Goal: Information Seeking & Learning: Learn about a topic

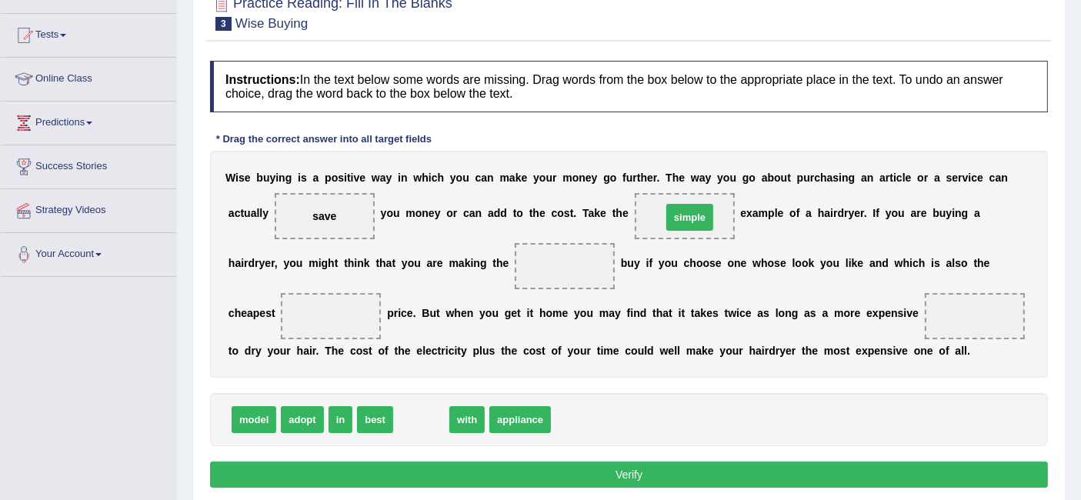
drag, startPoint x: 426, startPoint y: 416, endPoint x: 695, endPoint y: 214, distance: 336.3
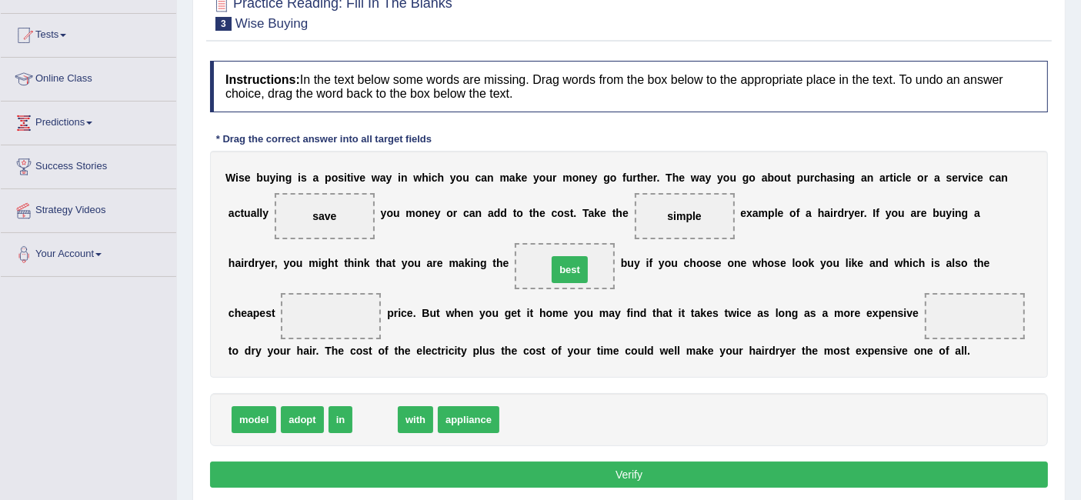
drag, startPoint x: 373, startPoint y: 416, endPoint x: 569, endPoint y: 265, distance: 247.5
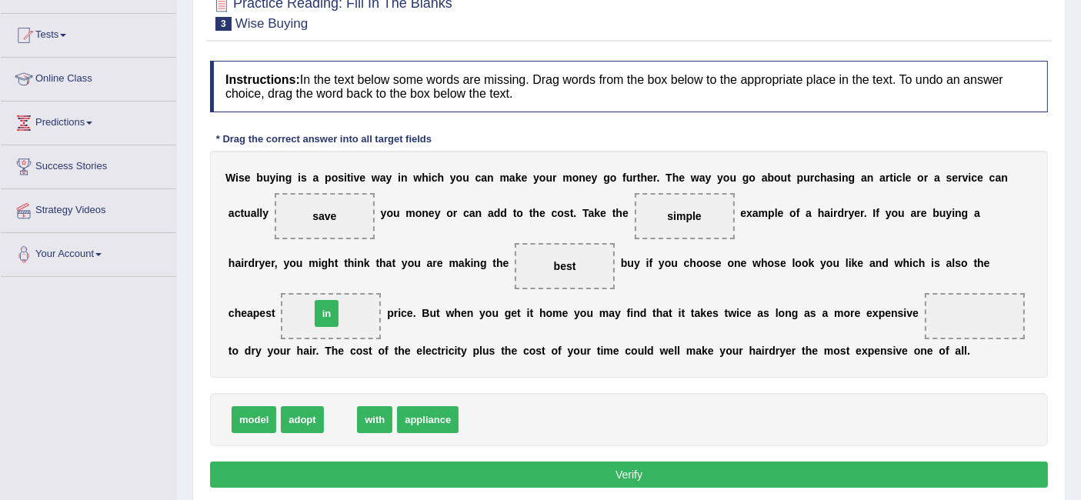
drag, startPoint x: 341, startPoint y: 417, endPoint x: 327, endPoint y: 311, distance: 107.1
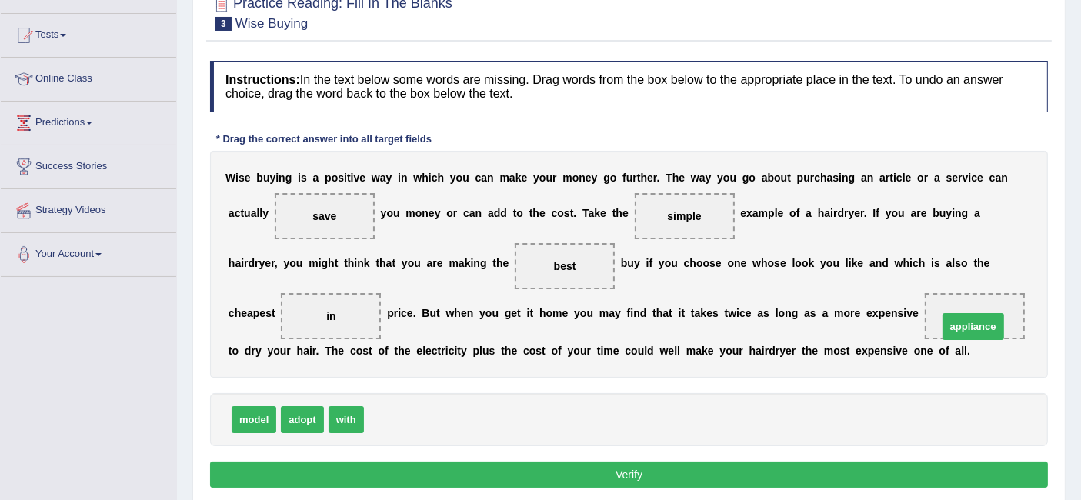
drag, startPoint x: 393, startPoint y: 417, endPoint x: 971, endPoint y: 309, distance: 588.0
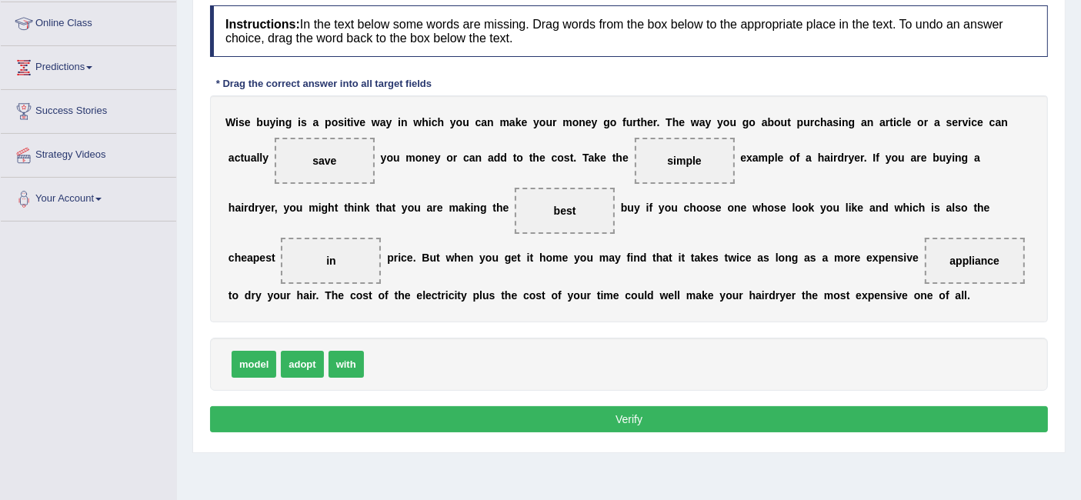
click at [702, 411] on button "Verify" at bounding box center [629, 419] width 838 height 26
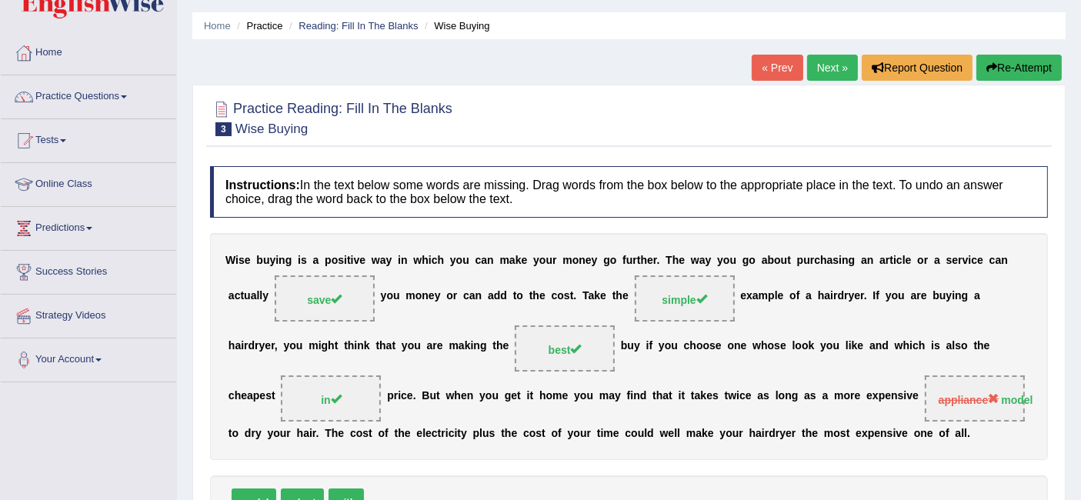
scroll to position [0, 0]
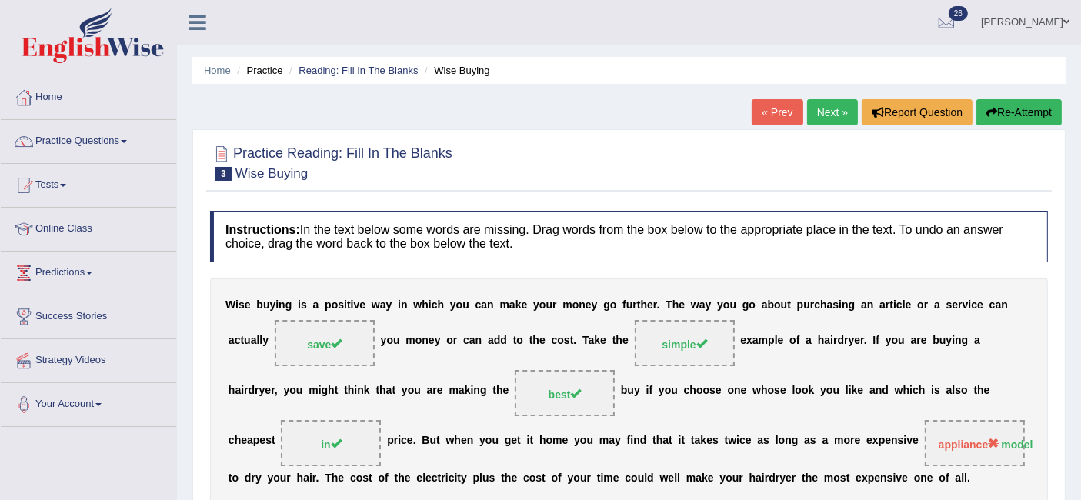
click at [827, 114] on link "Next »" at bounding box center [832, 112] width 51 height 26
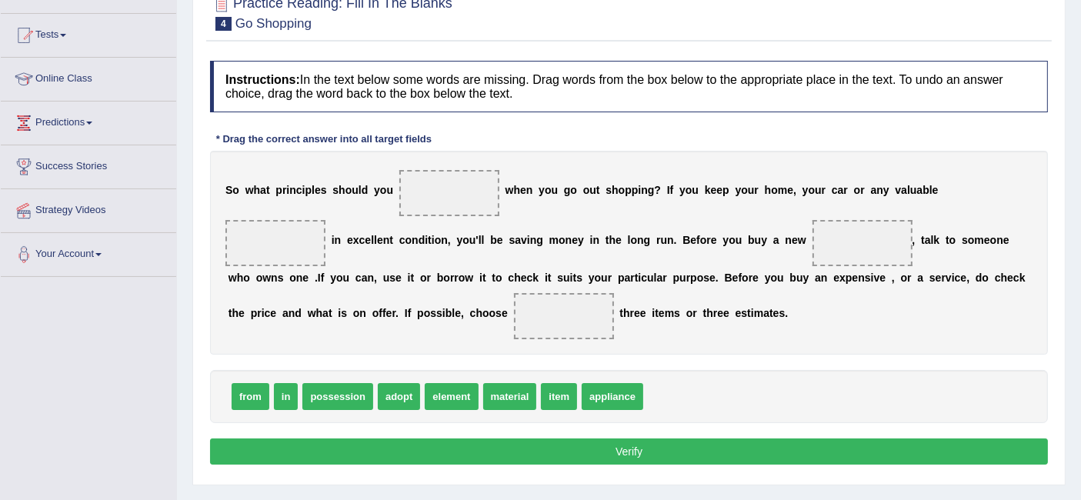
scroll to position [154, 0]
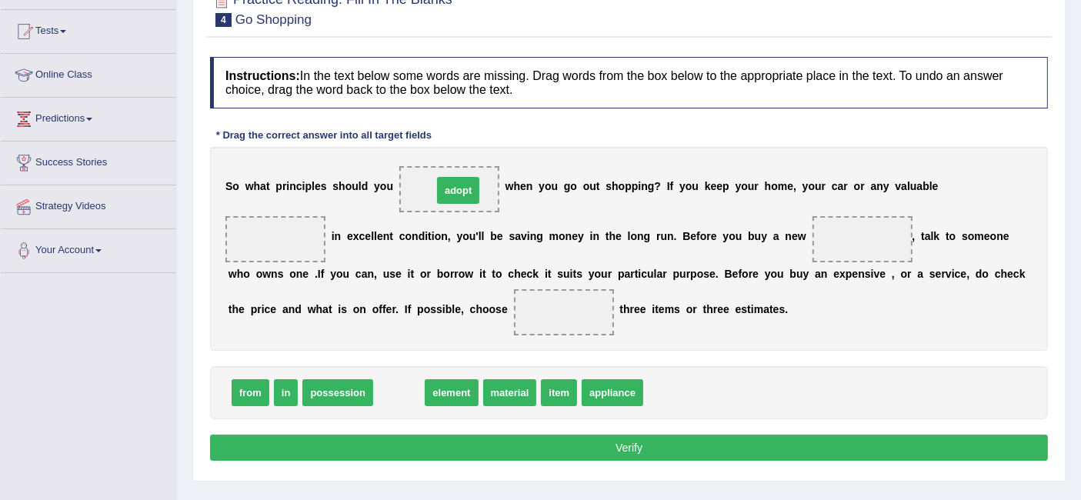
drag, startPoint x: 398, startPoint y: 384, endPoint x: 457, endPoint y: 182, distance: 210.9
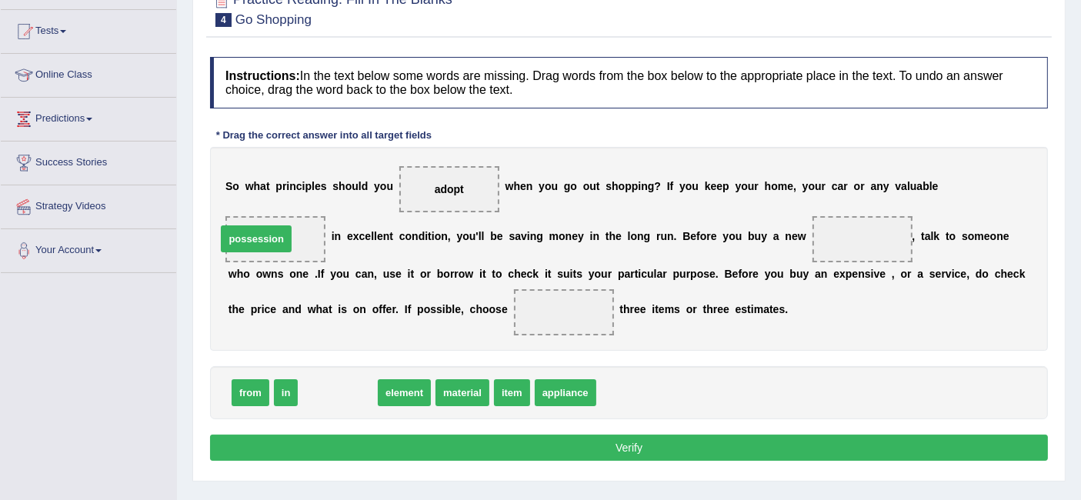
drag, startPoint x: 356, startPoint y: 383, endPoint x: 274, endPoint y: 229, distance: 174.2
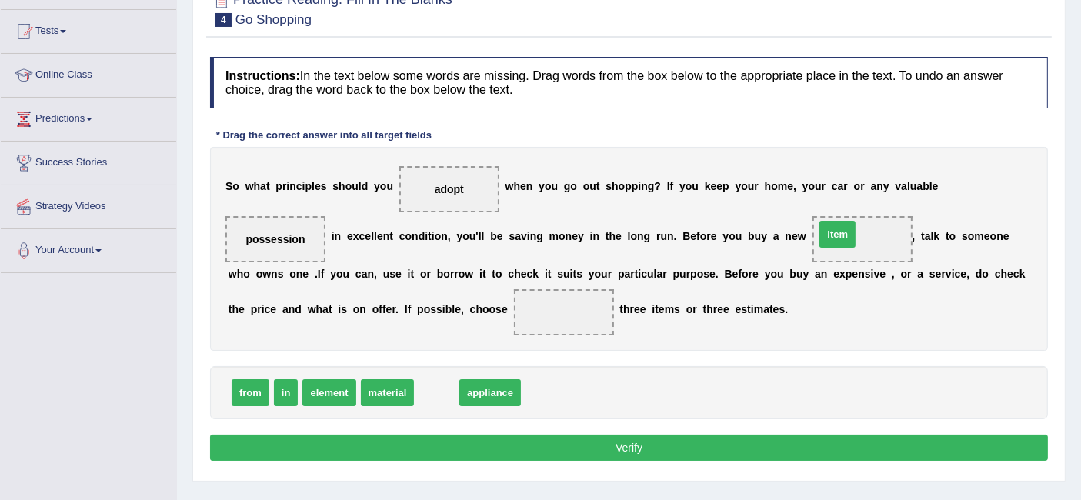
drag, startPoint x: 446, startPoint y: 393, endPoint x: 845, endPoint y: 234, distance: 429.0
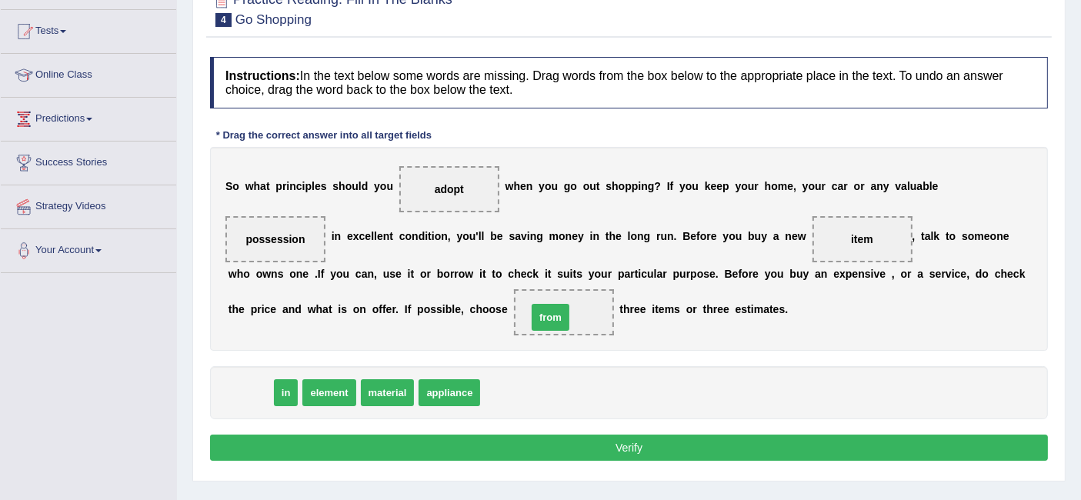
drag, startPoint x: 241, startPoint y: 383, endPoint x: 544, endPoint y: 312, distance: 311.2
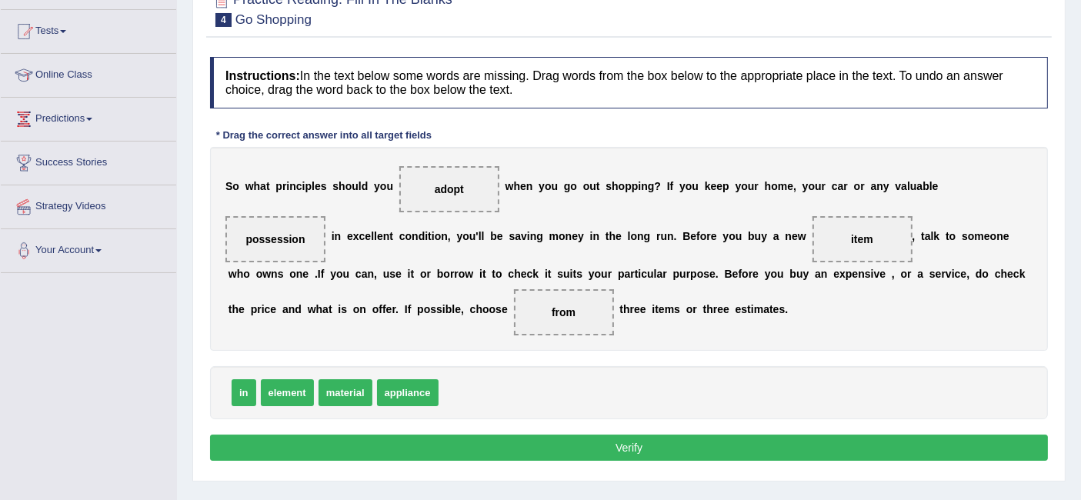
click at [533, 443] on button "Verify" at bounding box center [629, 448] width 838 height 26
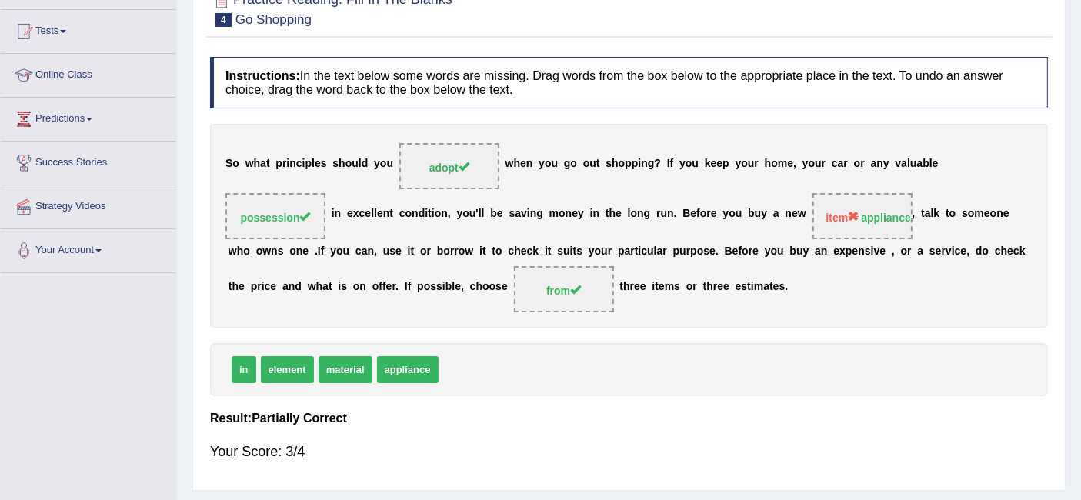
scroll to position [0, 0]
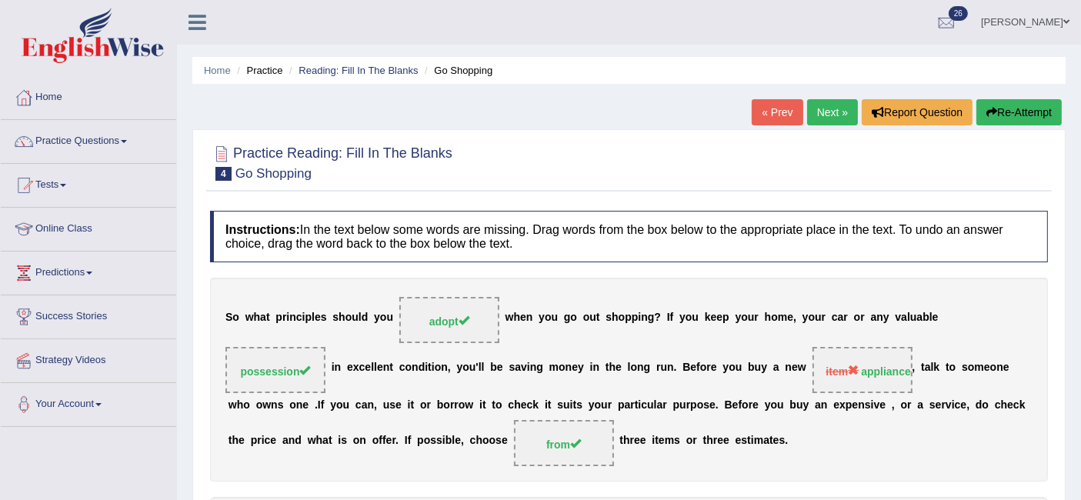
click at [817, 118] on link "Next »" at bounding box center [832, 112] width 51 height 26
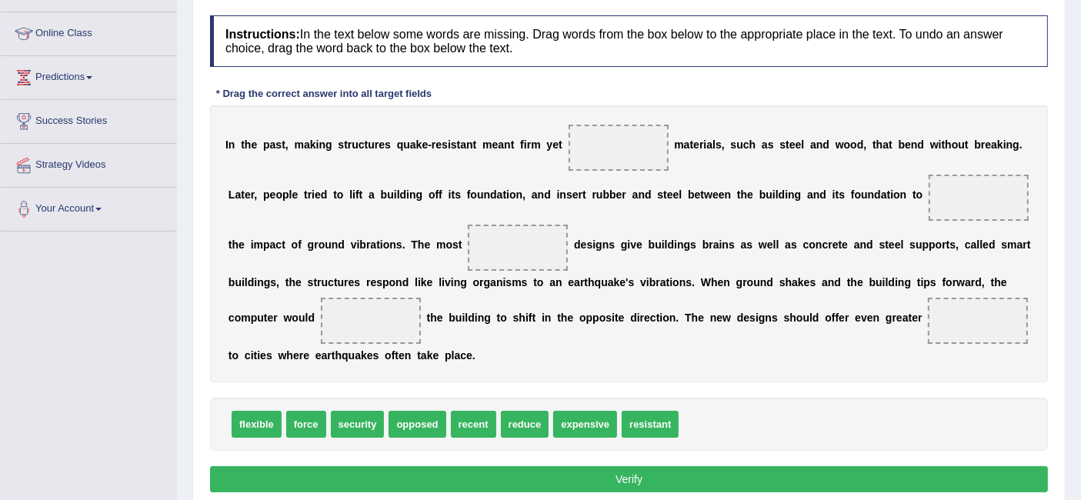
scroll to position [198, 0]
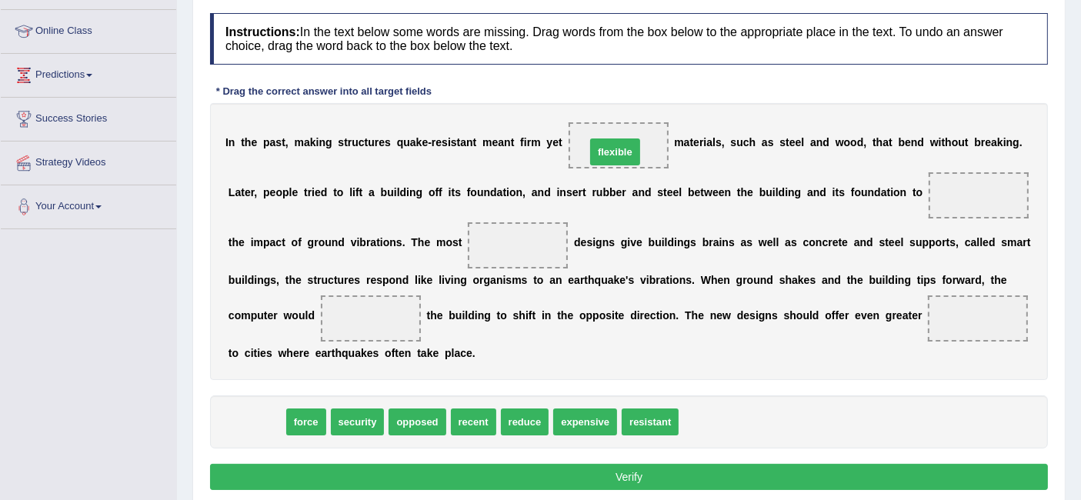
drag, startPoint x: 263, startPoint y: 412, endPoint x: 622, endPoint y: 139, distance: 450.9
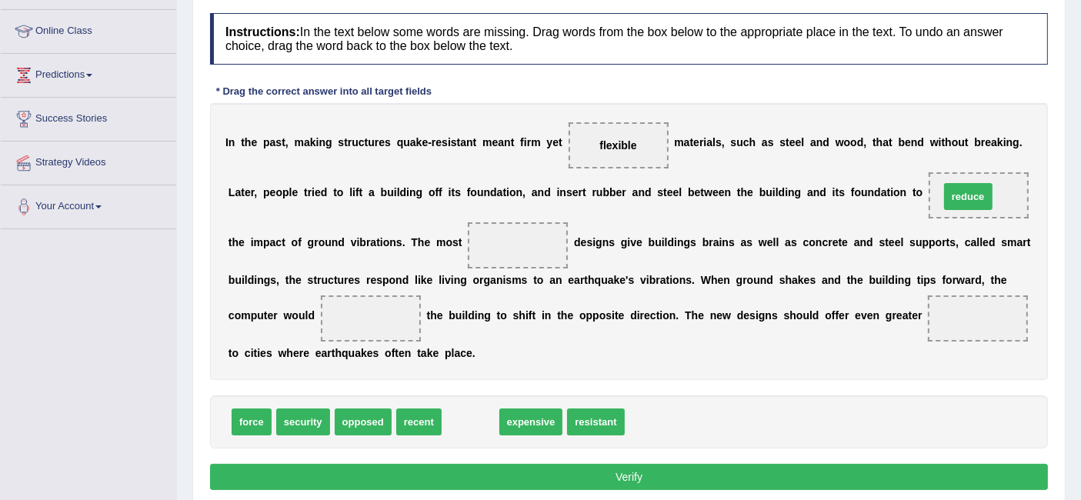
drag, startPoint x: 472, startPoint y: 426, endPoint x: 970, endPoint y: 205, distance: 545.1
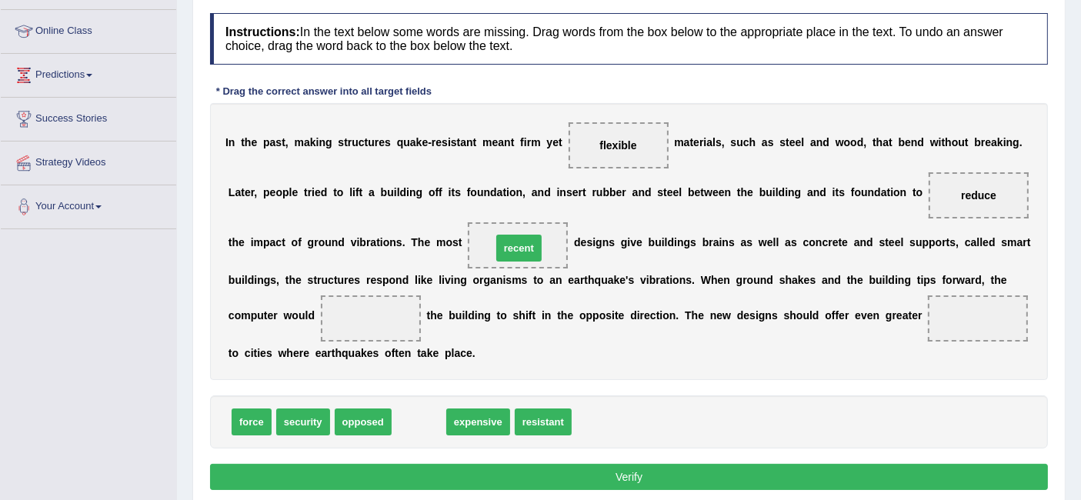
drag, startPoint x: 419, startPoint y: 423, endPoint x: 519, endPoint y: 249, distance: 200.7
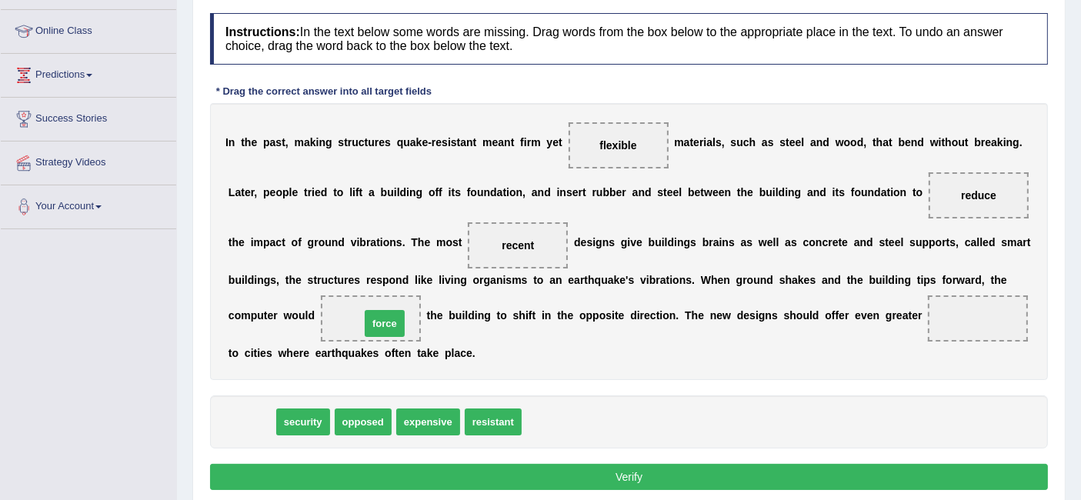
drag, startPoint x: 259, startPoint y: 415, endPoint x: 386, endPoint y: 308, distance: 165.5
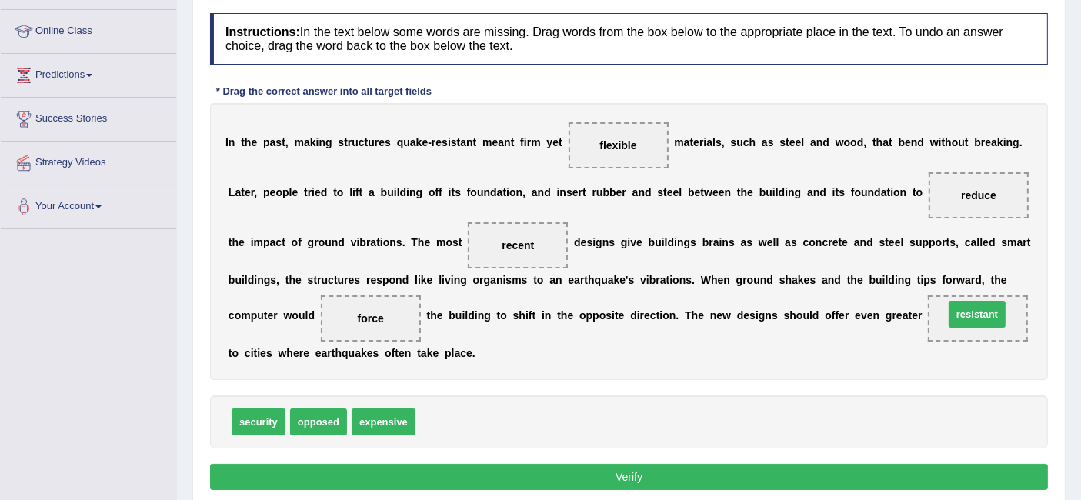
drag, startPoint x: 460, startPoint y: 423, endPoint x: 987, endPoint y: 319, distance: 536.4
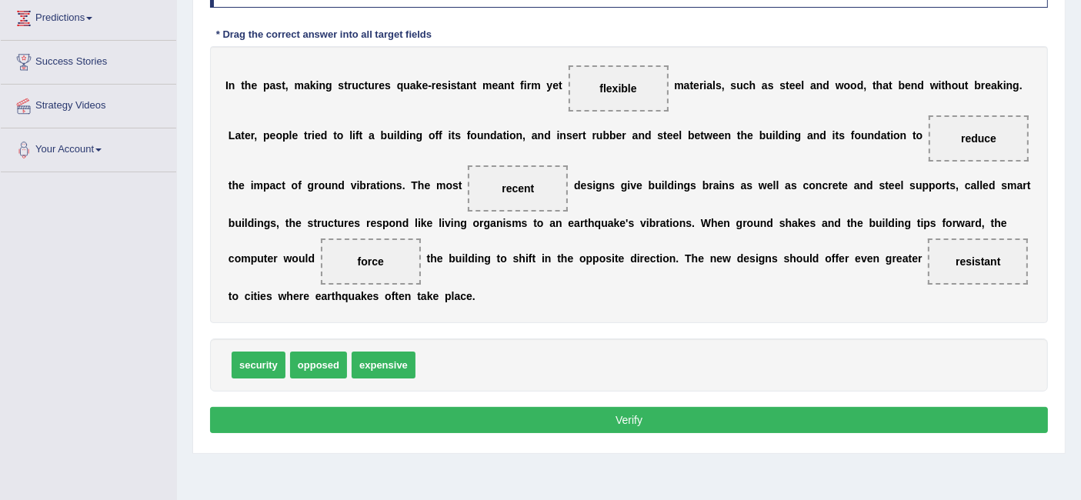
scroll to position [256, 0]
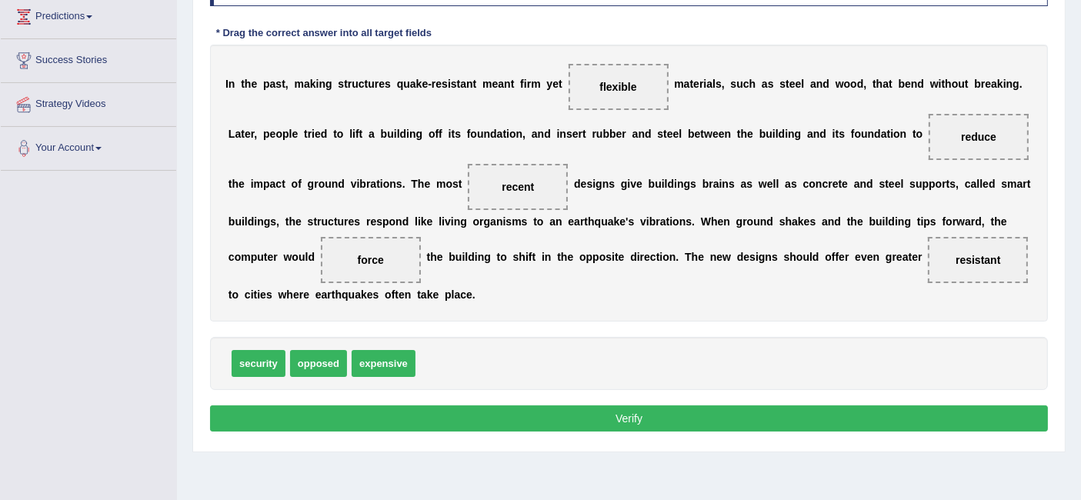
click at [730, 413] on button "Verify" at bounding box center [629, 419] width 838 height 26
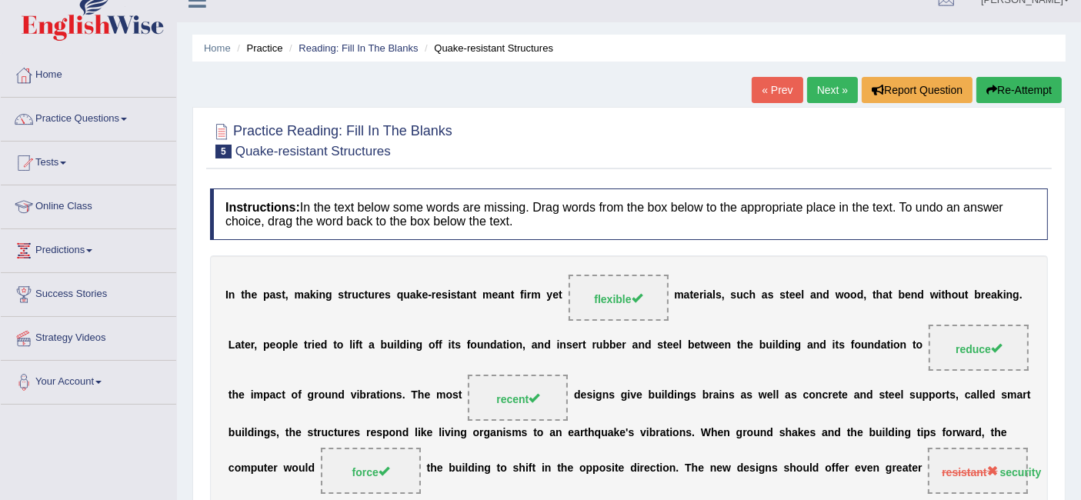
scroll to position [20, 0]
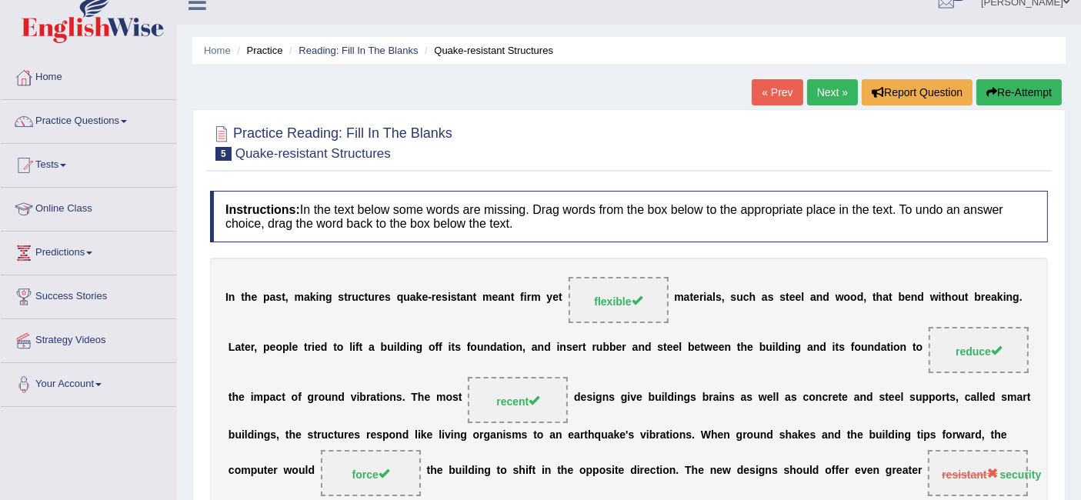
click at [823, 92] on link "Next »" at bounding box center [832, 92] width 51 height 26
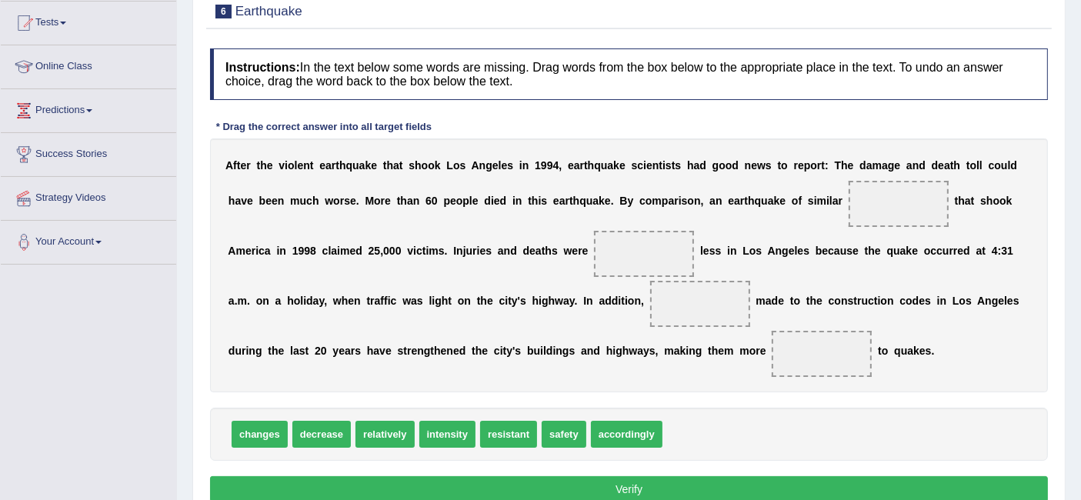
scroll to position [163, 0]
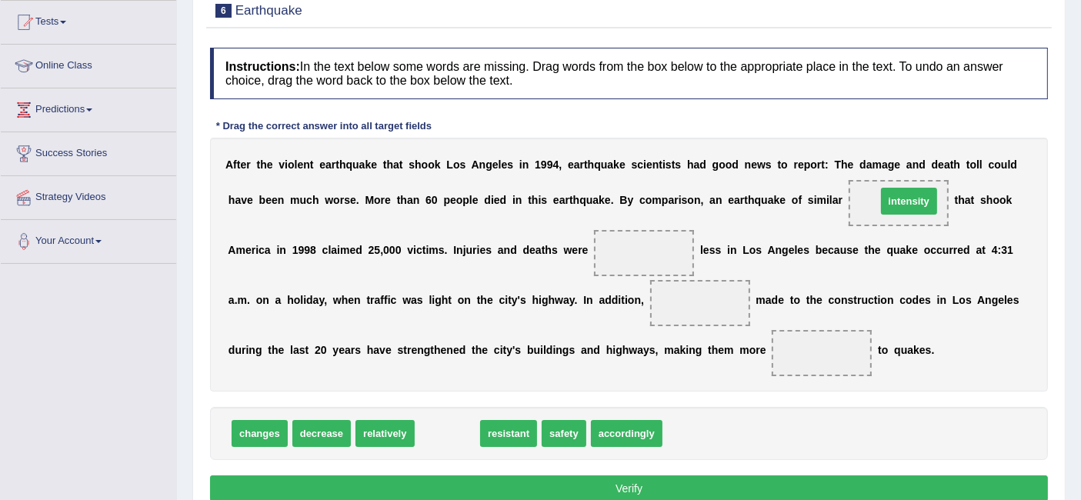
drag, startPoint x: 449, startPoint y: 442, endPoint x: 912, endPoint y: 211, distance: 517.0
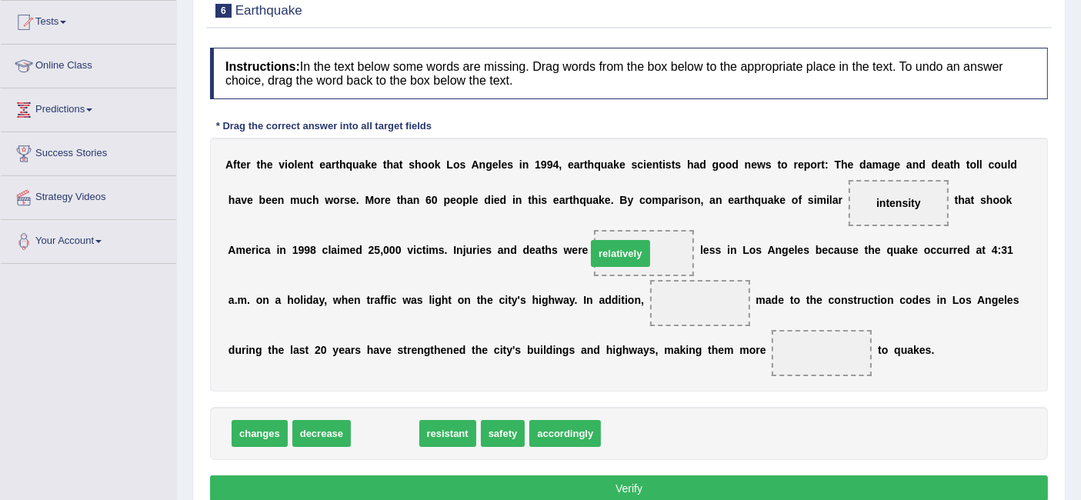
drag, startPoint x: 386, startPoint y: 426, endPoint x: 622, endPoint y: 246, distance: 296.5
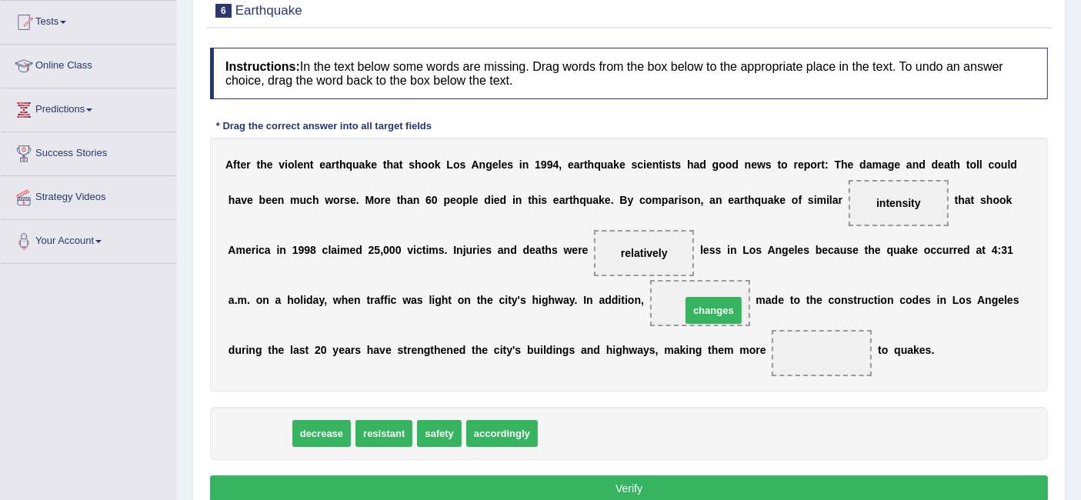
drag, startPoint x: 267, startPoint y: 434, endPoint x: 720, endPoint y: 311, distance: 469.7
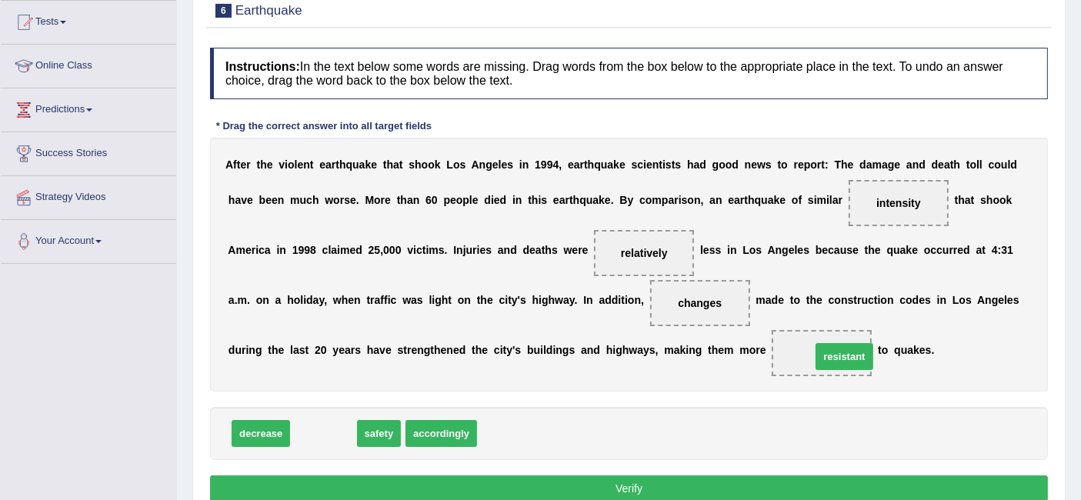
drag, startPoint x: 347, startPoint y: 431, endPoint x: 868, endPoint y: 353, distance: 526.8
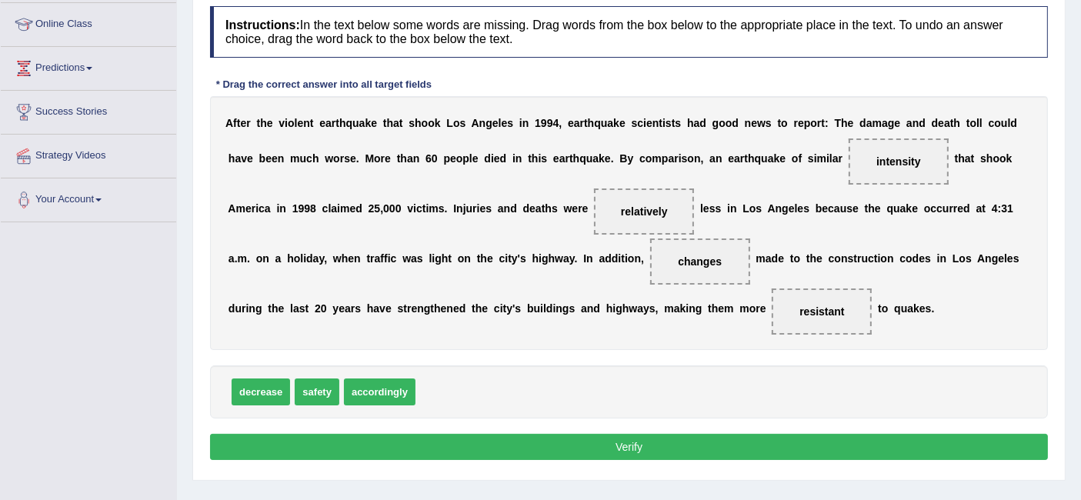
scroll to position [239, 0]
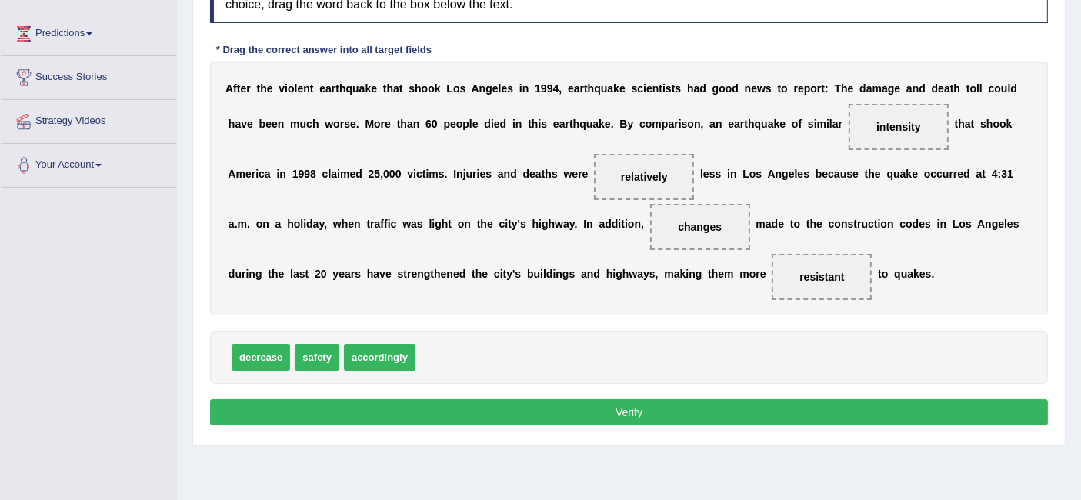
click at [875, 403] on button "Verify" at bounding box center [629, 412] width 838 height 26
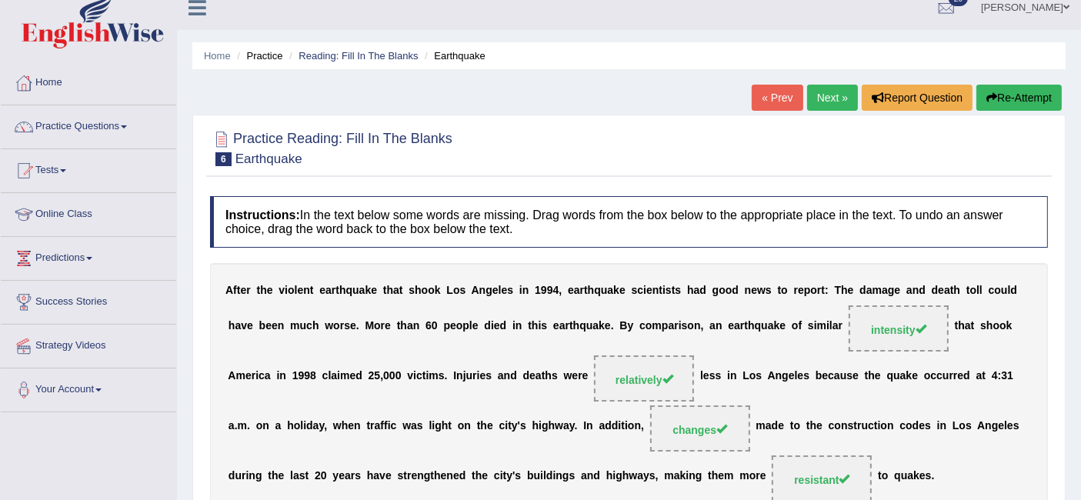
scroll to position [0, 0]
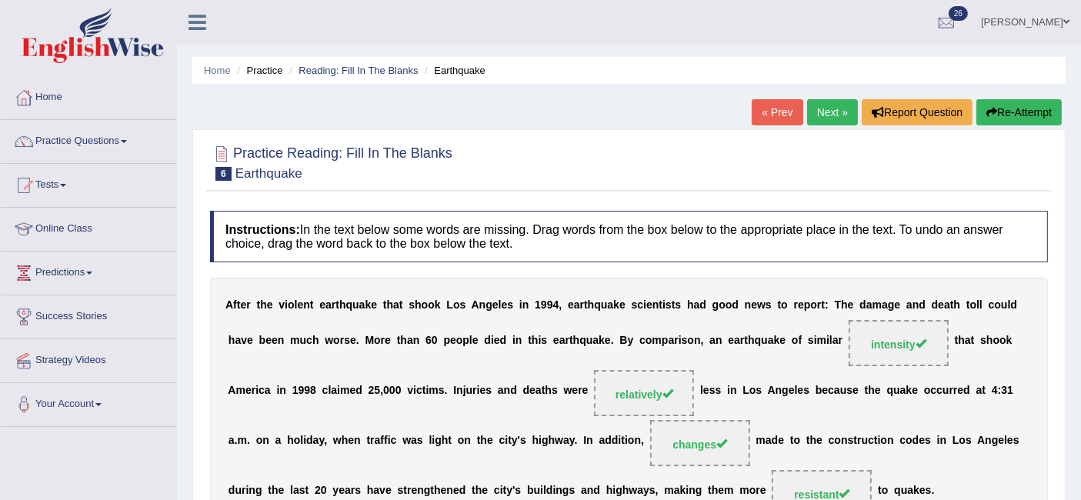
click at [820, 105] on link "Next »" at bounding box center [832, 112] width 51 height 26
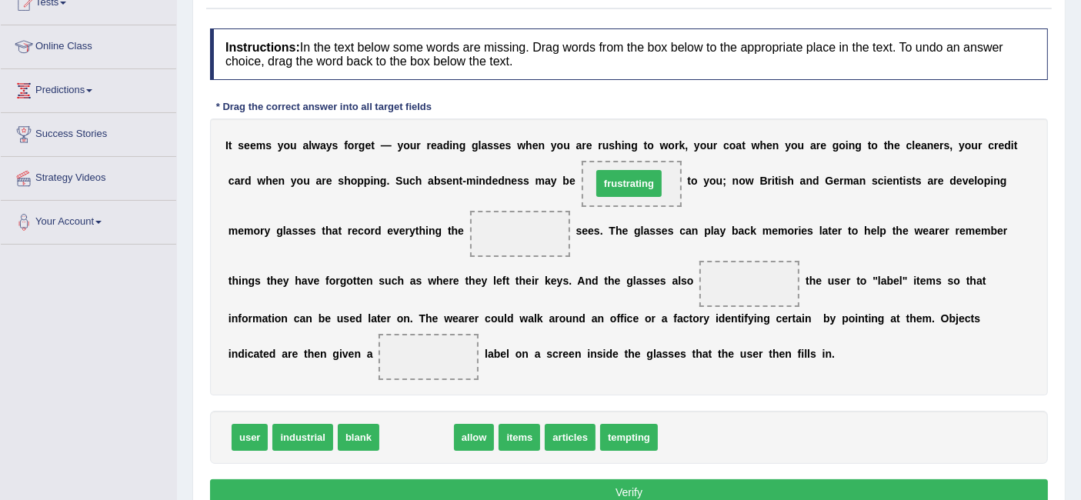
drag, startPoint x: 421, startPoint y: 433, endPoint x: 633, endPoint y: 180, distance: 330.0
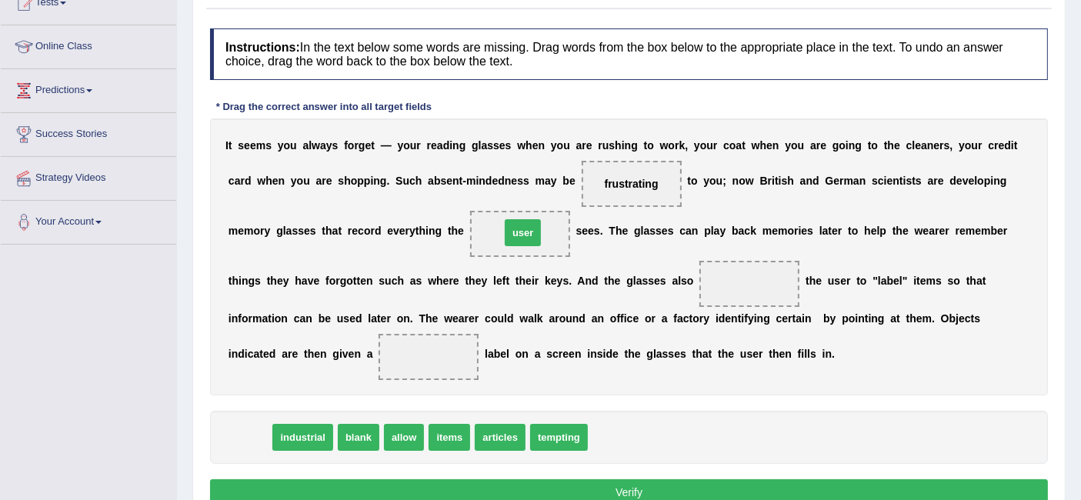
drag, startPoint x: 246, startPoint y: 441, endPoint x: 519, endPoint y: 238, distance: 340.5
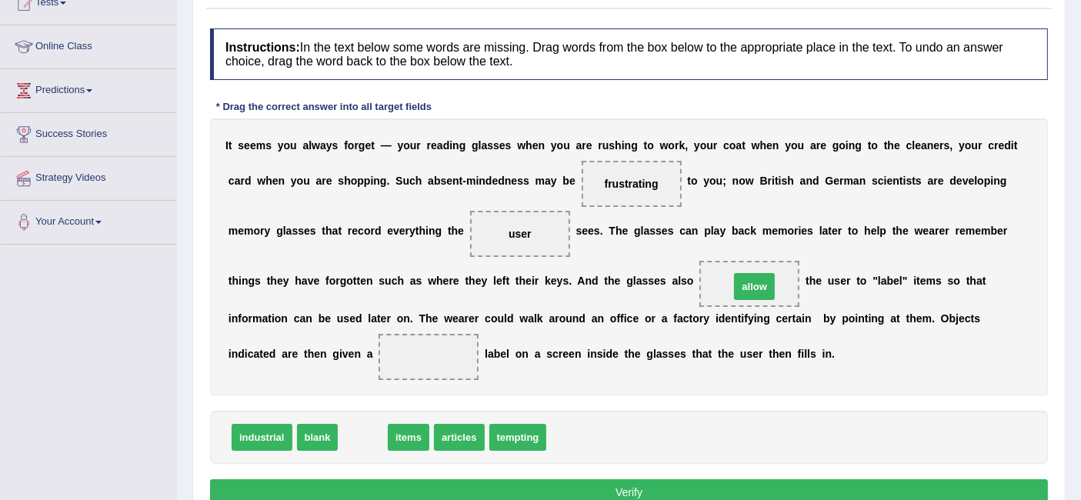
drag, startPoint x: 371, startPoint y: 431, endPoint x: 763, endPoint y: 282, distance: 419.7
click at [767, 389] on div "I t s e e m s y o u a l w a y s f o r g e t — y o u r r e a d i n g g l a s s e…" at bounding box center [629, 257] width 838 height 277
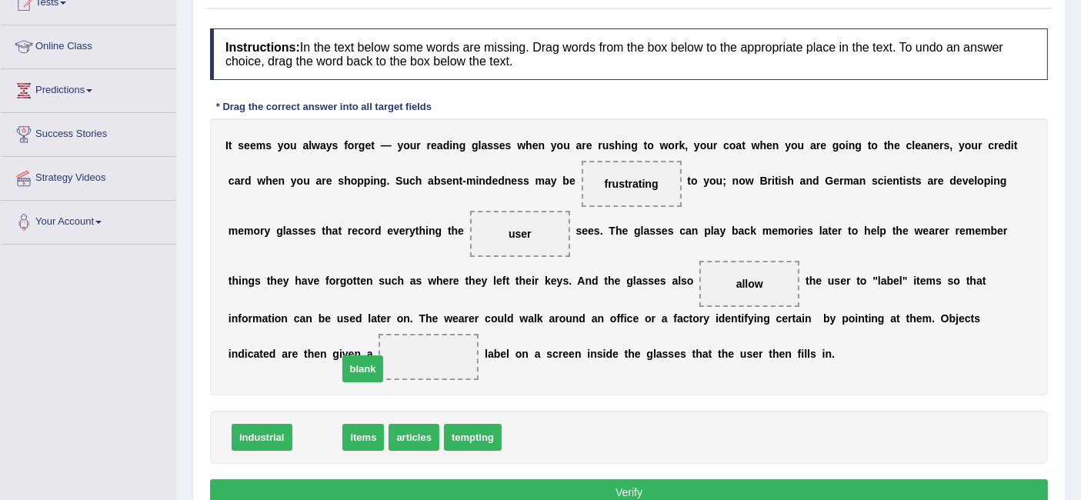
drag, startPoint x: 321, startPoint y: 439, endPoint x: 371, endPoint y: 367, distance: 87.3
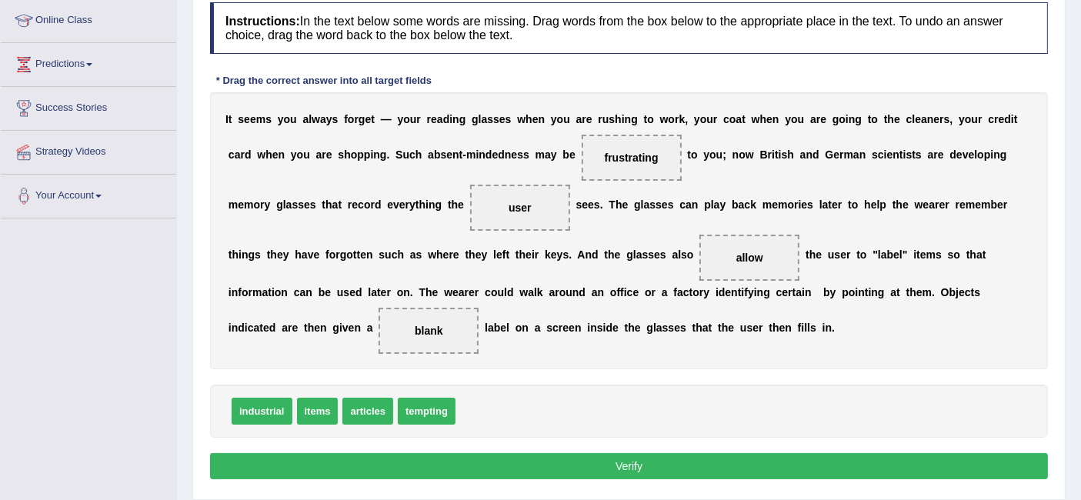
scroll to position [212, 0]
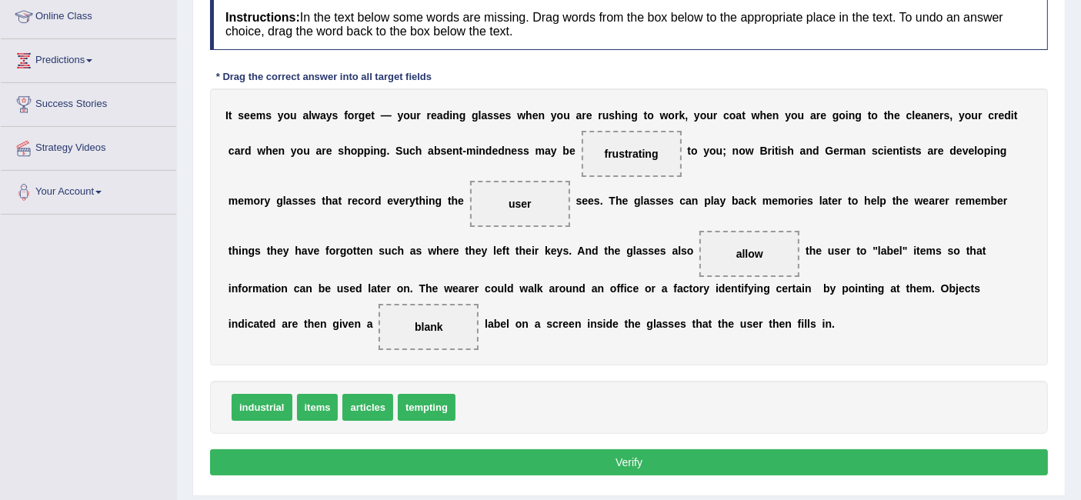
click at [750, 455] on button "Verify" at bounding box center [629, 462] width 838 height 26
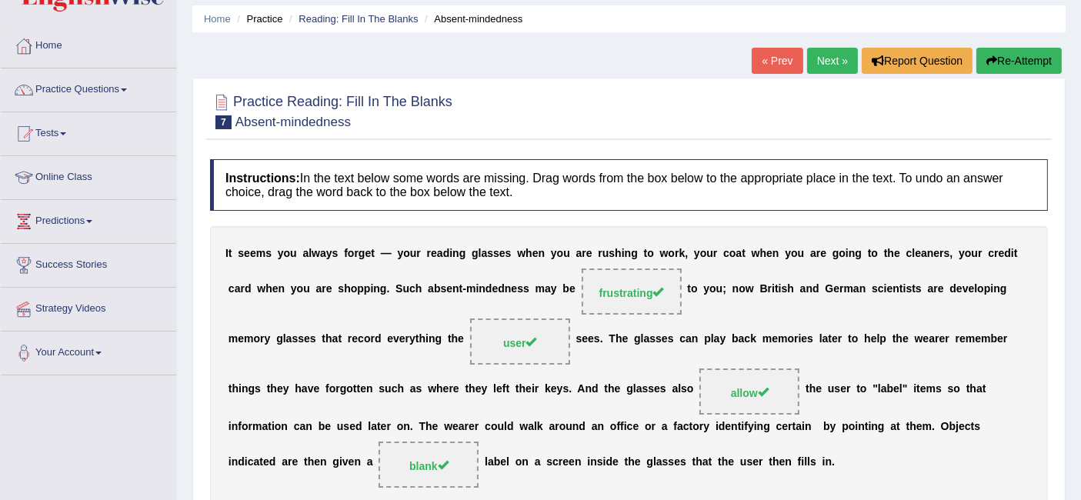
scroll to position [0, 0]
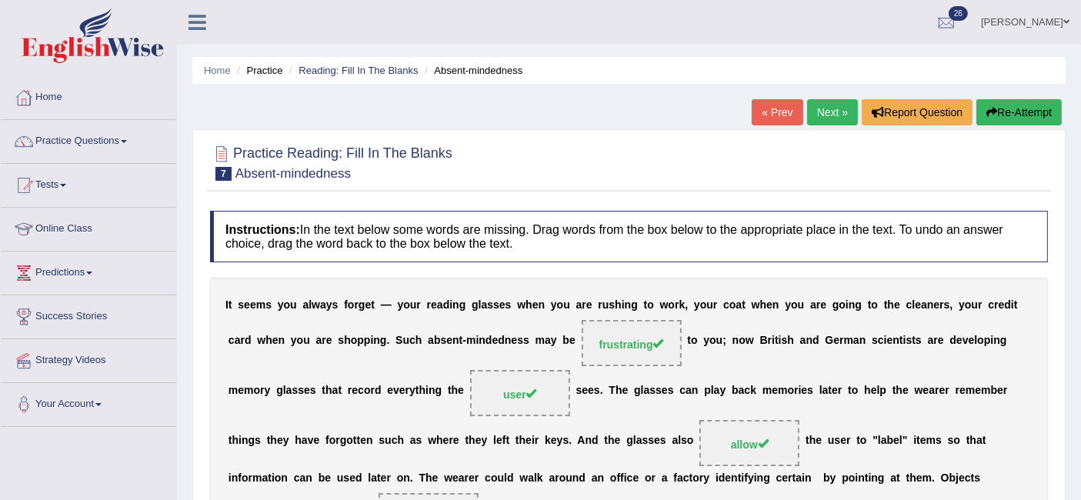
click at [827, 115] on link "Next »" at bounding box center [832, 112] width 51 height 26
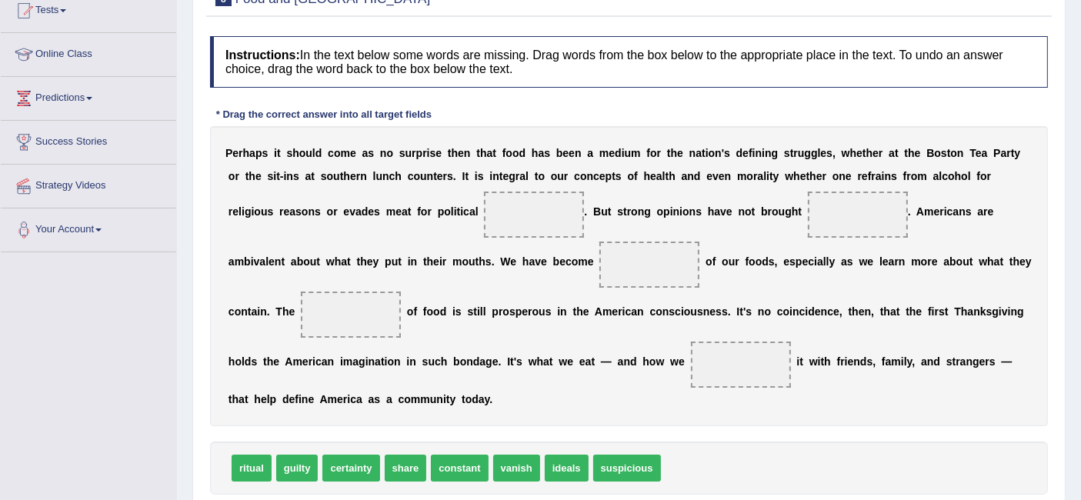
scroll to position [185, 0]
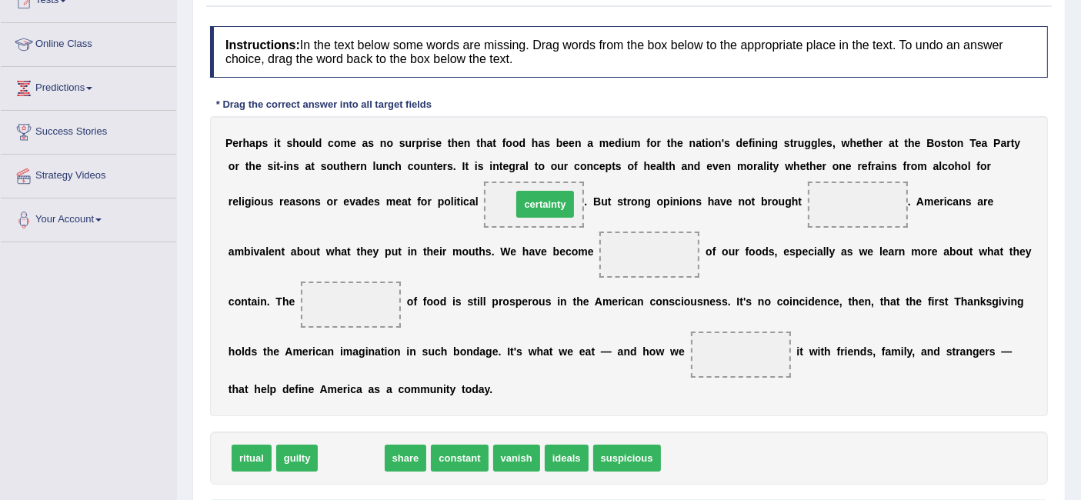
drag, startPoint x: 365, startPoint y: 459, endPoint x: 560, endPoint y: 205, distance: 320.0
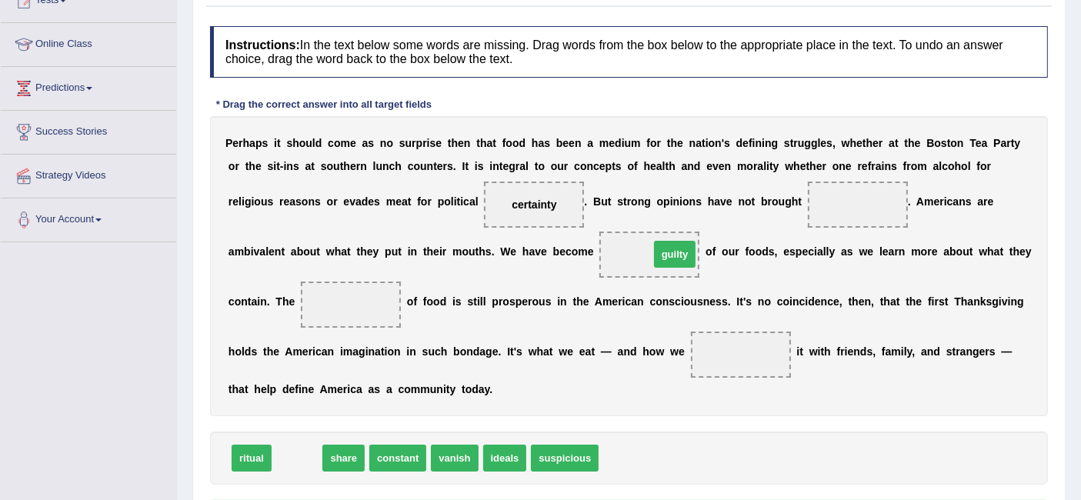
drag, startPoint x: 306, startPoint y: 456, endPoint x: 683, endPoint y: 252, distance: 429.4
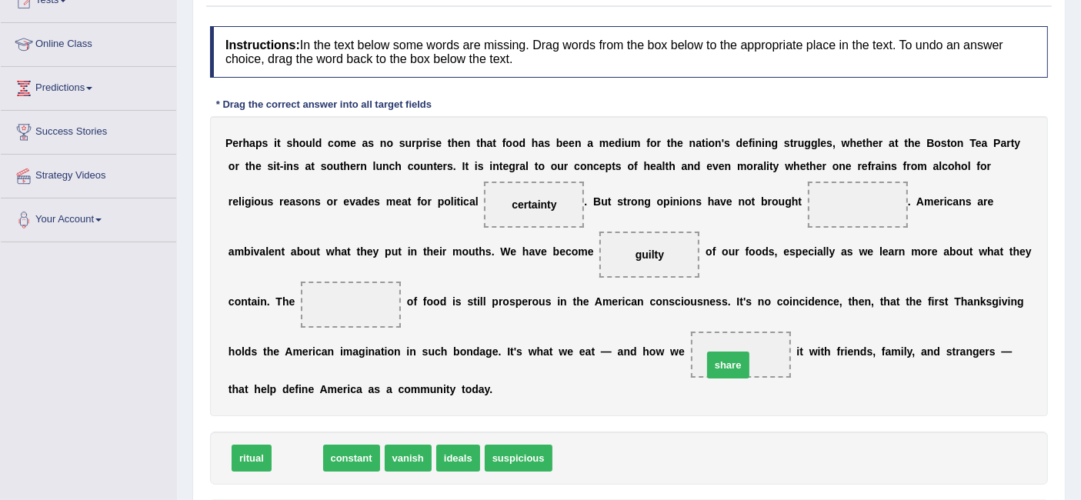
drag, startPoint x: 289, startPoint y: 466, endPoint x: 721, endPoint y: 372, distance: 442.0
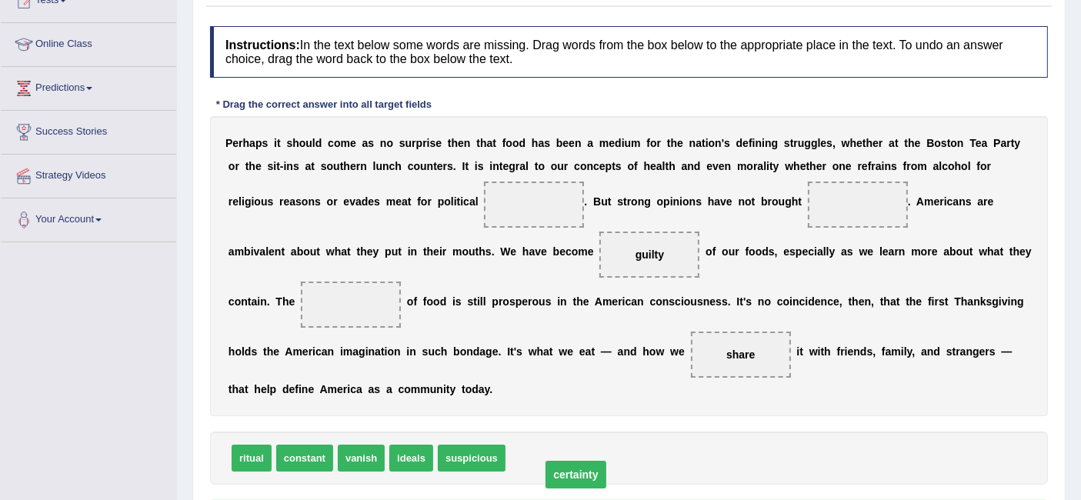
drag, startPoint x: 514, startPoint y: 201, endPoint x: 545, endPoint y: 479, distance: 280.3
drag, startPoint x: 528, startPoint y: 457, endPoint x: 850, endPoint y: 212, distance: 404.8
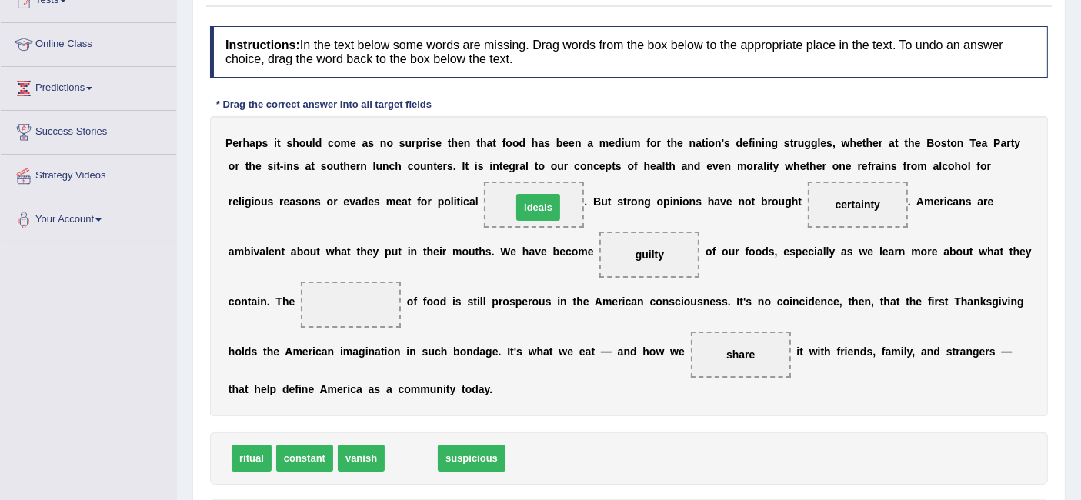
drag, startPoint x: 410, startPoint y: 454, endPoint x: 538, endPoint y: 203, distance: 281.6
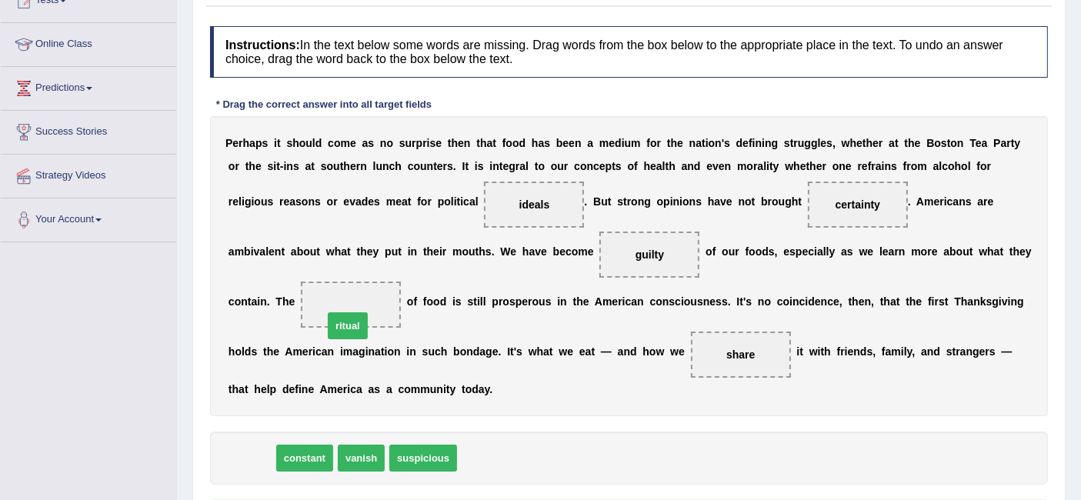
drag, startPoint x: 256, startPoint y: 455, endPoint x: 352, endPoint y: 322, distance: 163.6
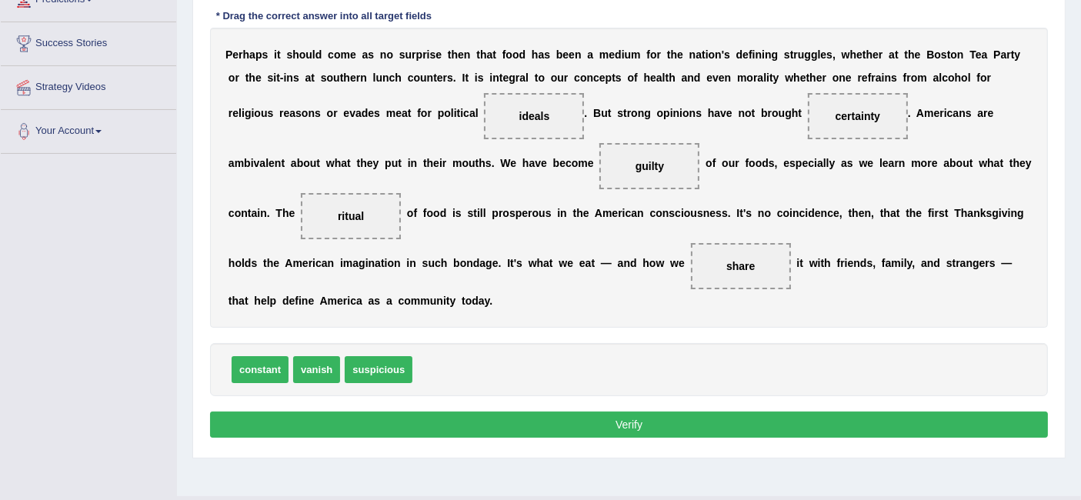
scroll to position [275, 0]
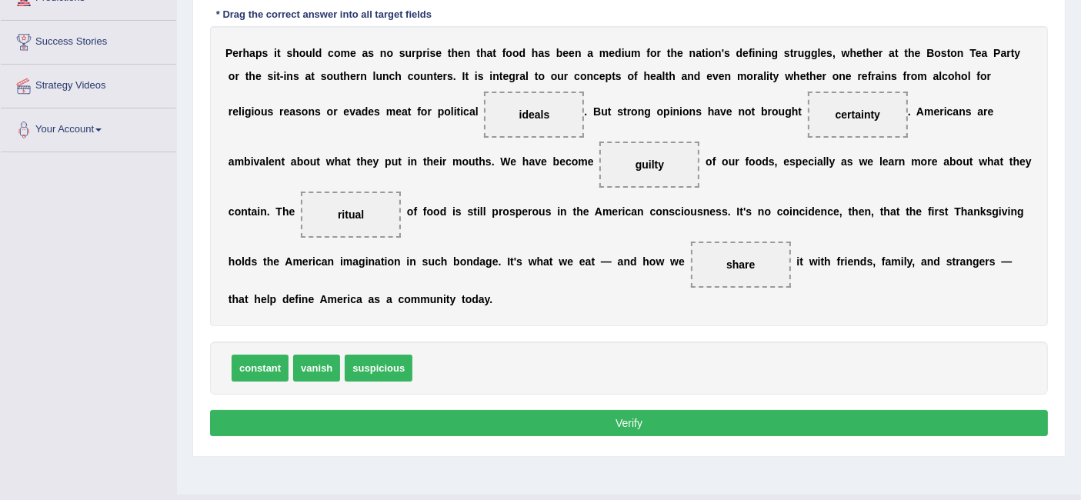
click at [679, 425] on button "Verify" at bounding box center [629, 423] width 838 height 26
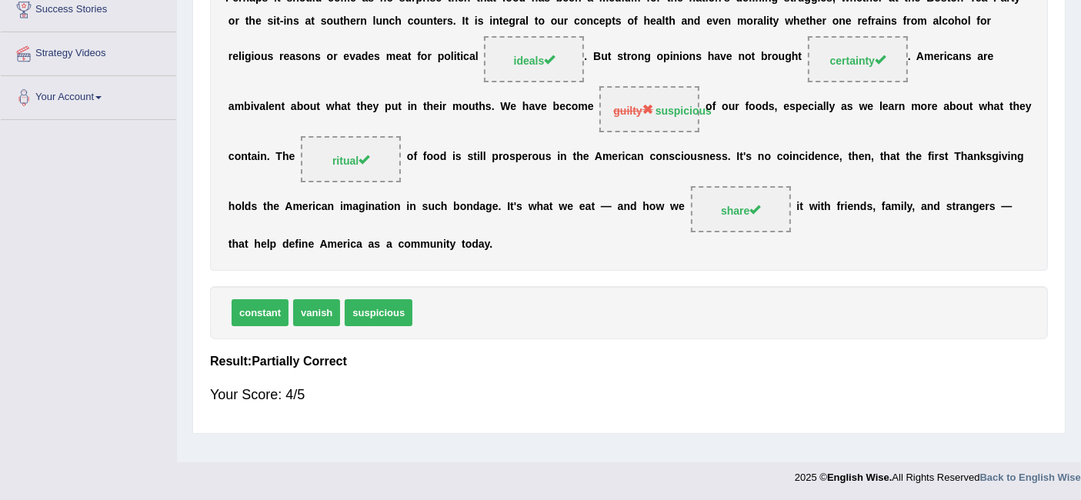
scroll to position [0, 0]
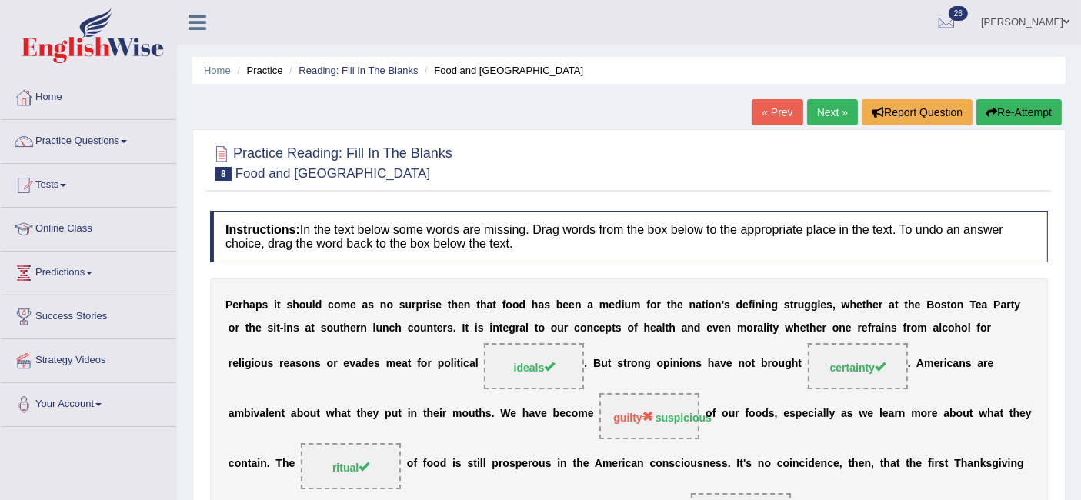
click at [819, 115] on link "Next »" at bounding box center [832, 112] width 51 height 26
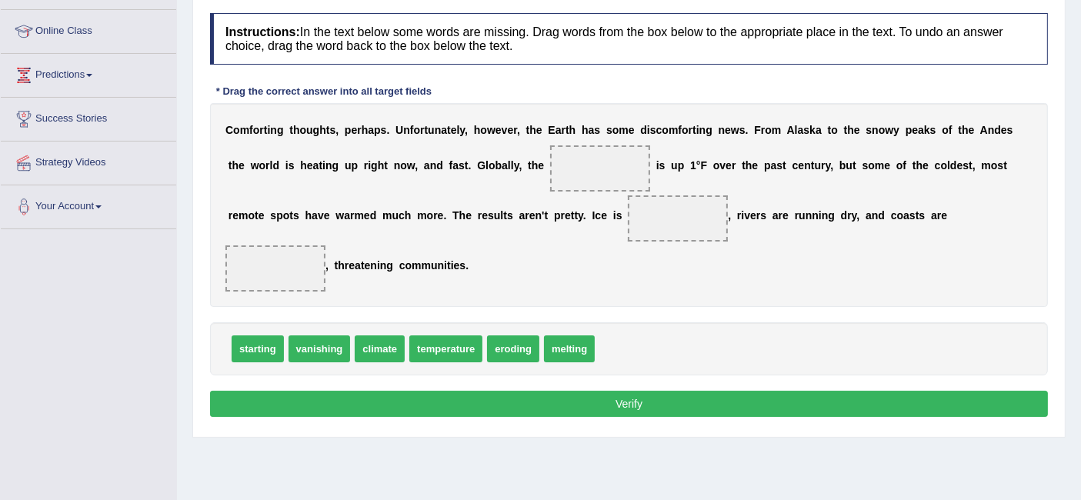
scroll to position [202, 0]
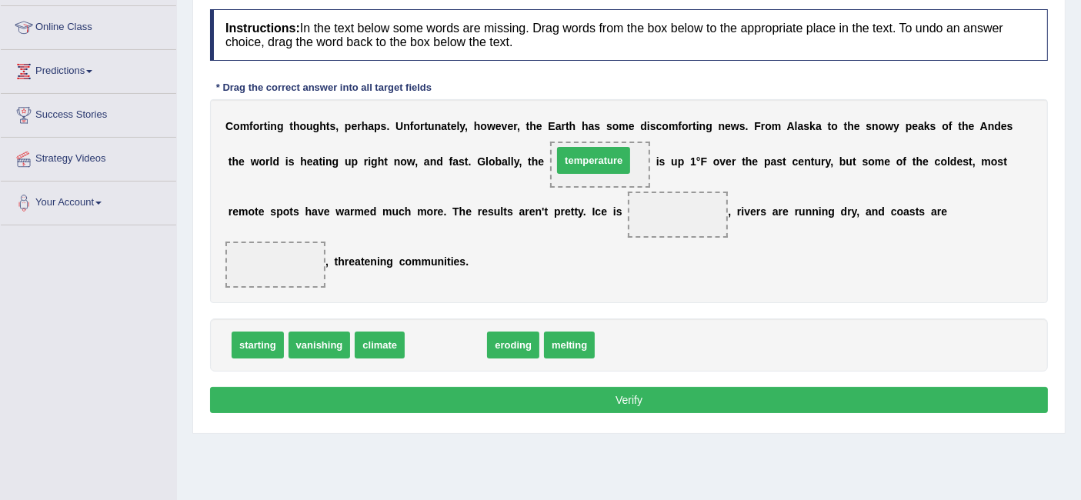
drag, startPoint x: 443, startPoint y: 348, endPoint x: 591, endPoint y: 163, distance: 236.5
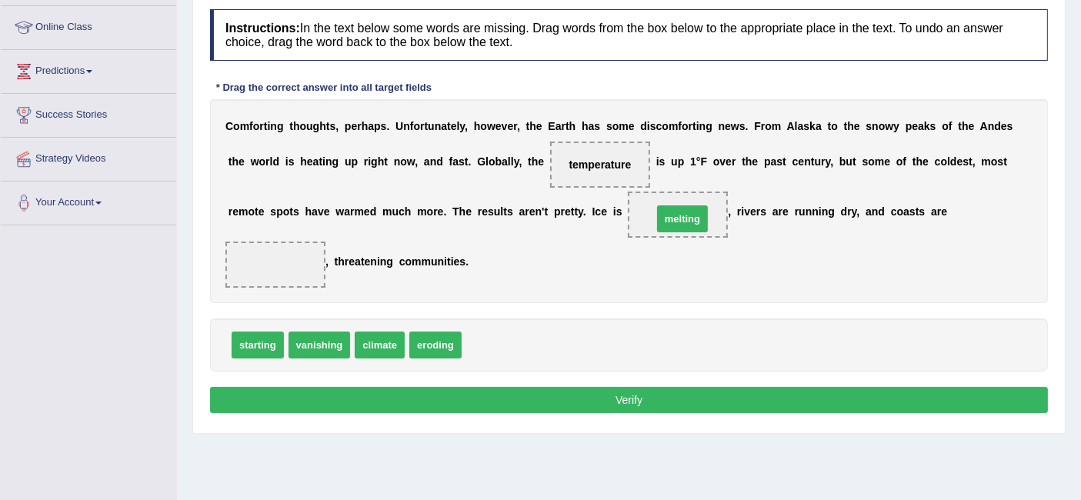
drag, startPoint x: 493, startPoint y: 346, endPoint x: 683, endPoint y: 220, distance: 228.8
click at [683, 220] on span "melting" at bounding box center [678, 215] width 100 height 46
drag, startPoint x: 683, startPoint y: 220, endPoint x: 510, endPoint y: 336, distance: 209.2
click at [510, 336] on div "Instructions: In the text below some words are missing. Drag words from the box…" at bounding box center [629, 214] width 846 height 424
click at [656, 218] on span "melting" at bounding box center [678, 215] width 100 height 46
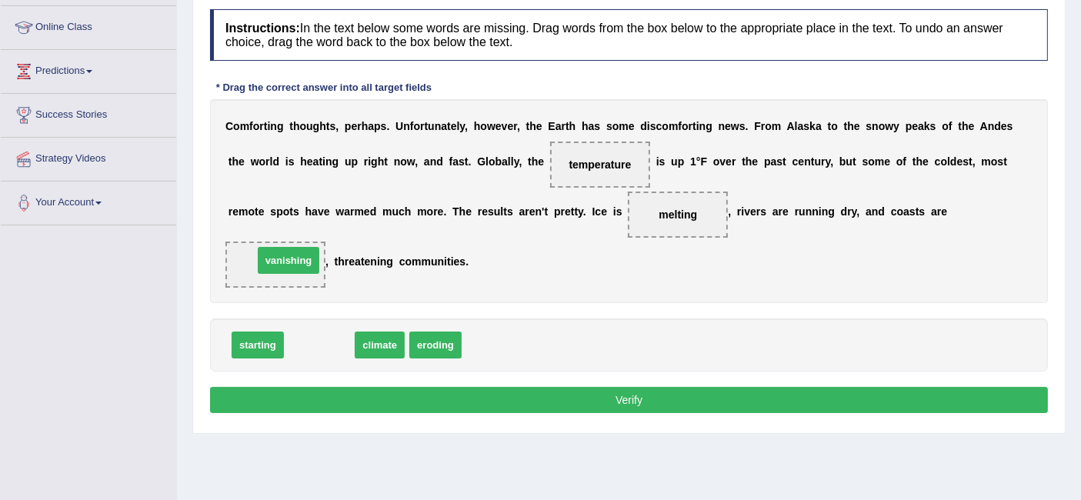
drag, startPoint x: 332, startPoint y: 346, endPoint x: 299, endPoint y: 261, distance: 90.9
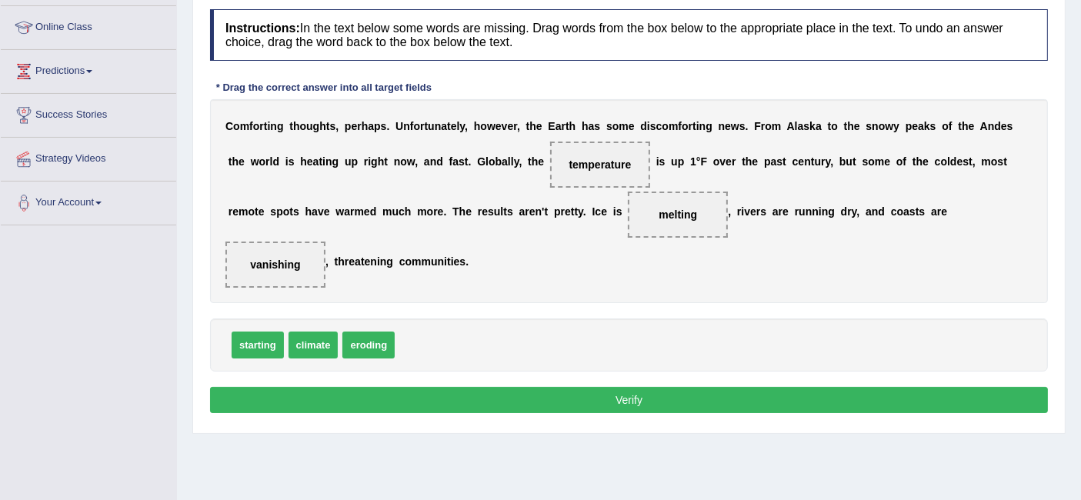
click at [446, 389] on button "Verify" at bounding box center [629, 400] width 838 height 26
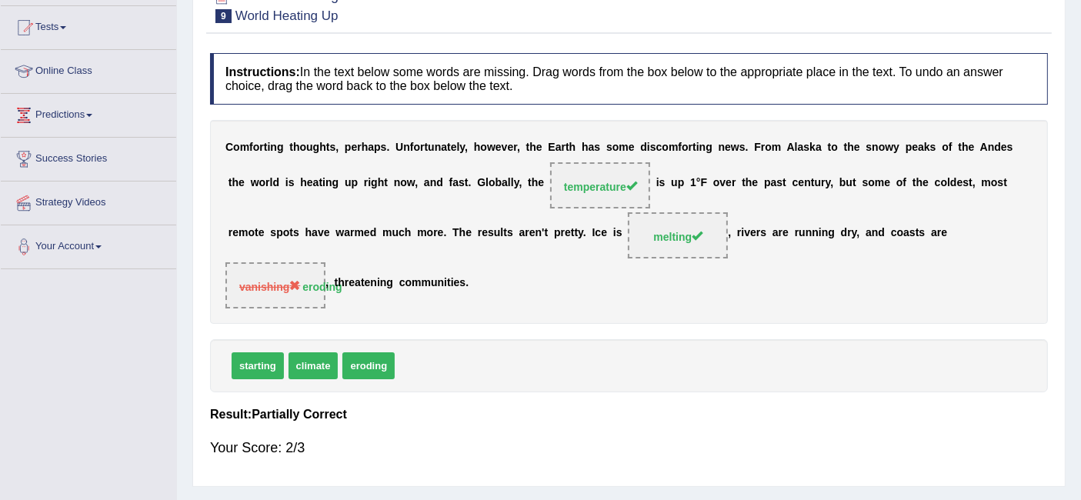
scroll to position [0, 0]
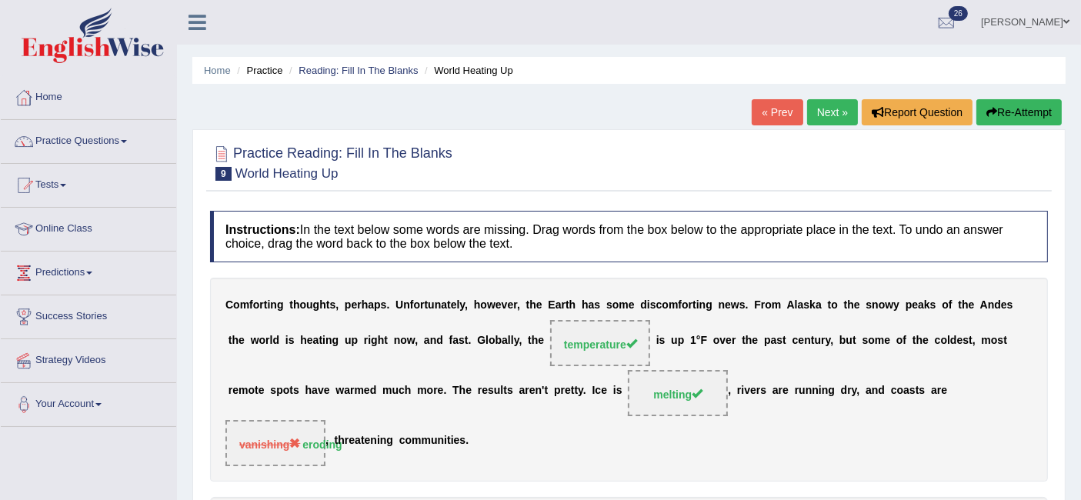
click at [817, 118] on link "Next »" at bounding box center [832, 112] width 51 height 26
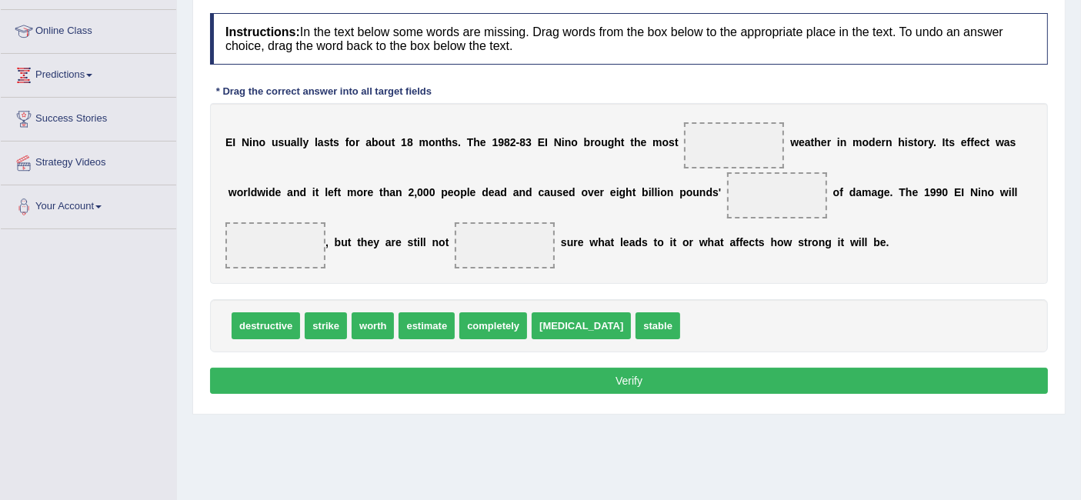
scroll to position [222, 0]
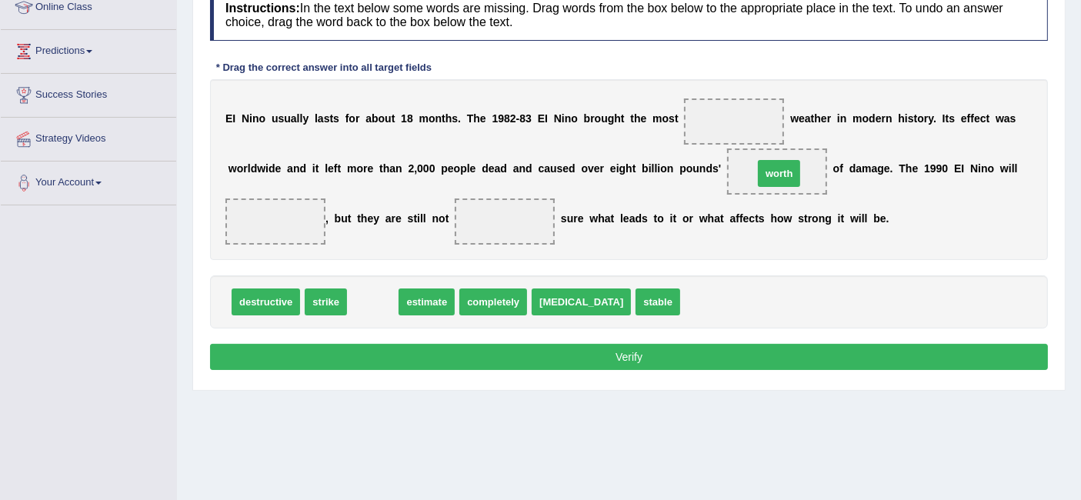
drag, startPoint x: 380, startPoint y: 302, endPoint x: 787, endPoint y: 173, distance: 426.2
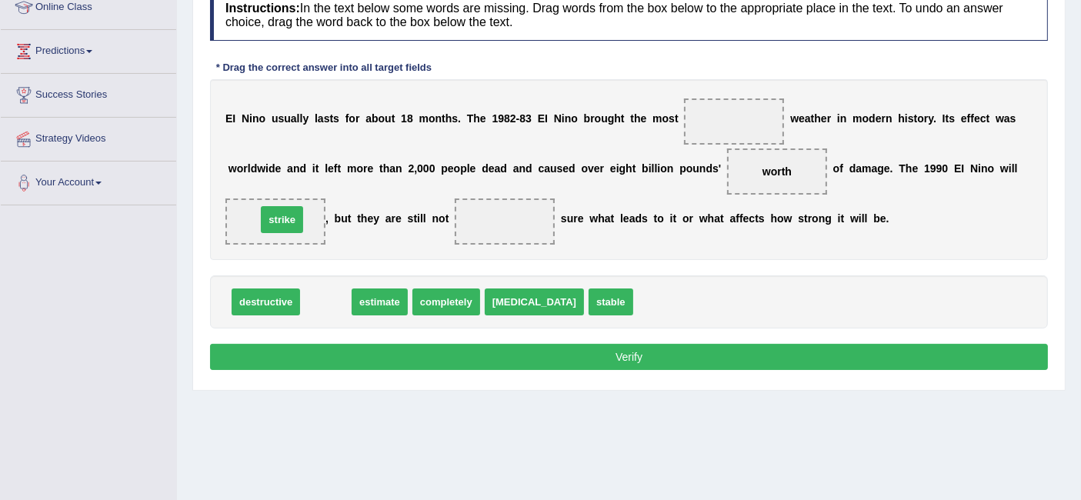
drag, startPoint x: 330, startPoint y: 294, endPoint x: 286, endPoint y: 212, distance: 93.7
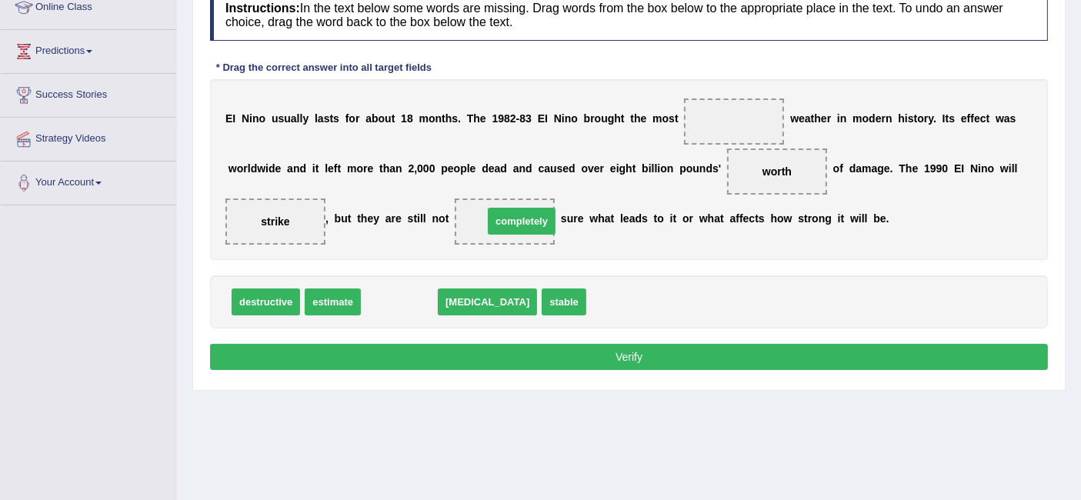
drag, startPoint x: 406, startPoint y: 302, endPoint x: 529, endPoint y: 222, distance: 146.6
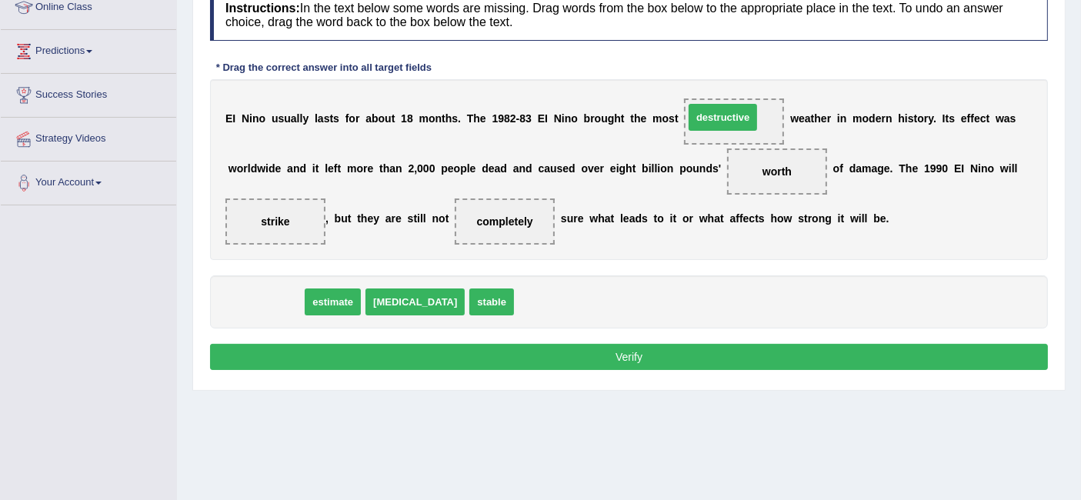
drag, startPoint x: 287, startPoint y: 300, endPoint x: 745, endPoint y: 115, distance: 494.1
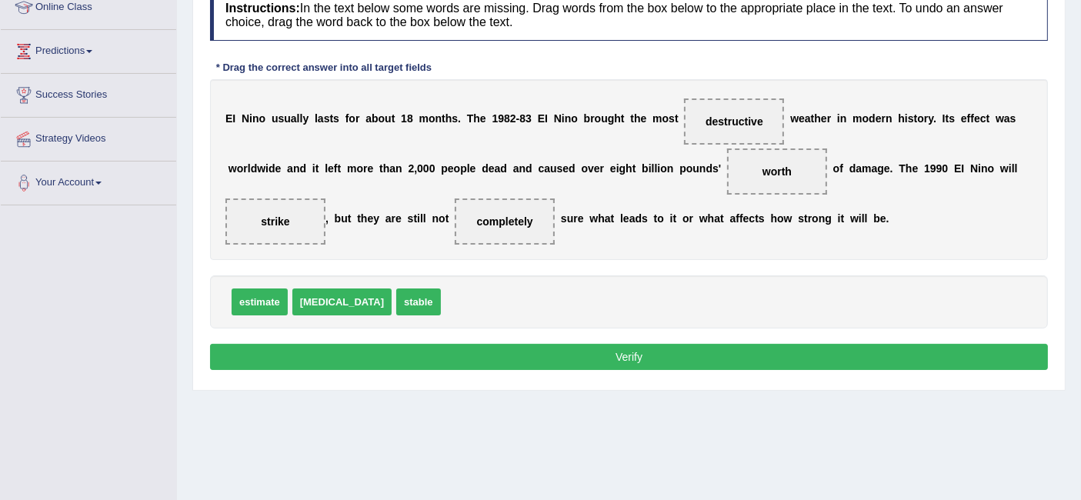
click at [681, 354] on button "Verify" at bounding box center [629, 357] width 838 height 26
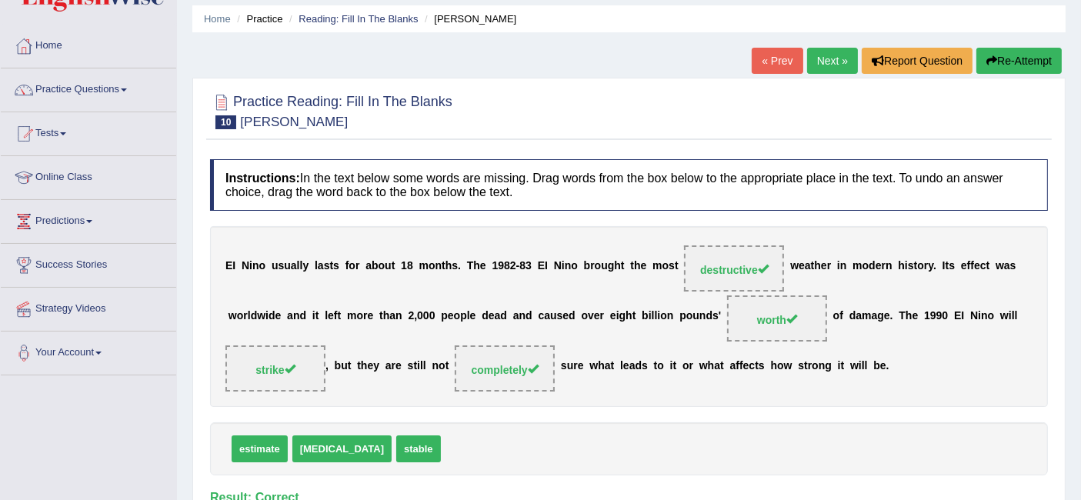
scroll to position [89, 0]
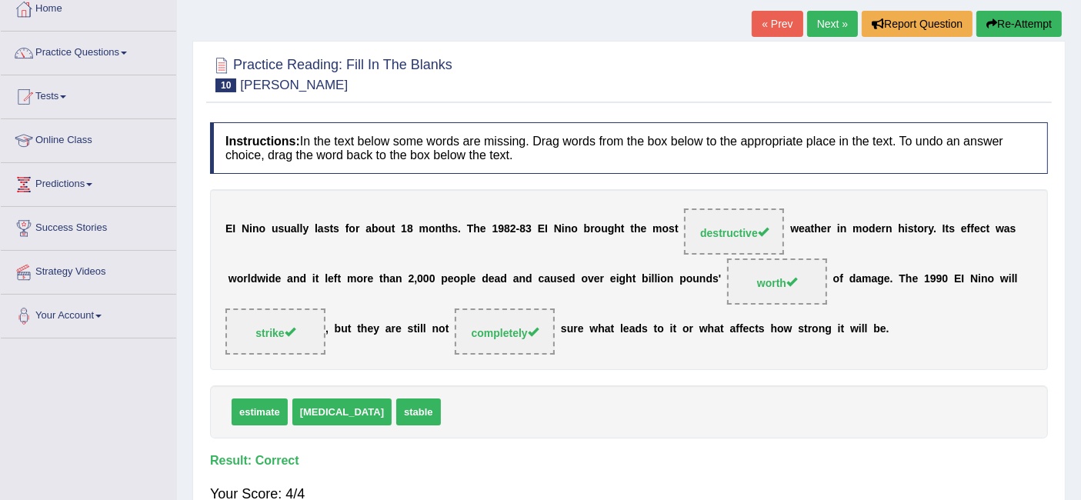
click at [825, 22] on link "Next »" at bounding box center [832, 24] width 51 height 26
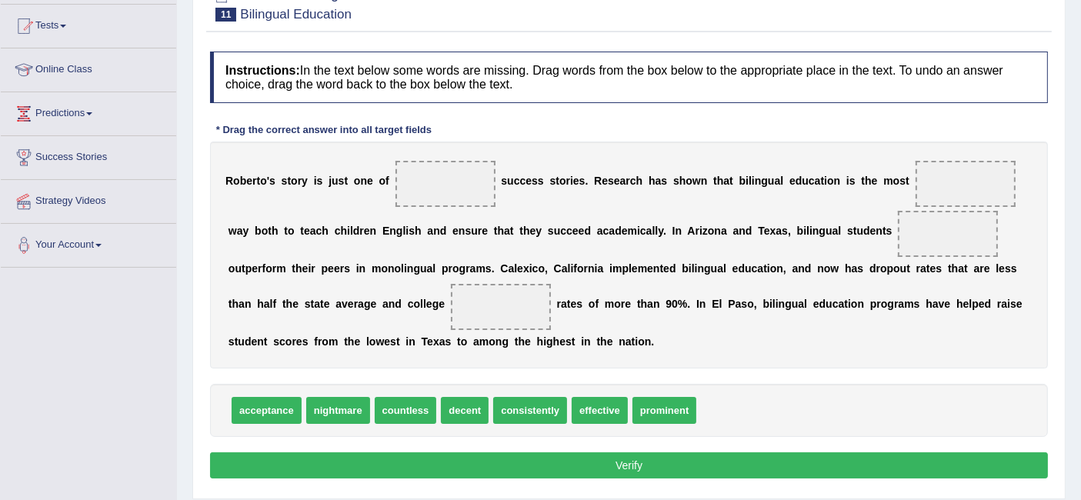
scroll to position [162, 0]
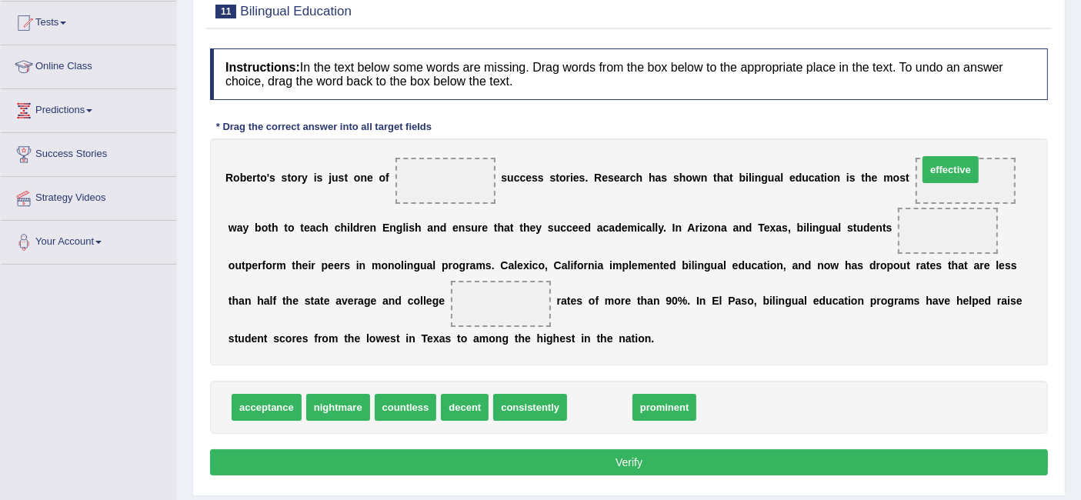
drag, startPoint x: 614, startPoint y: 406, endPoint x: 965, endPoint y: 168, distance: 423.9
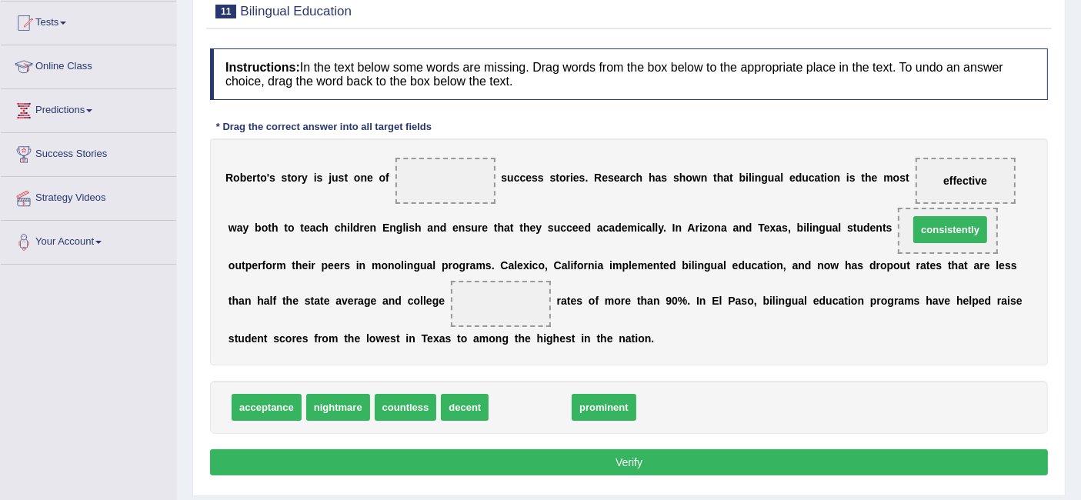
drag, startPoint x: 540, startPoint y: 413, endPoint x: 962, endPoint y: 236, distance: 457.7
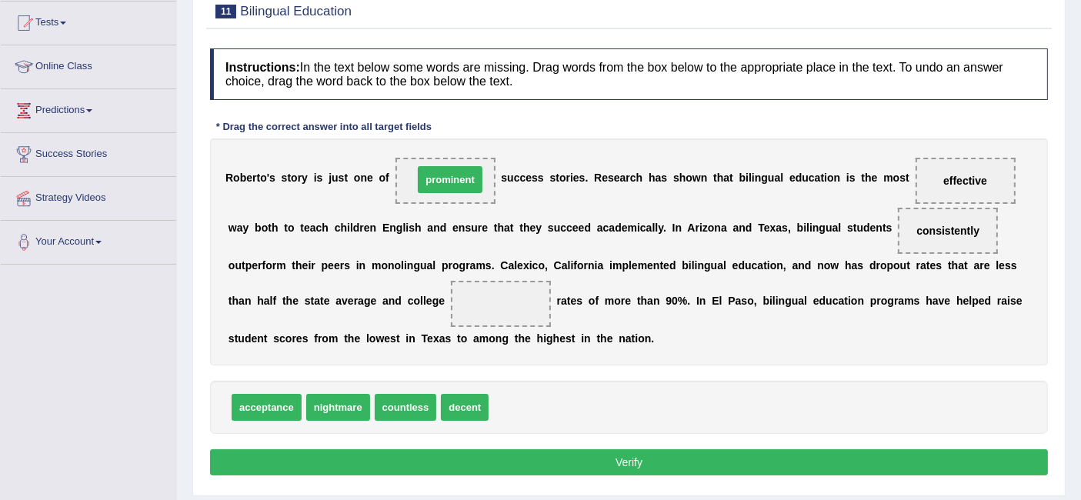
drag, startPoint x: 536, startPoint y: 403, endPoint x: 462, endPoint y: 175, distance: 239.7
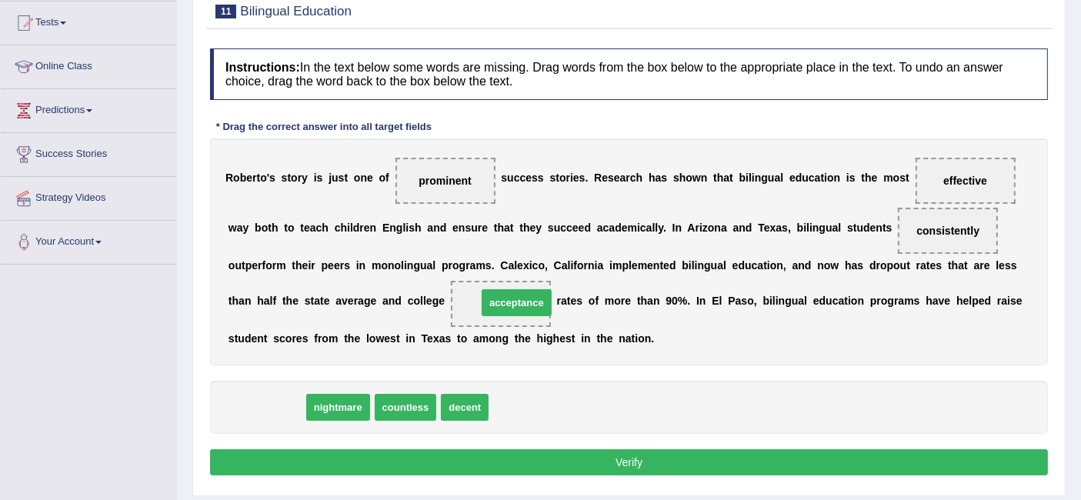
drag, startPoint x: 273, startPoint y: 407, endPoint x: 521, endPoint y: 302, distance: 269.3
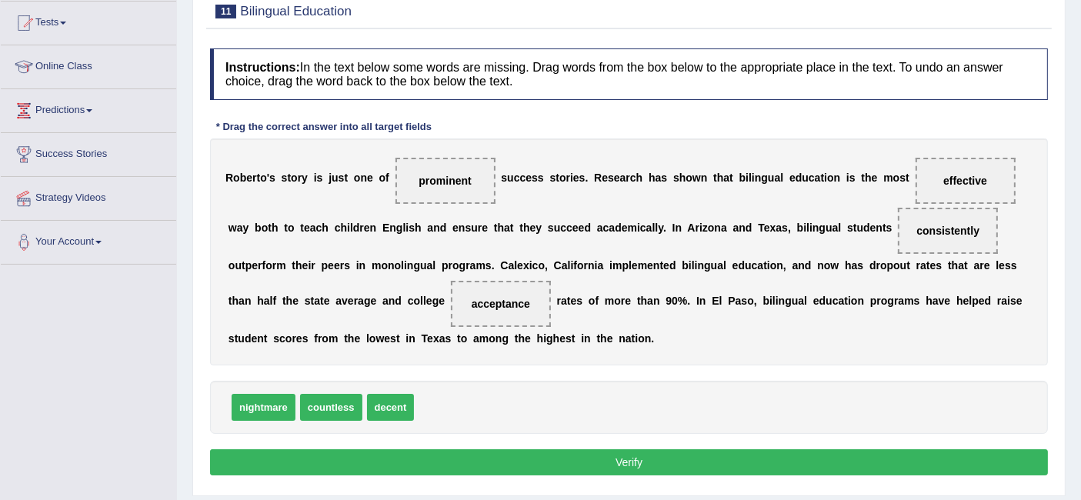
click at [737, 463] on button "Verify" at bounding box center [629, 462] width 838 height 26
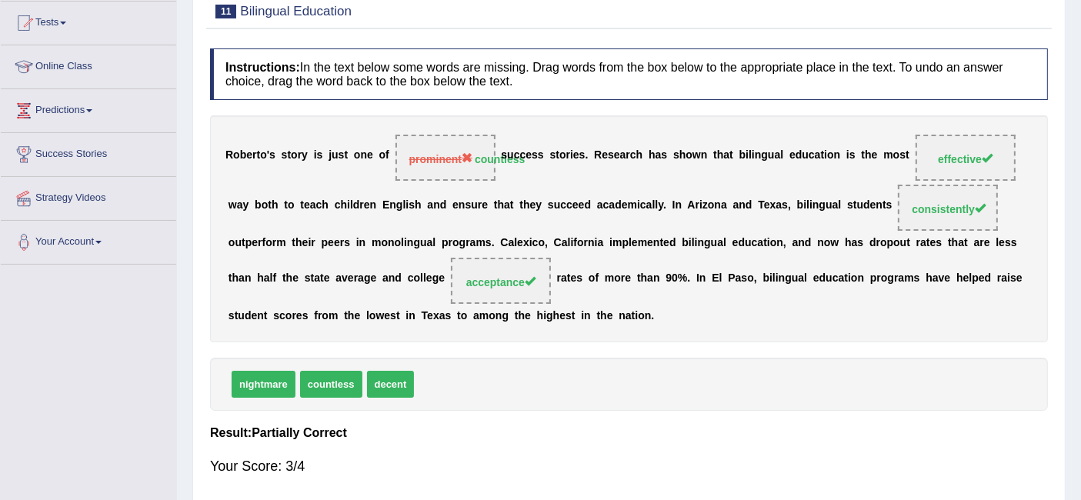
scroll to position [8, 0]
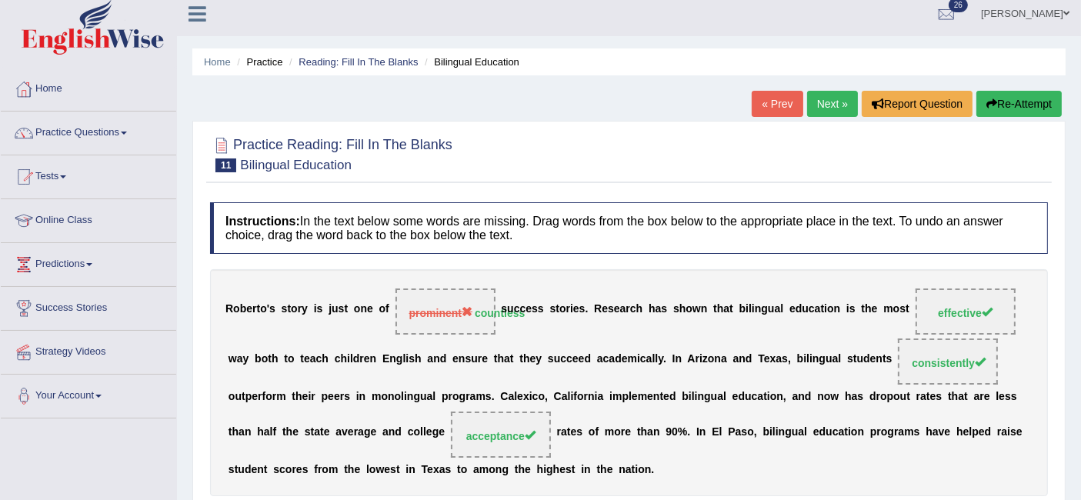
click at [820, 109] on link "Next »" at bounding box center [832, 104] width 51 height 26
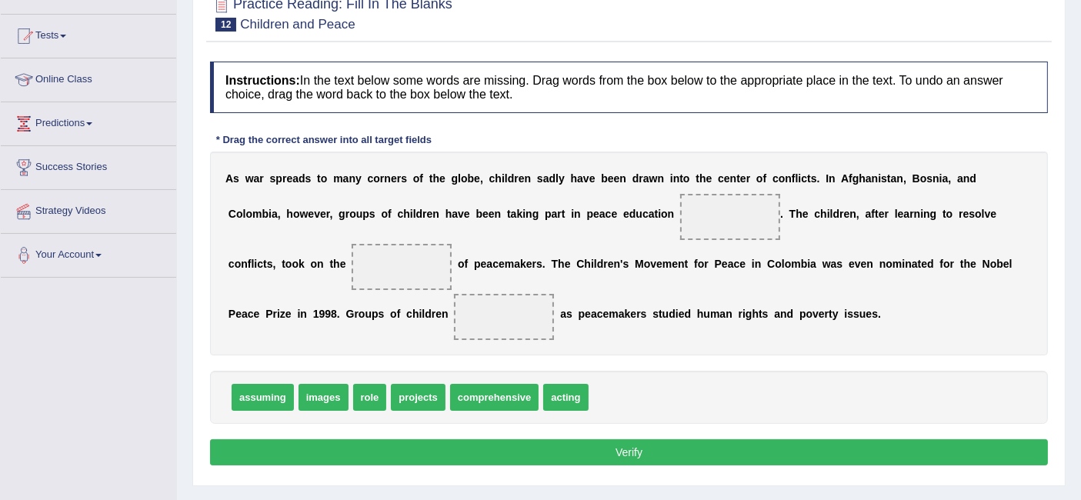
scroll to position [164, 0]
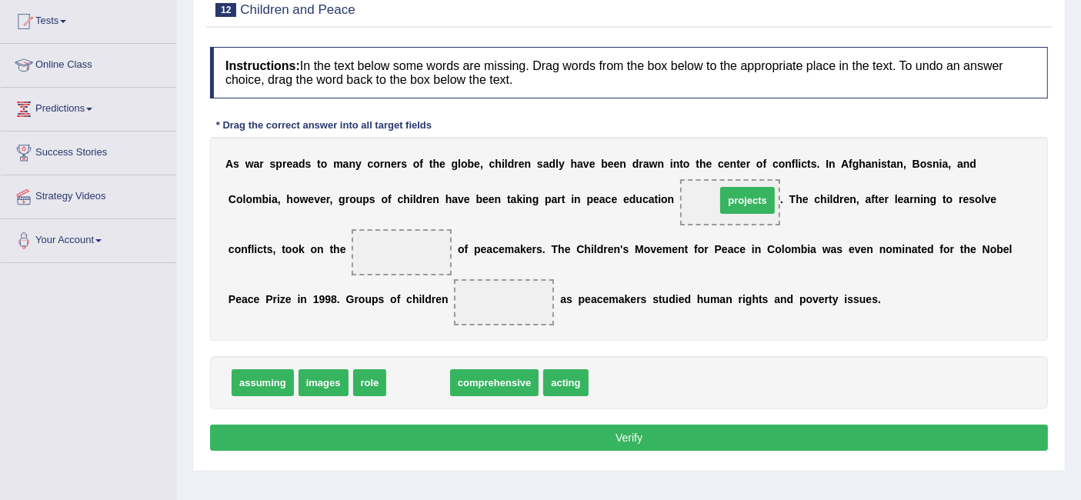
drag, startPoint x: 413, startPoint y: 383, endPoint x: 740, endPoint y: 201, distance: 374.5
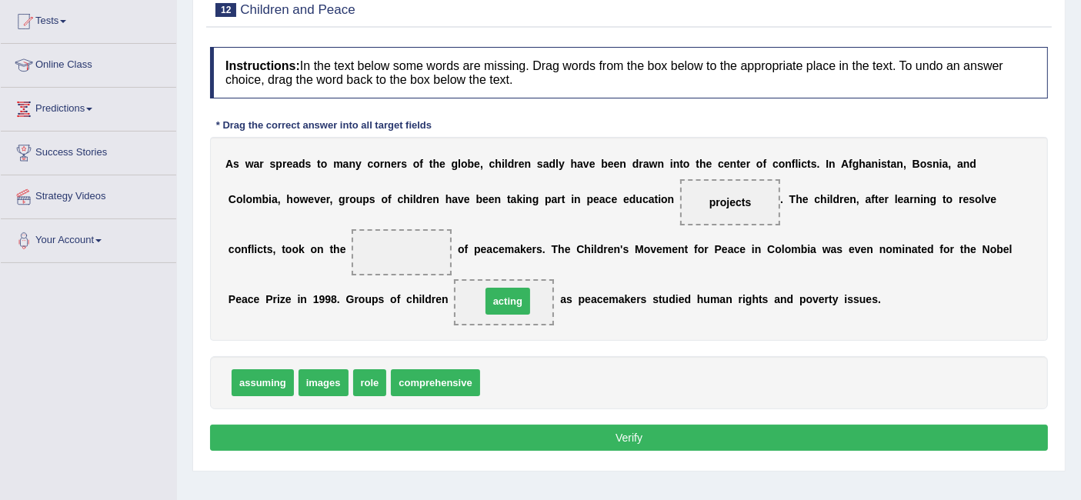
drag, startPoint x: 509, startPoint y: 379, endPoint x: 508, endPoint y: 299, distance: 80.0
drag, startPoint x: 373, startPoint y: 379, endPoint x: 396, endPoint y: 239, distance: 142.0
click at [621, 433] on button "Verify" at bounding box center [629, 438] width 838 height 26
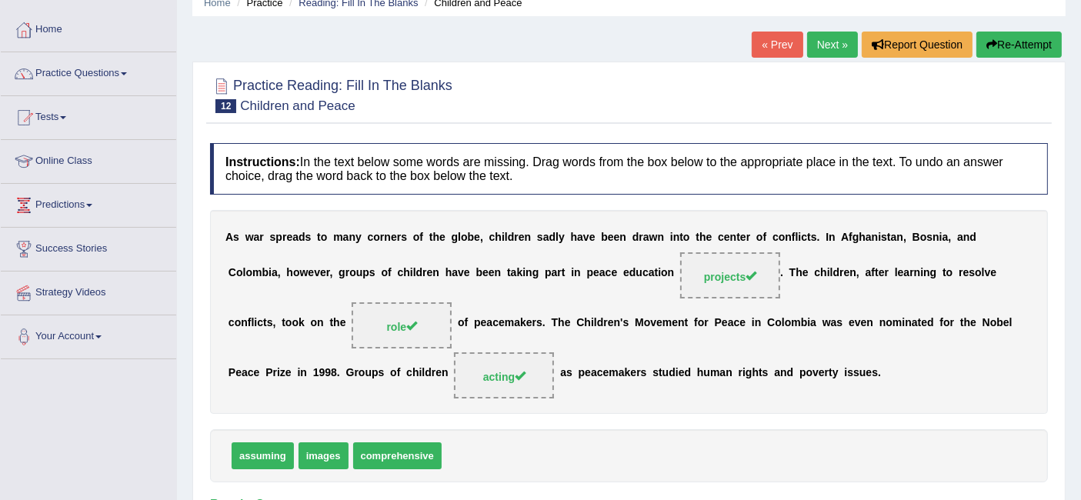
scroll to position [87, 0]
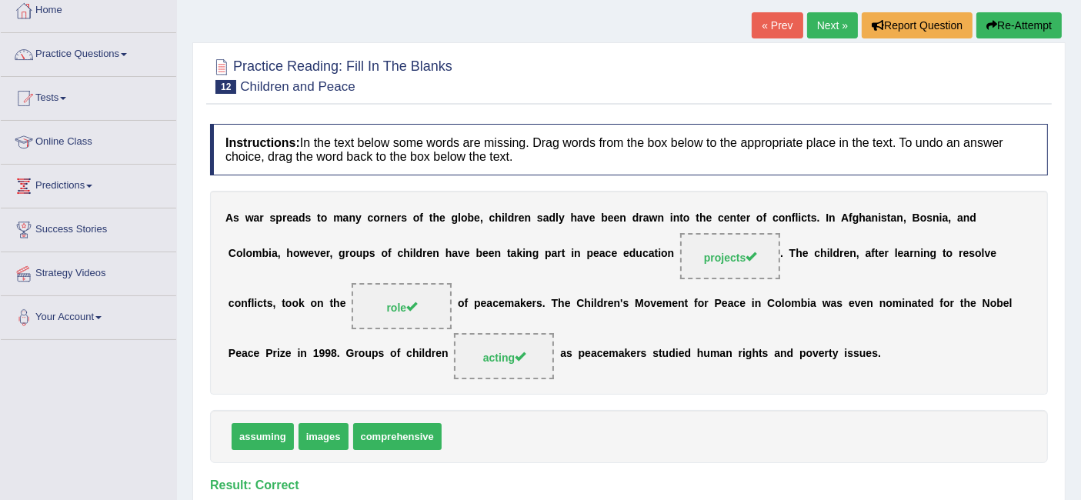
click at [830, 22] on link "Next »" at bounding box center [832, 25] width 51 height 26
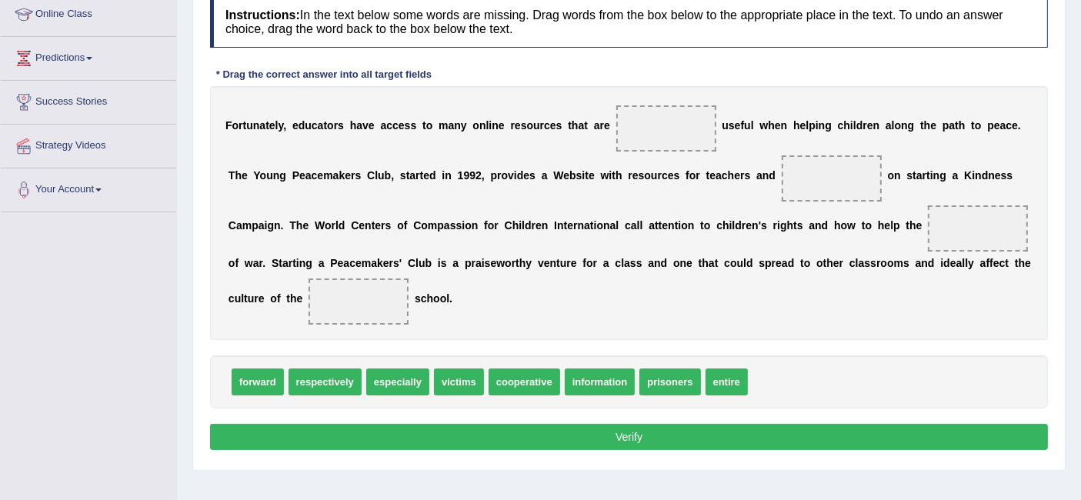
scroll to position [213, 0]
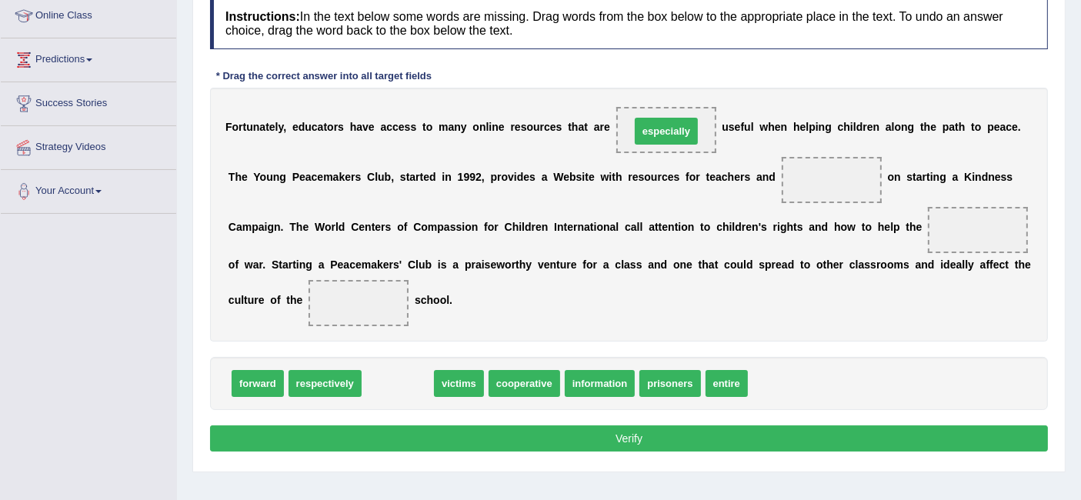
drag, startPoint x: 409, startPoint y: 384, endPoint x: 677, endPoint y: 135, distance: 366.5
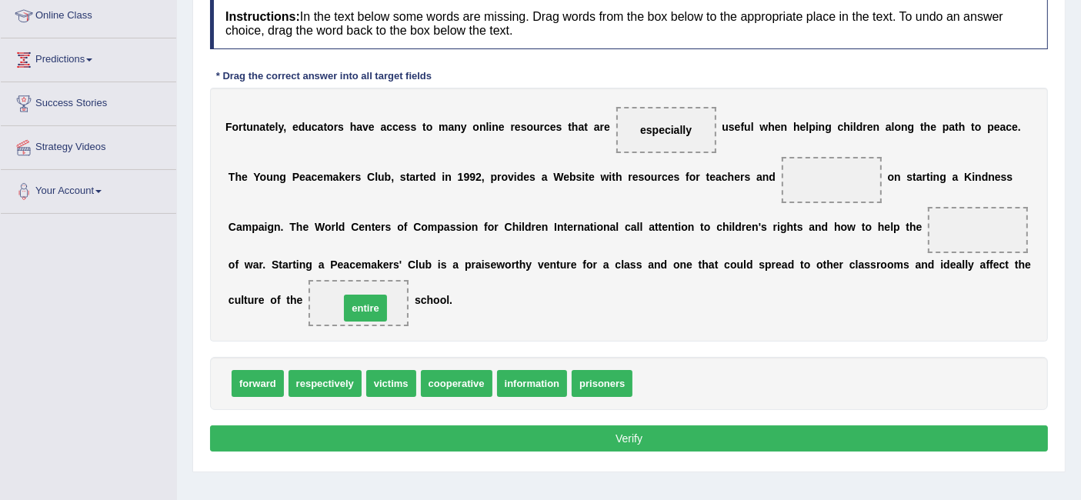
drag, startPoint x: 656, startPoint y: 381, endPoint x: 360, endPoint y: 306, distance: 304.8
drag, startPoint x: 386, startPoint y: 387, endPoint x: 791, endPoint y: 109, distance: 492.1
click at [662, 199] on span "victims" at bounding box center [637, 212] width 50 height 27
drag, startPoint x: 673, startPoint y: 367, endPoint x: 866, endPoint y: 339, distance: 194.4
click at [866, 339] on div "Instructions: In the text below some words are missing. Drag words from the box…" at bounding box center [629, 227] width 846 height 474
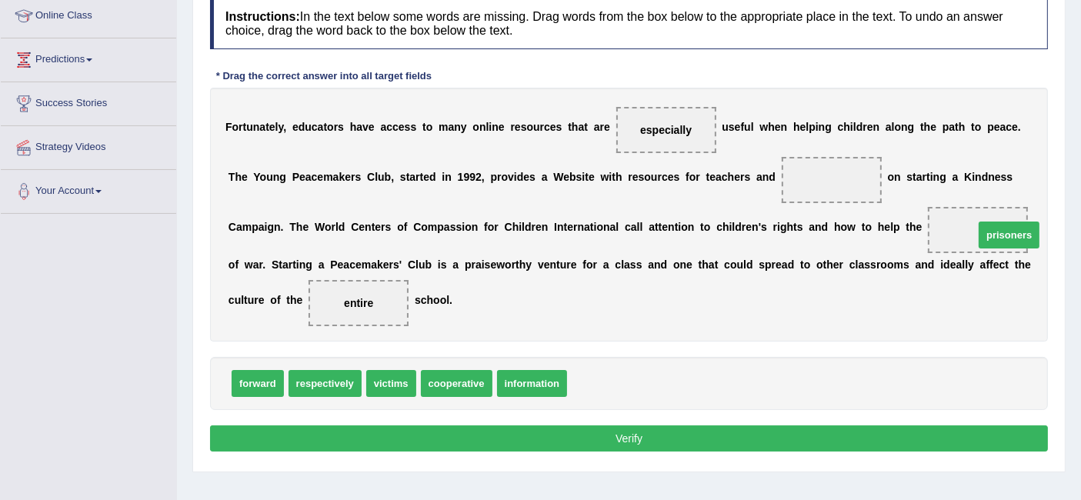
drag, startPoint x: 610, startPoint y: 379, endPoint x: 1017, endPoint y: 232, distance: 433.1
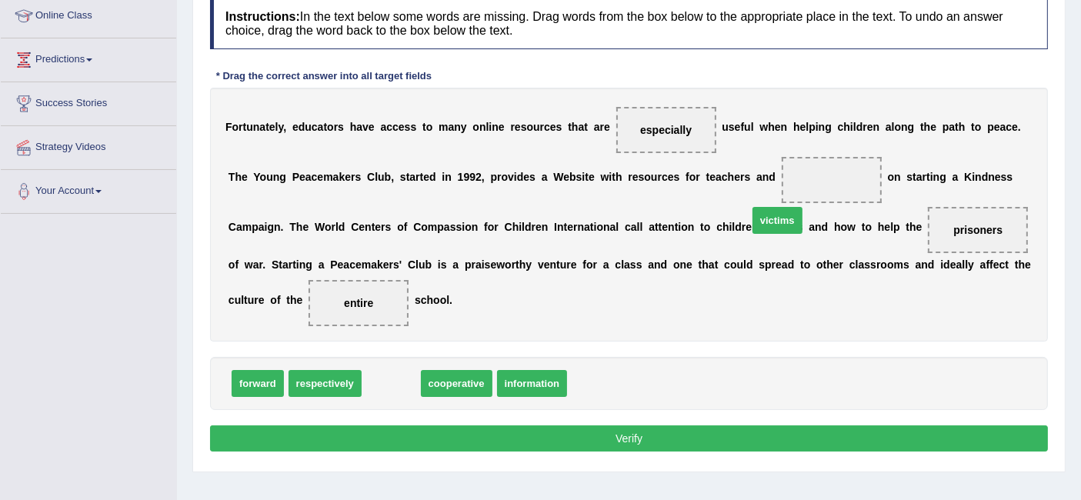
drag, startPoint x: 393, startPoint y: 379, endPoint x: 803, endPoint y: 201, distance: 446.4
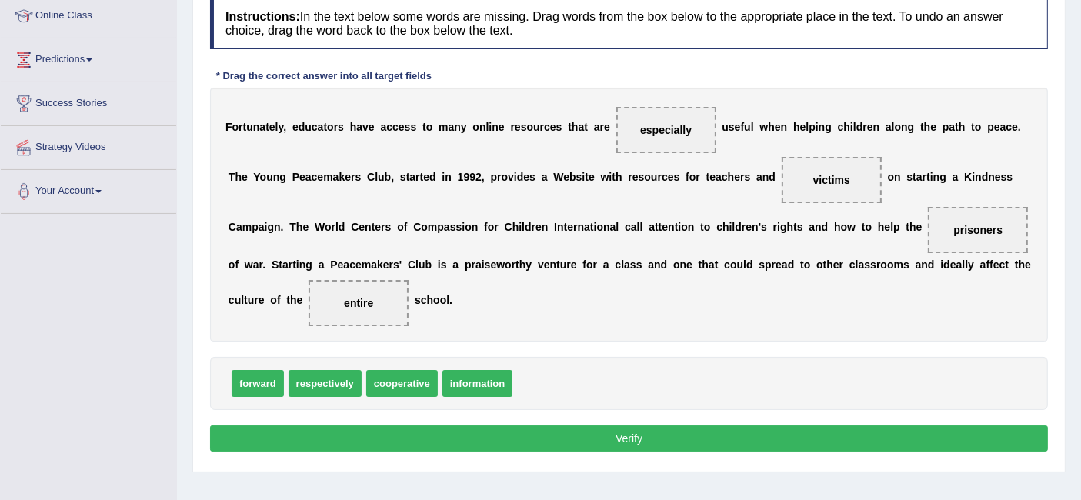
click at [673, 445] on button "Verify" at bounding box center [629, 439] width 838 height 26
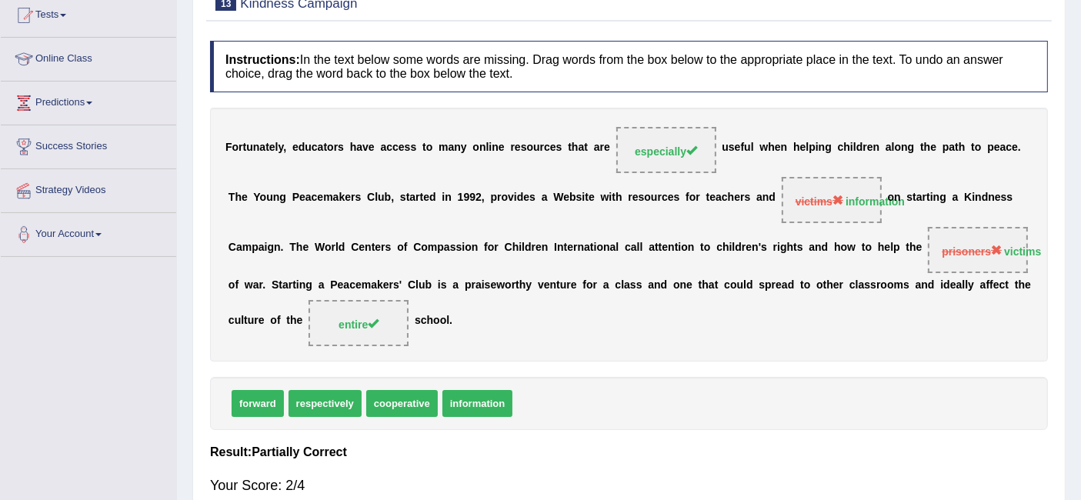
scroll to position [0, 0]
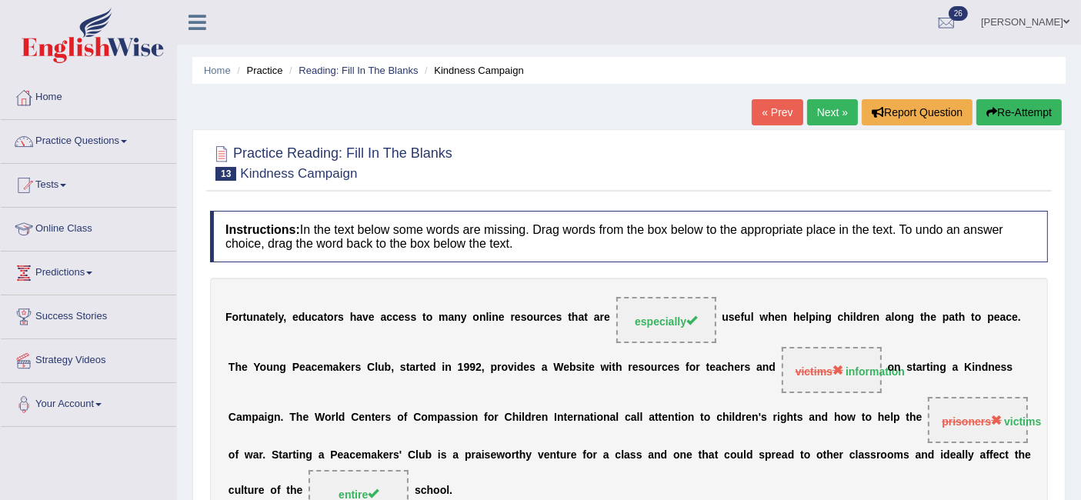
click at [832, 112] on link "Next »" at bounding box center [832, 112] width 51 height 26
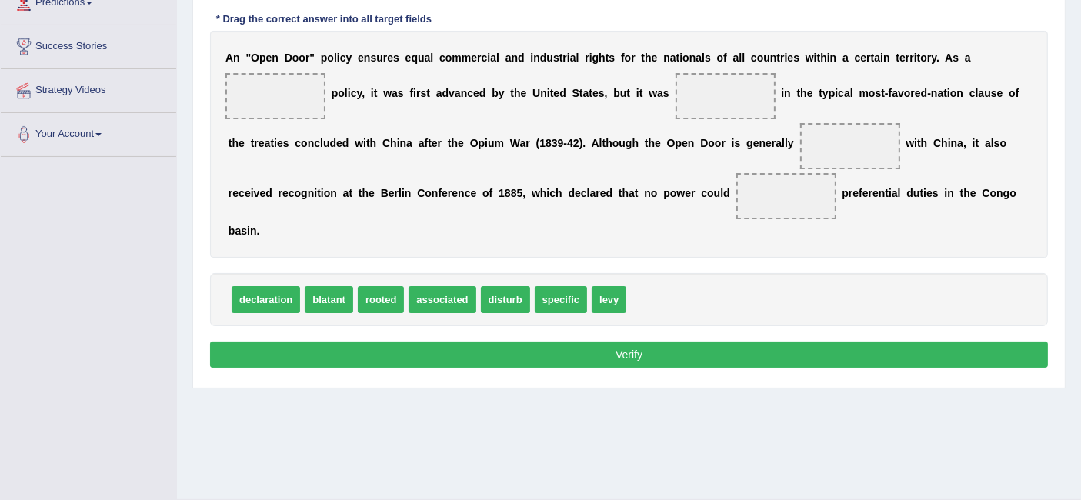
scroll to position [256, 0]
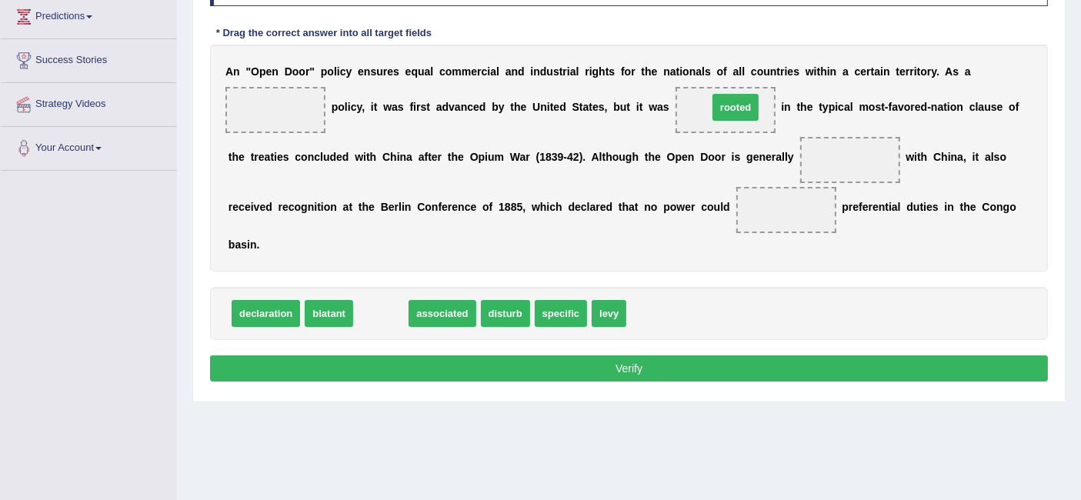
drag, startPoint x: 393, startPoint y: 311, endPoint x: 748, endPoint y: 104, distance: 410.8
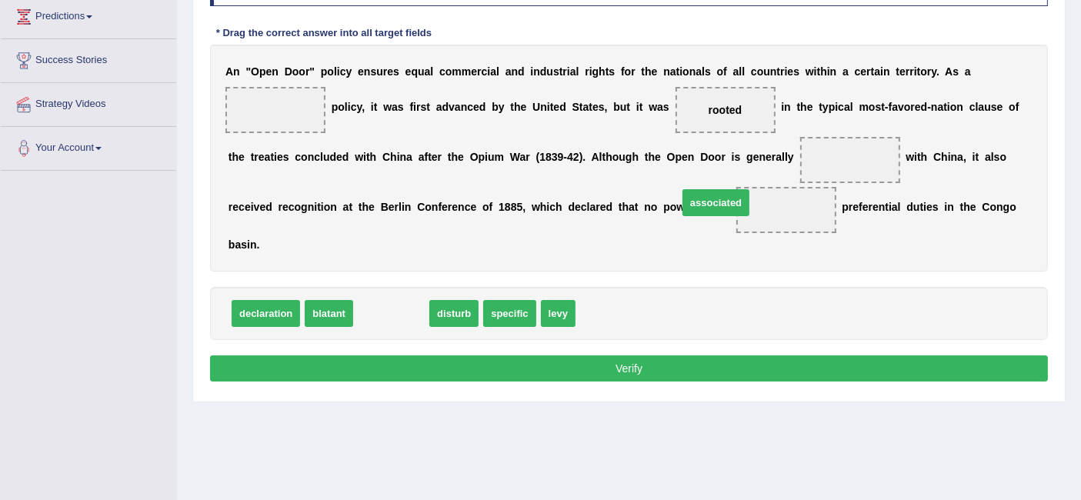
drag, startPoint x: 416, startPoint y: 307, endPoint x: 832, endPoint y: 159, distance: 441.8
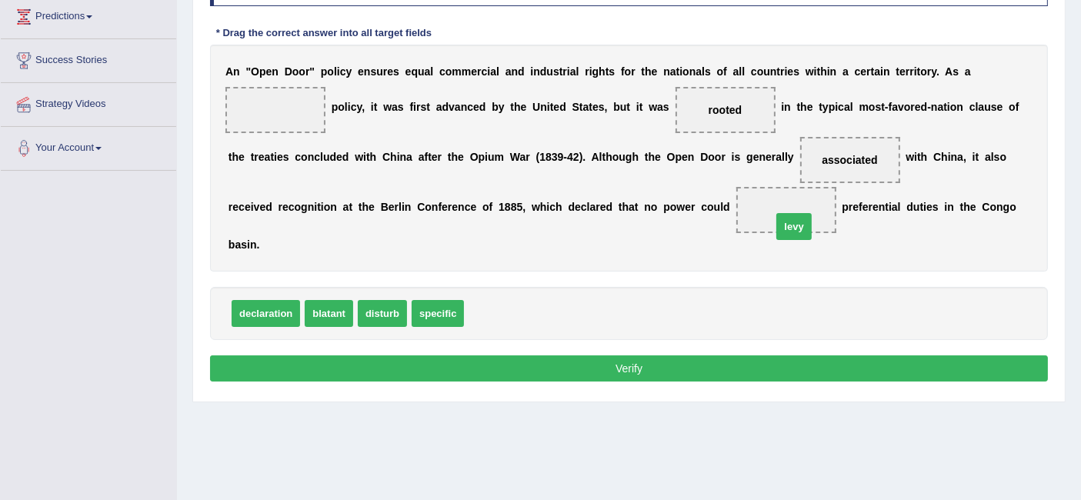
drag, startPoint x: 475, startPoint y: 316, endPoint x: 783, endPoint y: 228, distance: 320.9
drag, startPoint x: 334, startPoint y: 310, endPoint x: 266, endPoint y: 105, distance: 216.6
click at [458, 359] on button "Verify" at bounding box center [629, 369] width 838 height 26
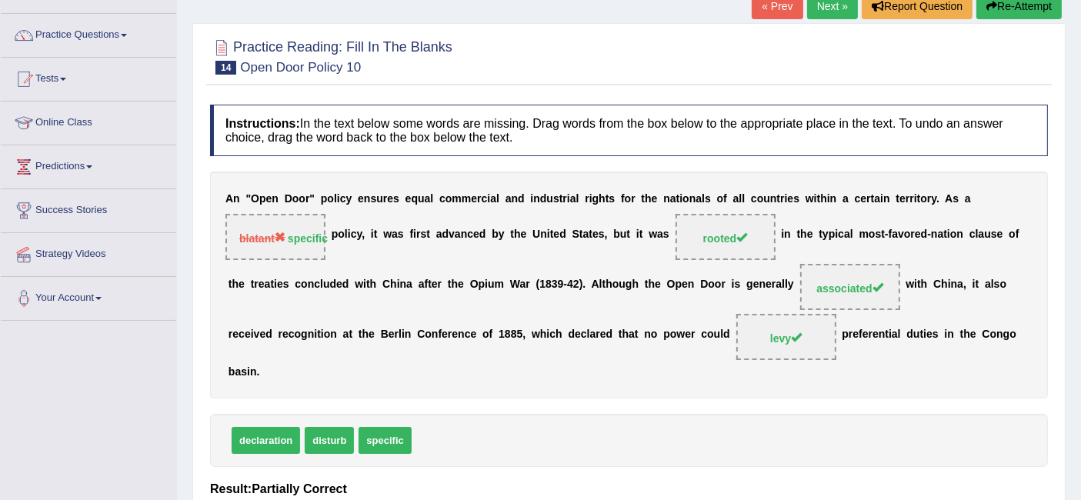
scroll to position [0, 0]
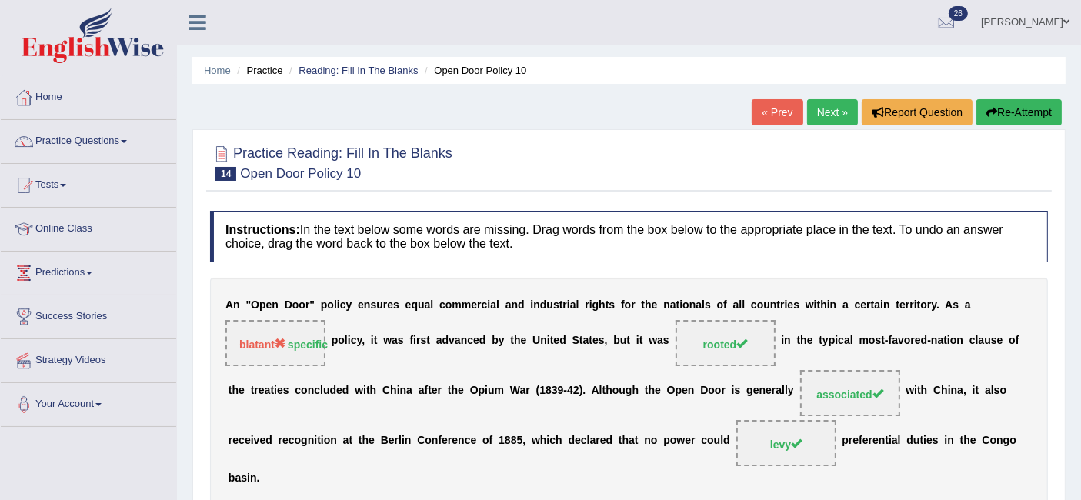
click at [114, 139] on link "Practice Questions" at bounding box center [88, 139] width 175 height 38
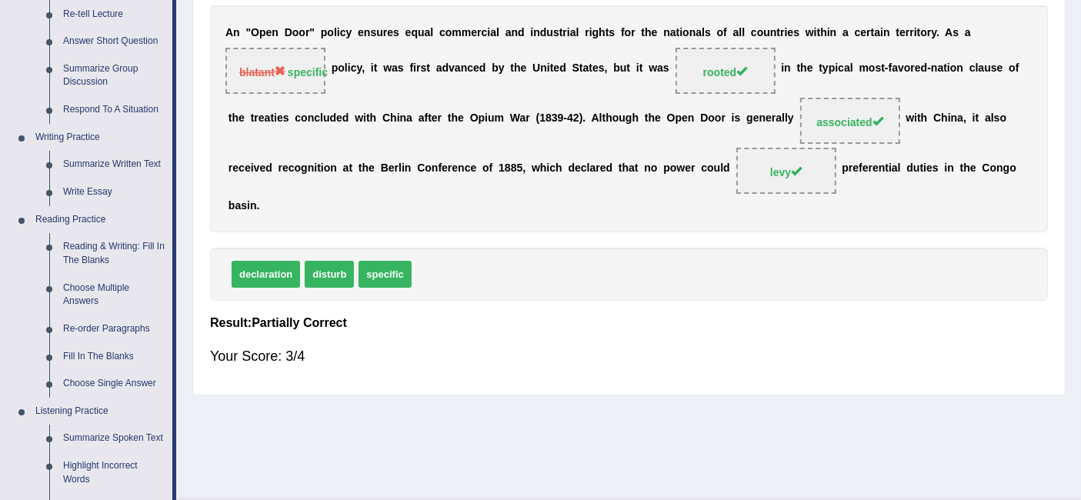
scroll to position [273, 0]
click at [129, 392] on link "Choose Single Answer" at bounding box center [114, 383] width 116 height 28
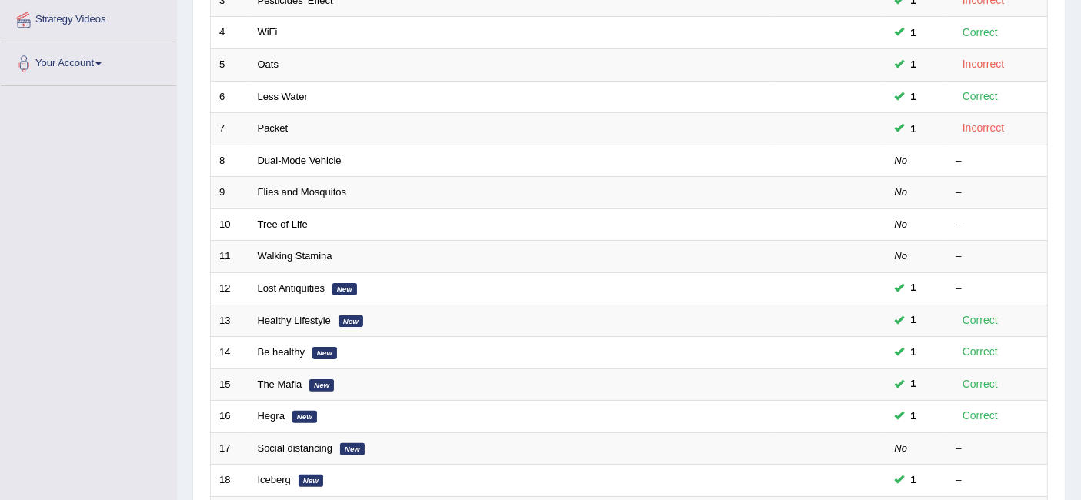
scroll to position [363, 0]
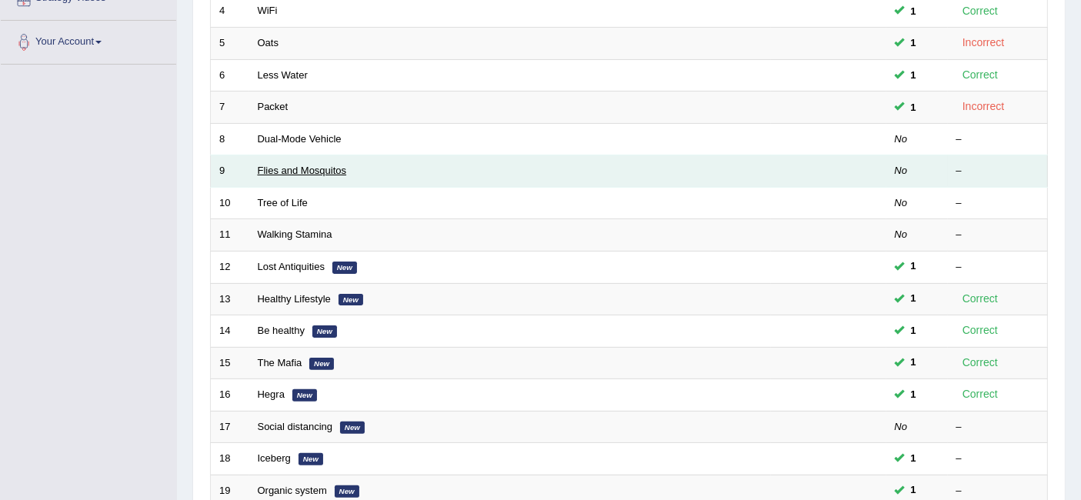
click at [332, 165] on link "Flies and Mosquitos" at bounding box center [302, 171] width 89 height 12
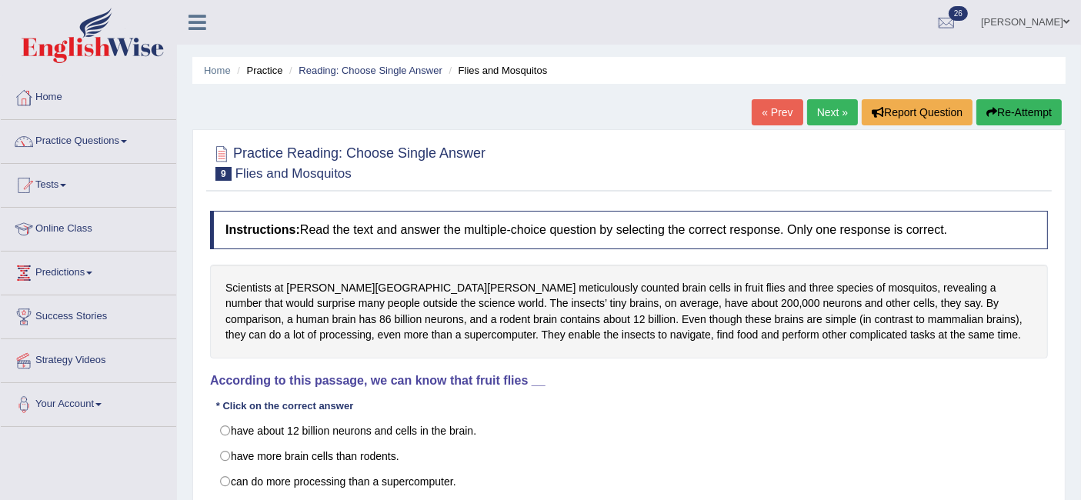
click at [773, 108] on link "« Prev" at bounding box center [777, 112] width 51 height 26
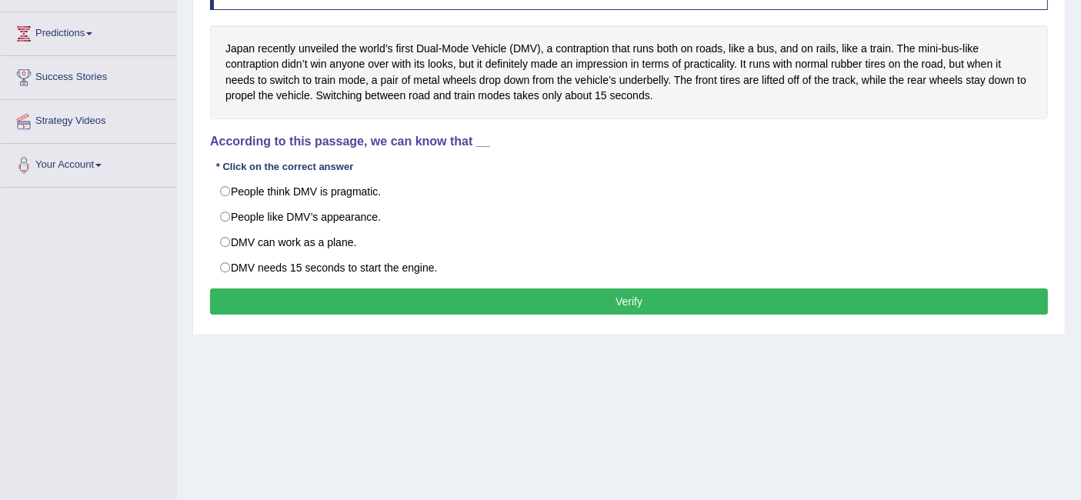
scroll to position [247, 0]
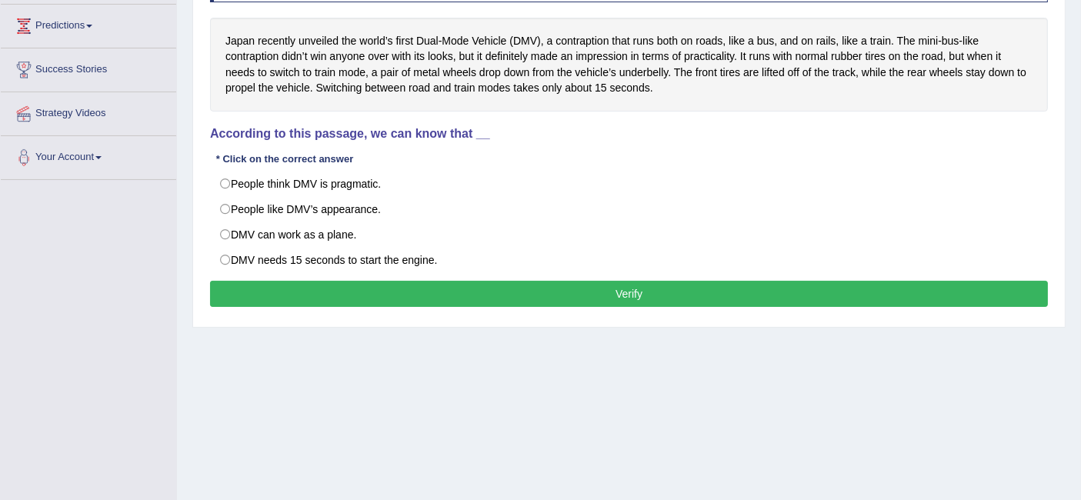
click at [1, 171] on link "Your Account" at bounding box center [88, 155] width 175 height 38
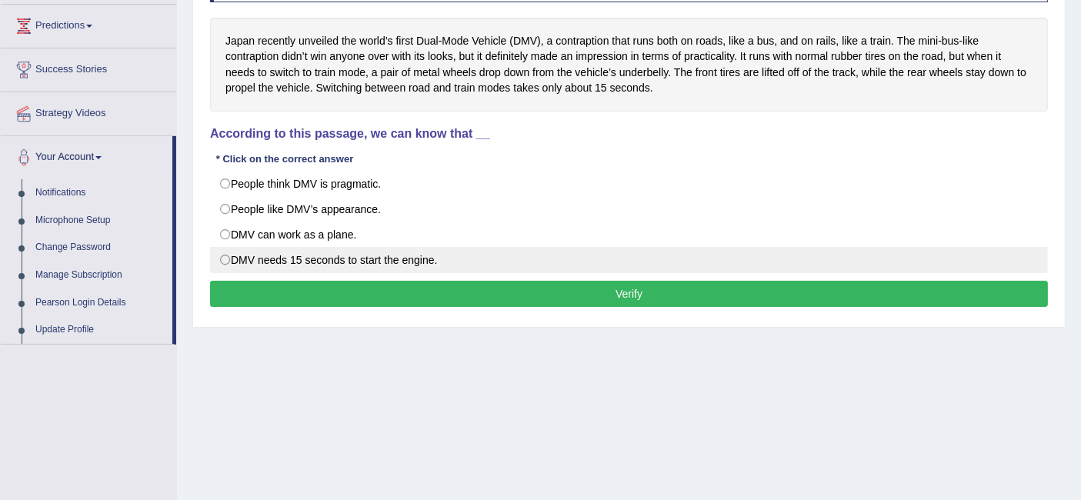
click at [215, 255] on label "DMV needs 15 seconds to start the engine." at bounding box center [629, 260] width 838 height 26
radio input "true"
click at [215, 266] on label "DMV needs 15 seconds to start the engine." at bounding box center [629, 260] width 838 height 26
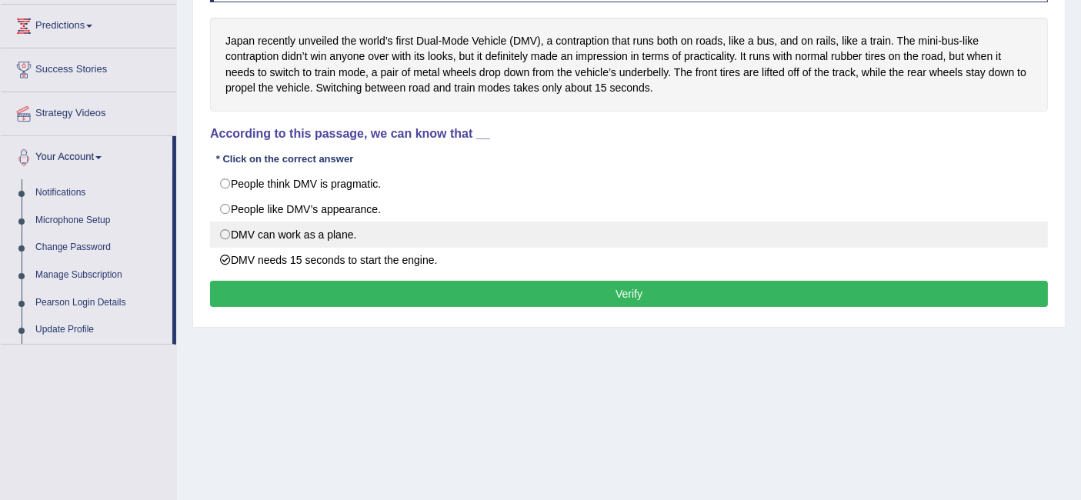
click at [215, 237] on label "DMV can work as a plane." at bounding box center [629, 235] width 838 height 26
radio input "true"
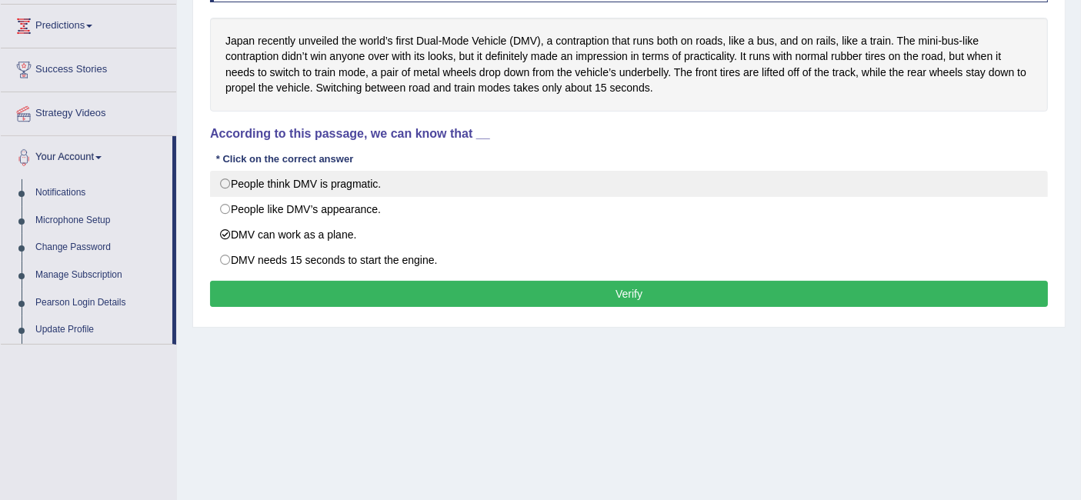
click at [215, 173] on label "People think DMV is pragmatic." at bounding box center [629, 184] width 838 height 26
radio input "true"
click at [254, 295] on button "Verify" at bounding box center [629, 294] width 838 height 26
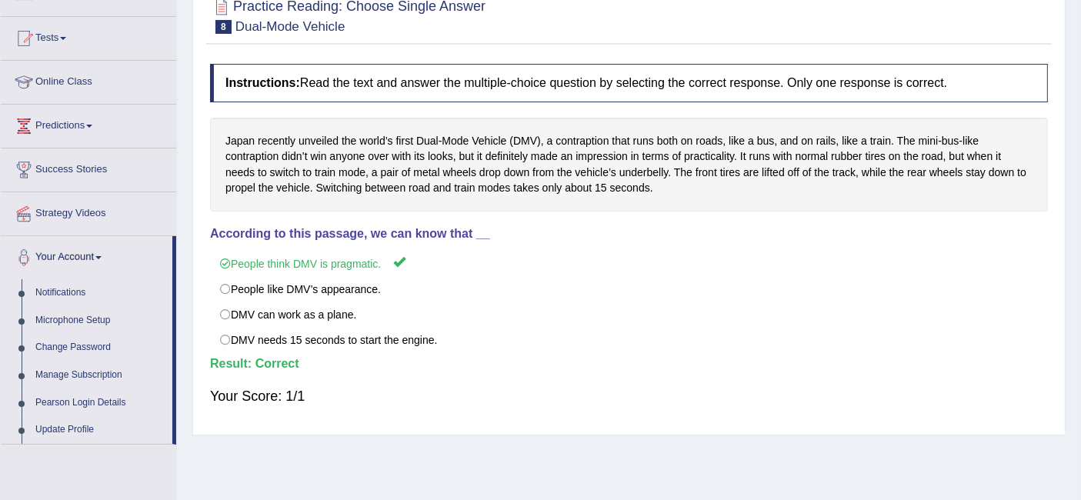
scroll to position [0, 0]
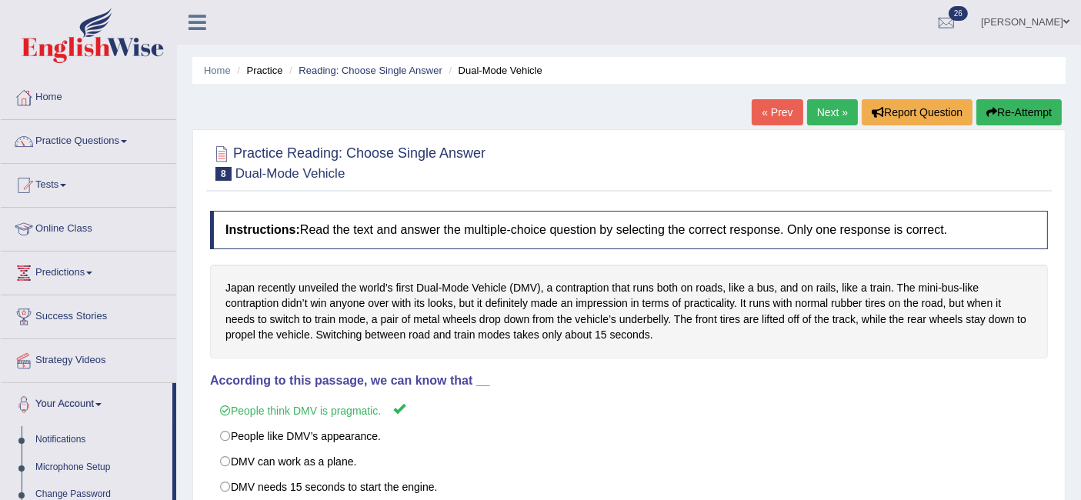
click at [825, 123] on link "Next »" at bounding box center [832, 112] width 51 height 26
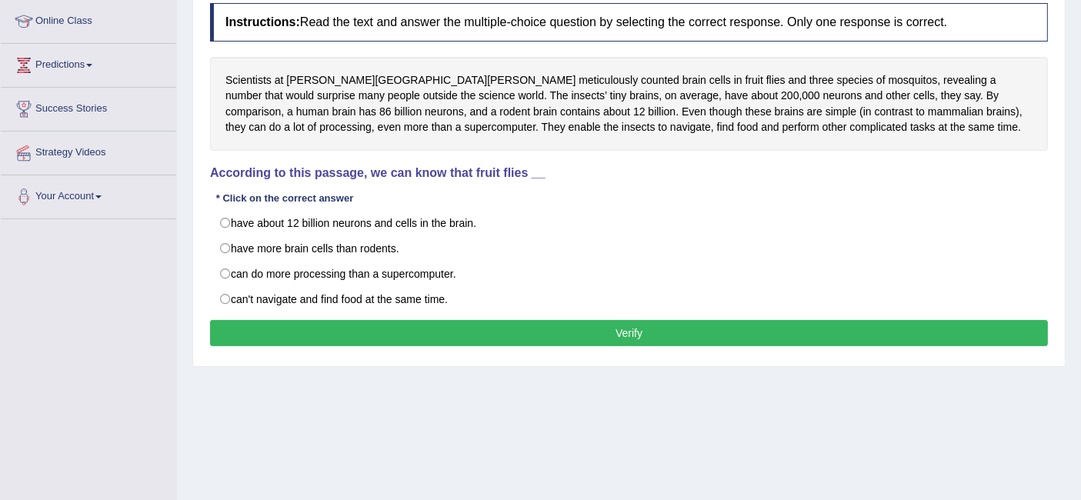
scroll to position [209, 0]
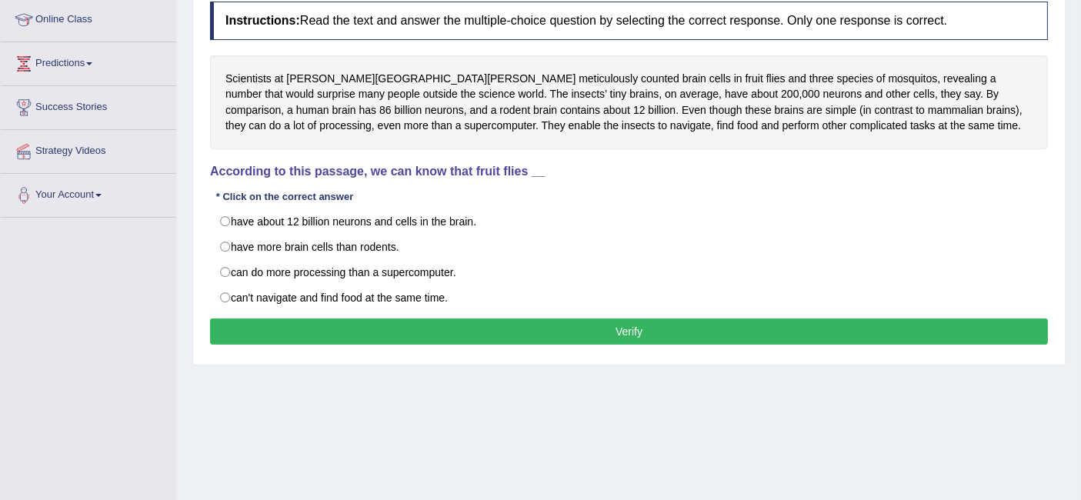
click at [0, 396] on div "Toggle navigation Home Practice Questions Speaking Practice Read Aloud Repeat S…" at bounding box center [540, 191] width 1081 height 800
click at [224, 219] on label "have about 12 billion neurons and cells in the brain." at bounding box center [629, 222] width 838 height 26
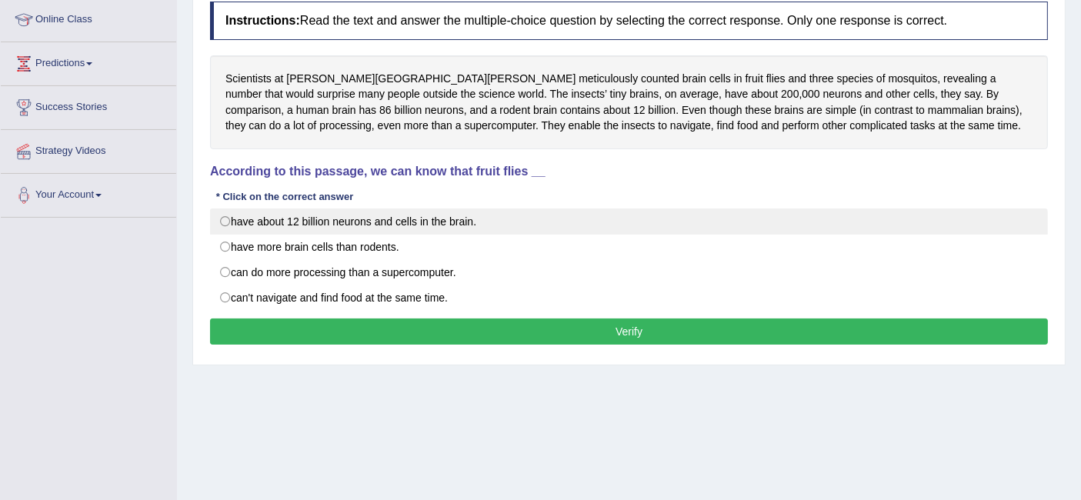
radio input "true"
click at [217, 244] on label "have more brain cells than rodents." at bounding box center [629, 247] width 838 height 26
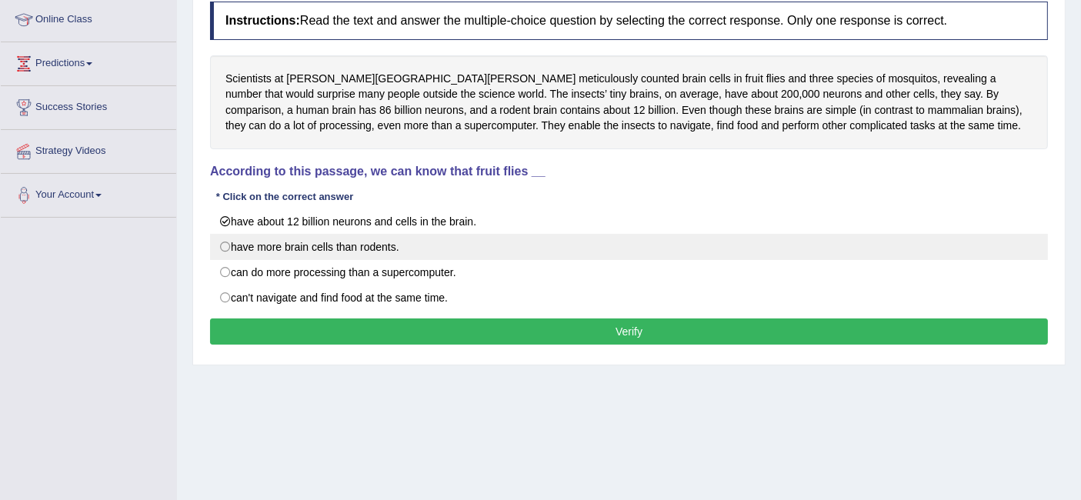
radio input "true"
click at [221, 270] on label "can do more processing than a supercomputer." at bounding box center [629, 272] width 838 height 26
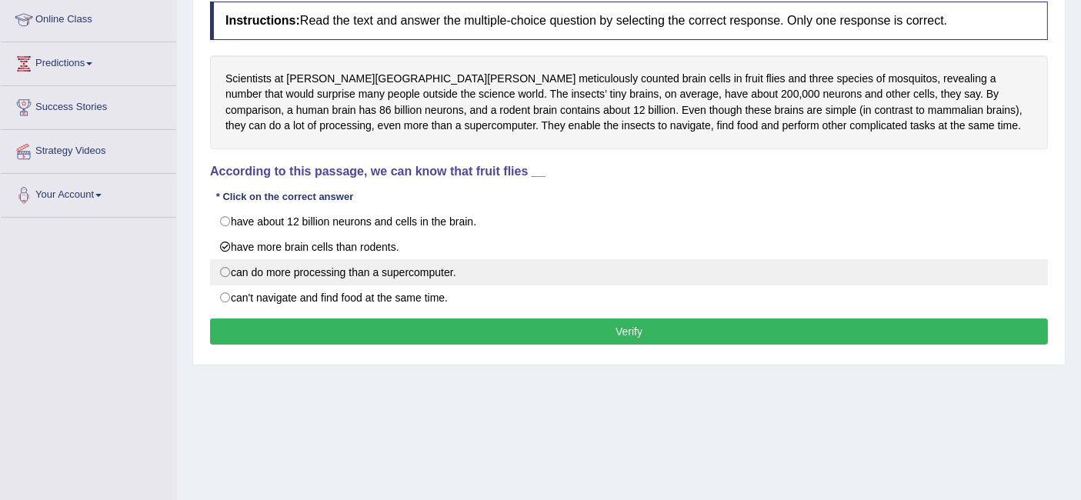
radio input "true"
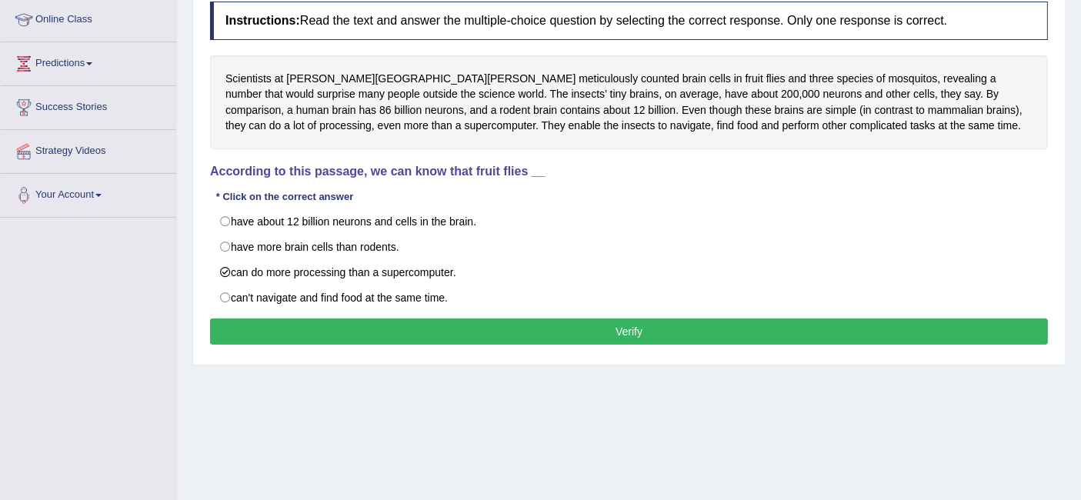
click at [243, 334] on button "Verify" at bounding box center [629, 332] width 838 height 26
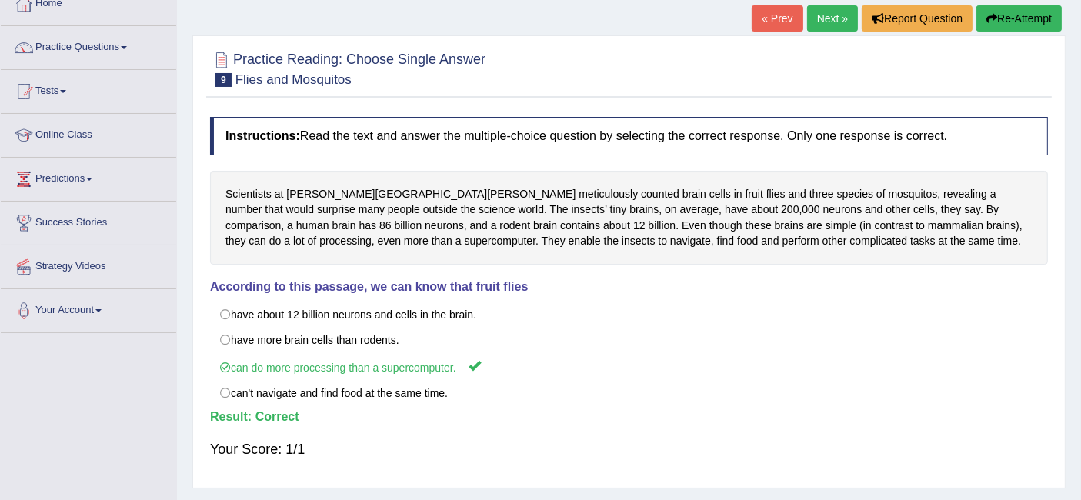
scroll to position [94, 0]
click at [827, 28] on link "Next »" at bounding box center [832, 18] width 51 height 26
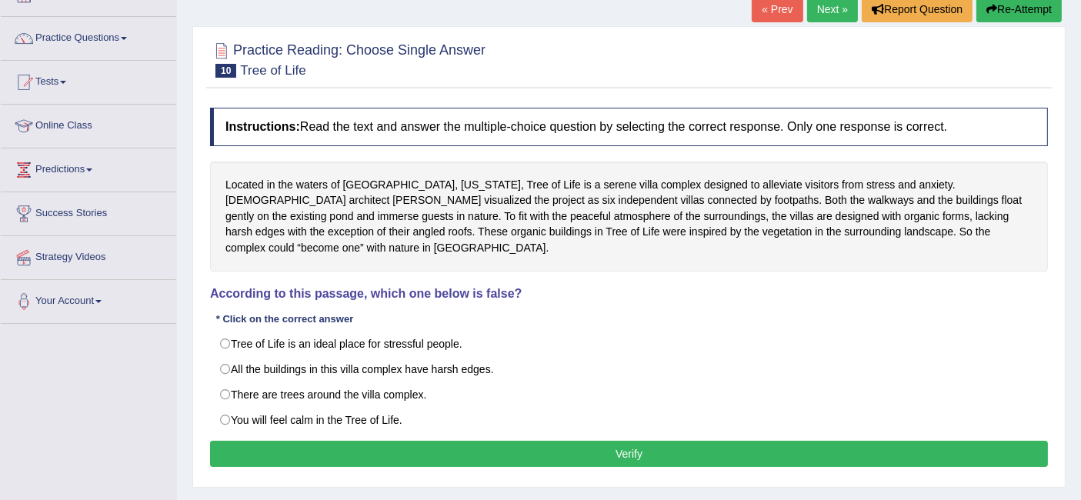
scroll to position [105, 0]
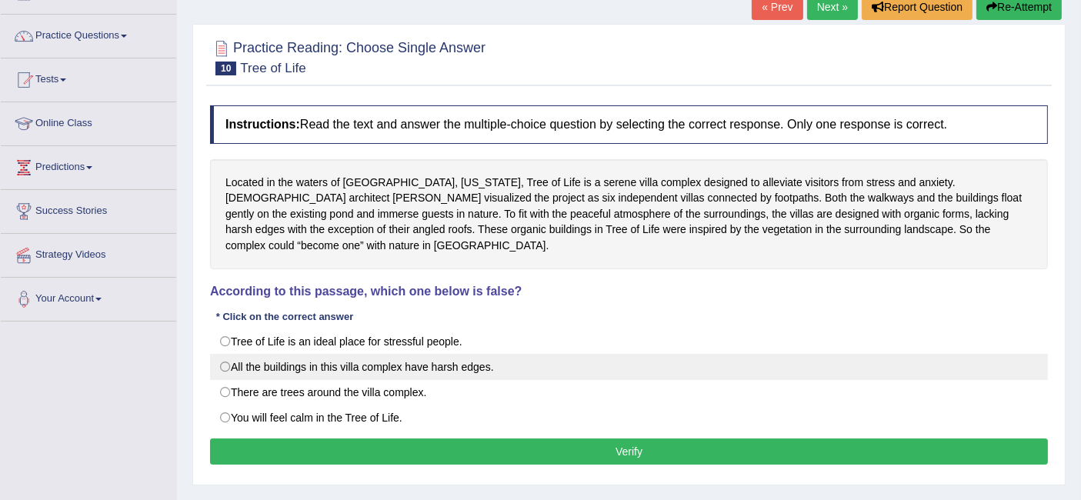
click at [228, 354] on label "All the buildings in this villa complex have harsh edges." at bounding box center [629, 367] width 838 height 26
radio input "true"
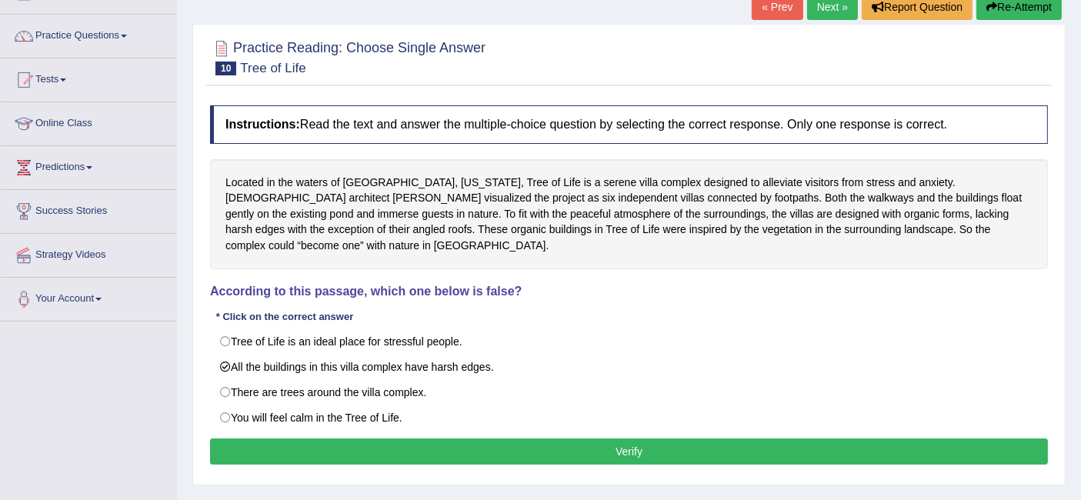
click at [354, 439] on button "Verify" at bounding box center [629, 452] width 838 height 26
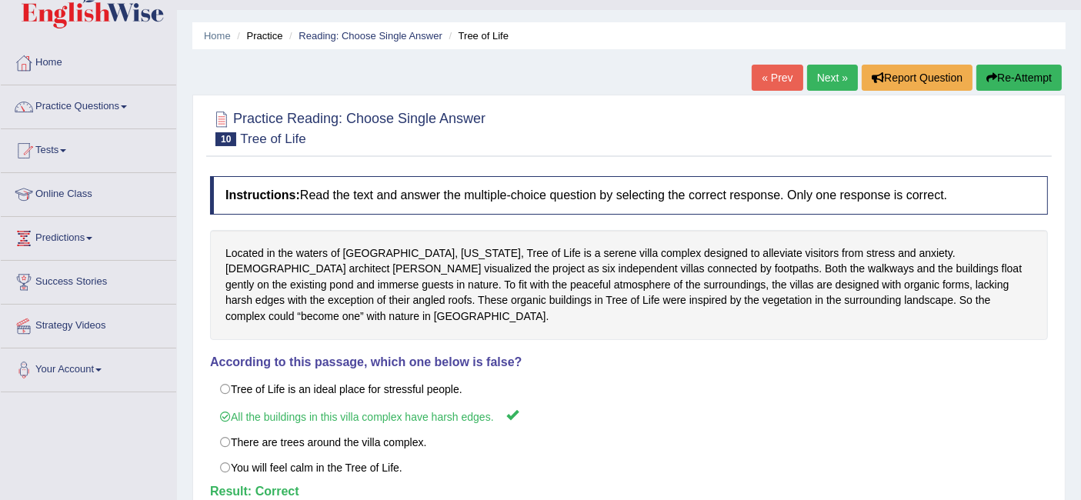
scroll to position [28, 0]
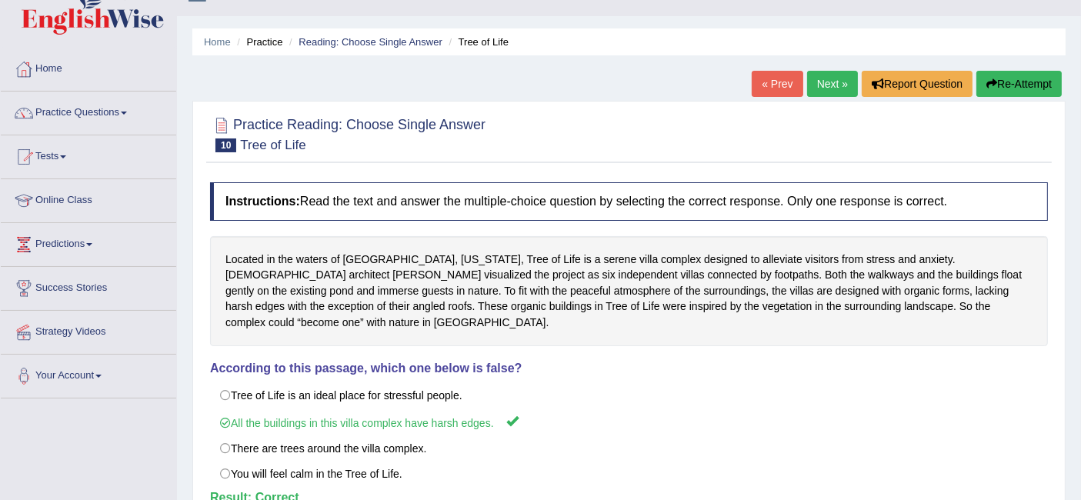
click at [831, 84] on link "Next »" at bounding box center [832, 84] width 51 height 26
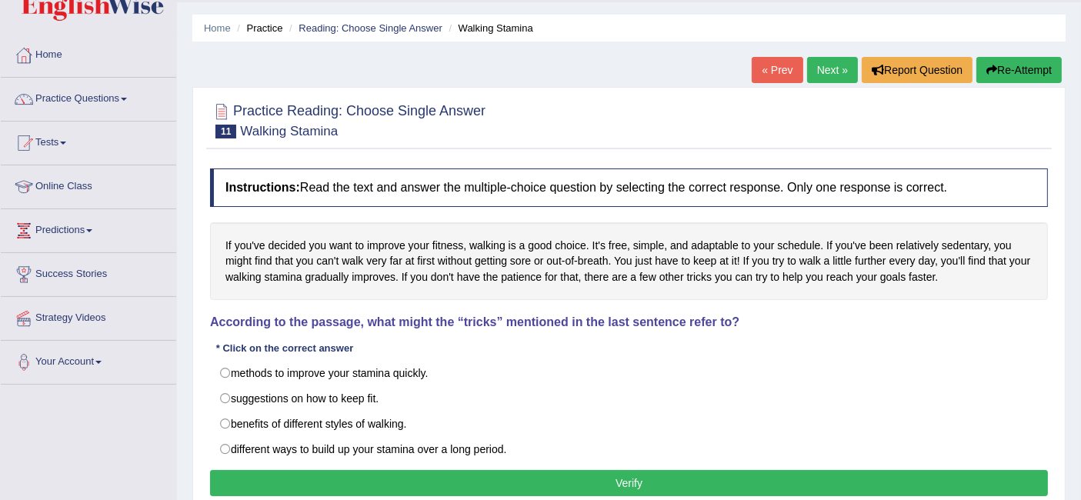
scroll to position [79, 0]
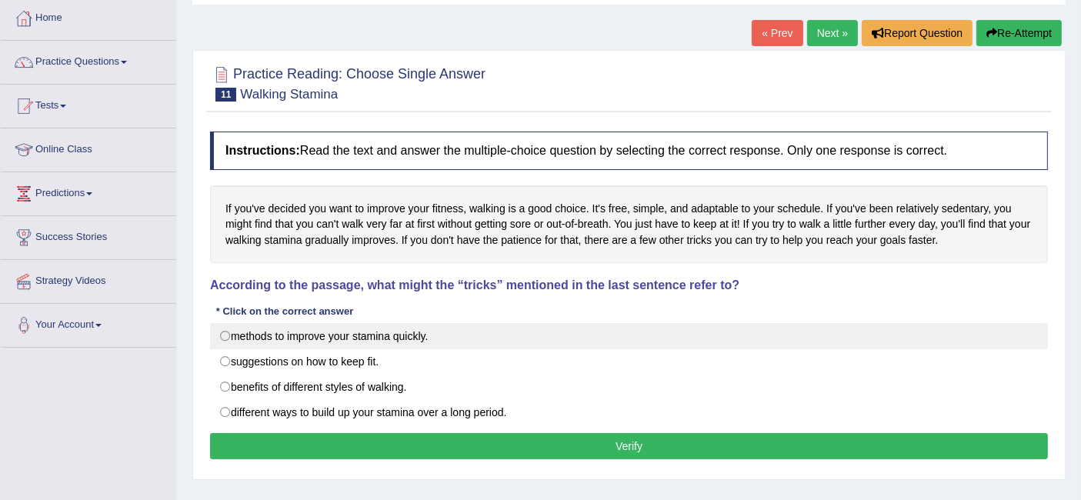
click at [668, 340] on label "methods to improve your stamina quickly." at bounding box center [629, 336] width 838 height 26
radio input "true"
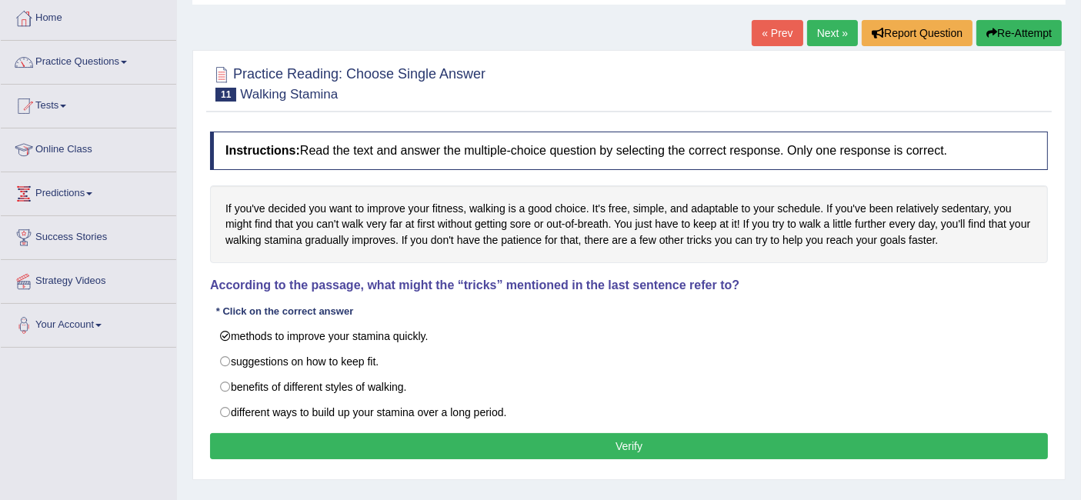
click at [246, 456] on button "Verify" at bounding box center [629, 446] width 838 height 26
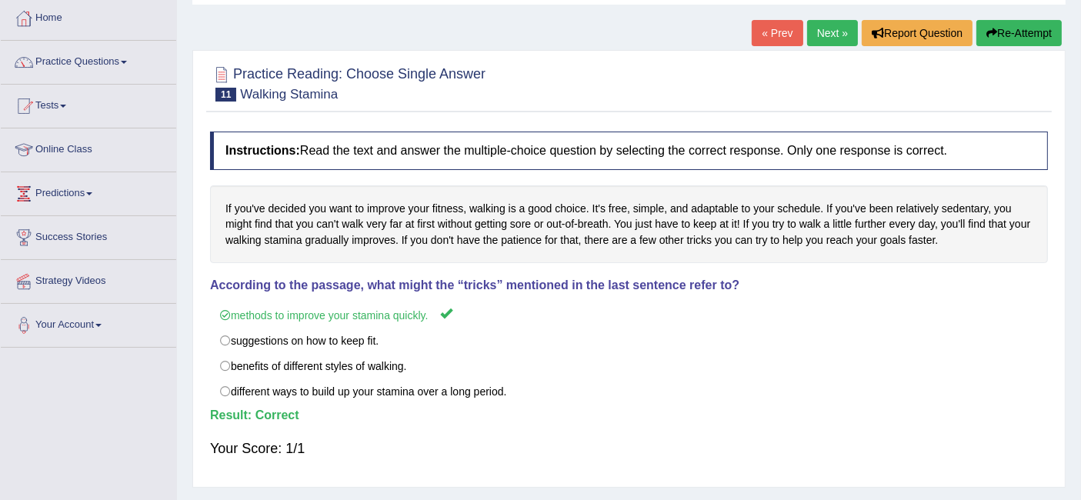
click at [837, 39] on link "Next »" at bounding box center [832, 33] width 51 height 26
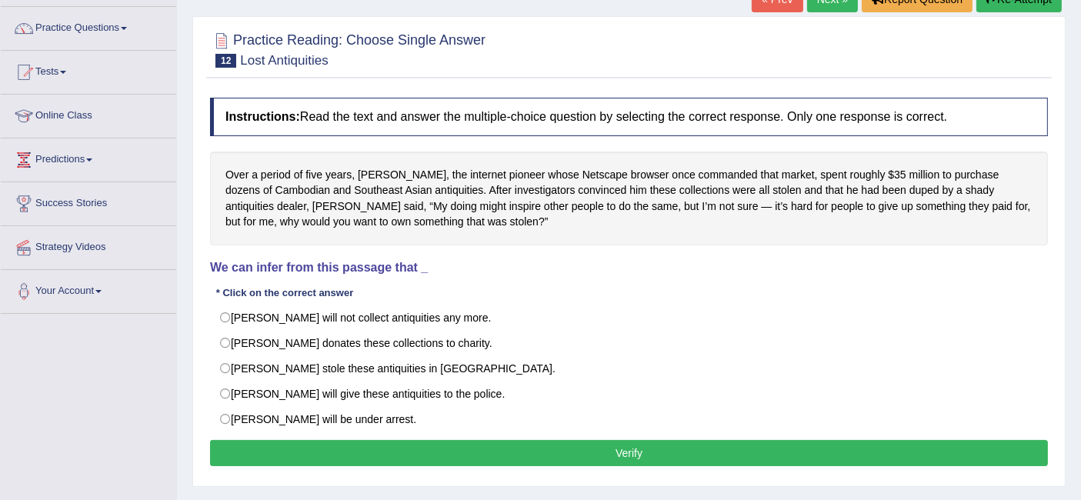
scroll to position [115, 0]
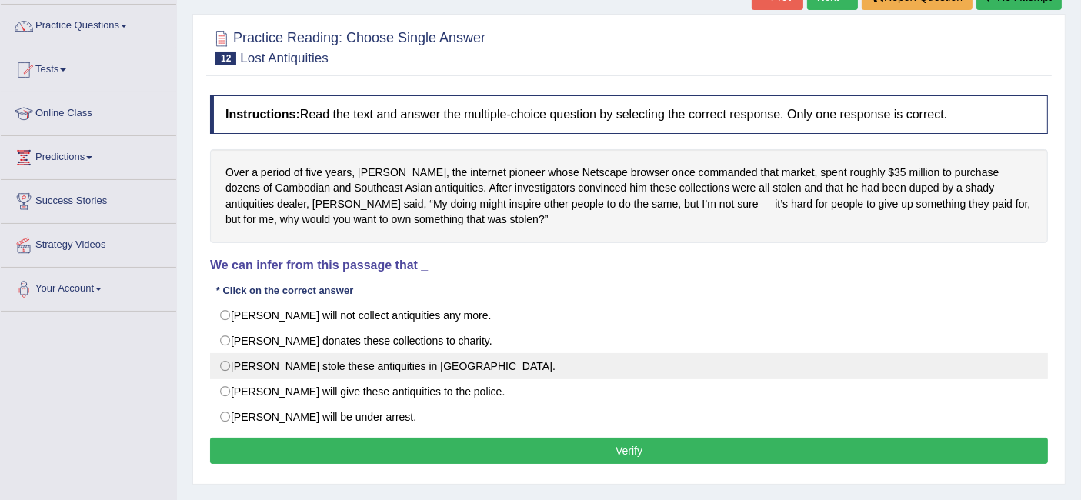
click at [211, 369] on label "[PERSON_NAME] stole these antiquities in [GEOGRAPHIC_DATA]." at bounding box center [629, 366] width 838 height 26
radio input "true"
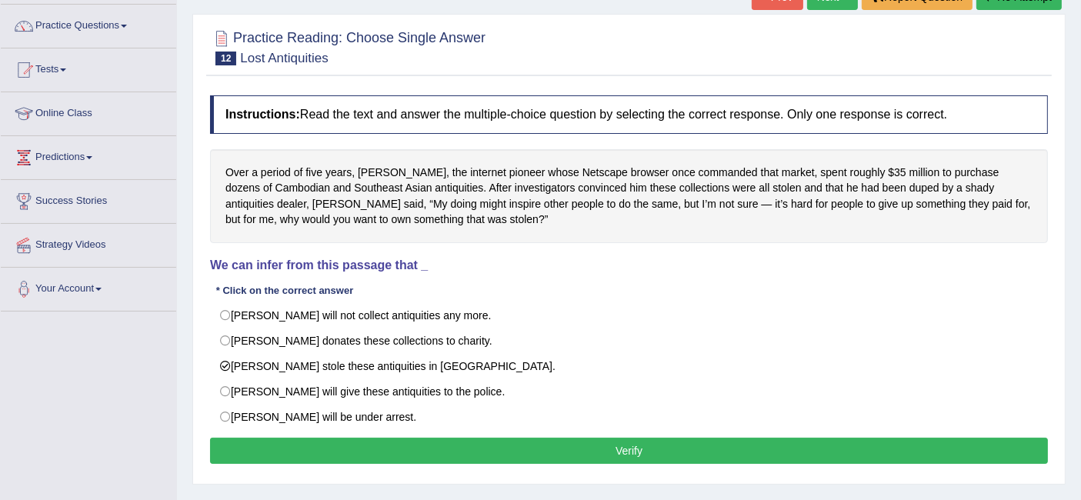
click at [394, 459] on button "Verify" at bounding box center [629, 451] width 838 height 26
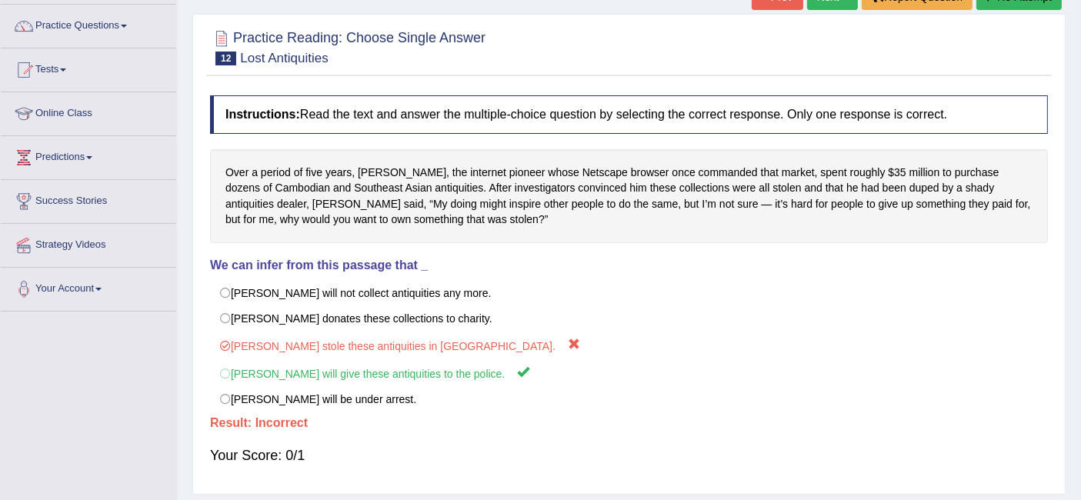
click at [22, 499] on div "Toggle navigation Home Practice Questions Speaking Practice Read Aloud Repeat S…" at bounding box center [540, 285] width 1081 height 800
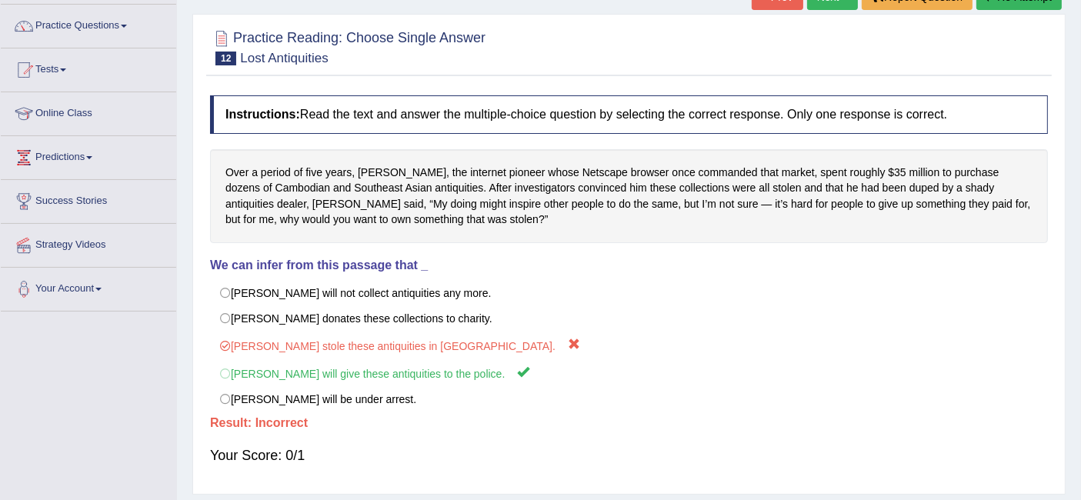
click at [22, 499] on div "Toggle navigation Home Practice Questions Speaking Practice Read Aloud Repeat S…" at bounding box center [540, 285] width 1081 height 800
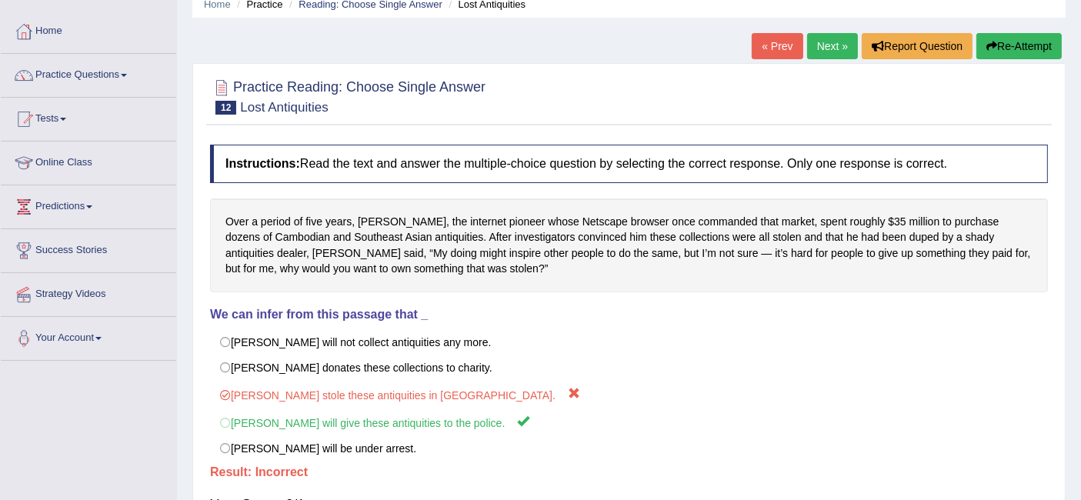
scroll to position [62, 0]
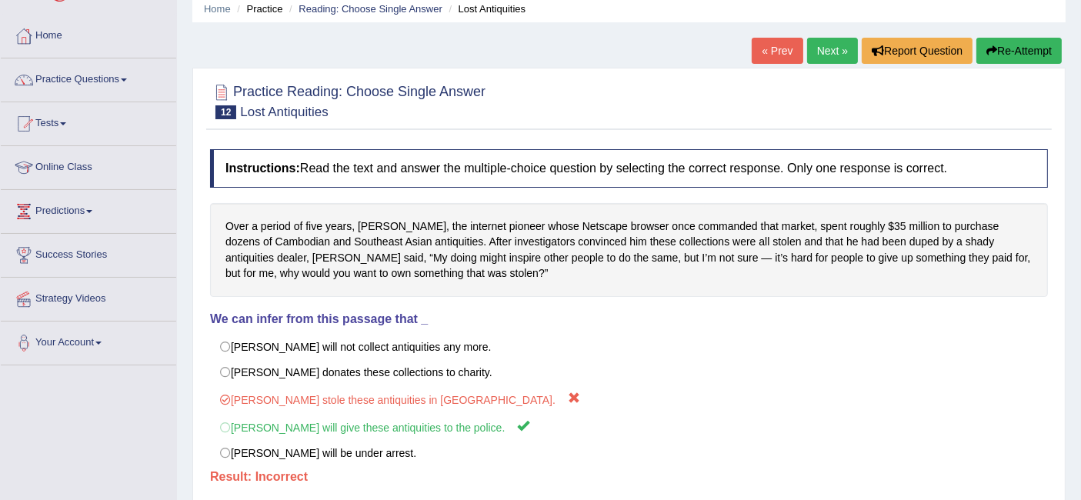
click at [904, 240] on div "Over a period of five years, [PERSON_NAME], the internet pioneer whose Netscape…" at bounding box center [629, 250] width 838 height 94
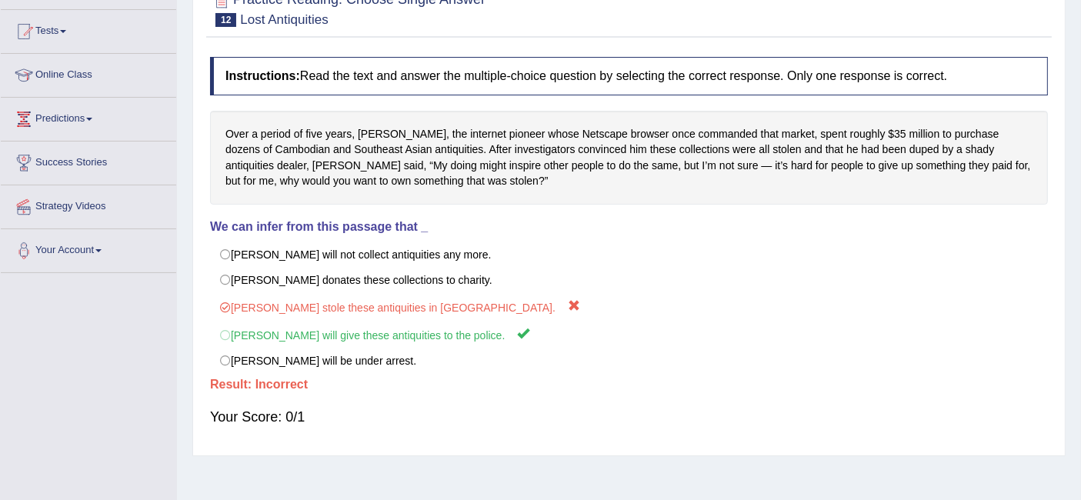
scroll to position [92, 0]
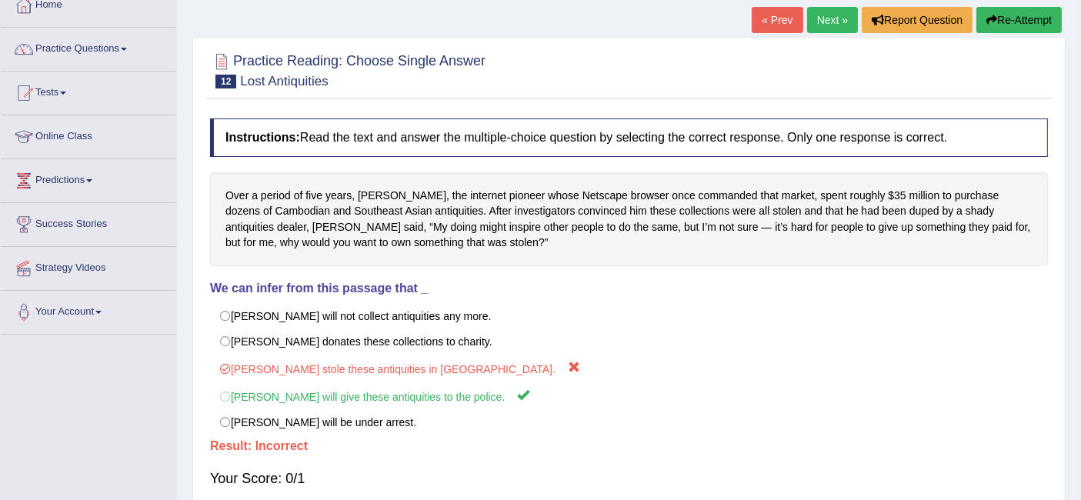
click at [941, 236] on div "Over a period of five years, [PERSON_NAME], the internet pioneer whose Netscape…" at bounding box center [629, 219] width 838 height 94
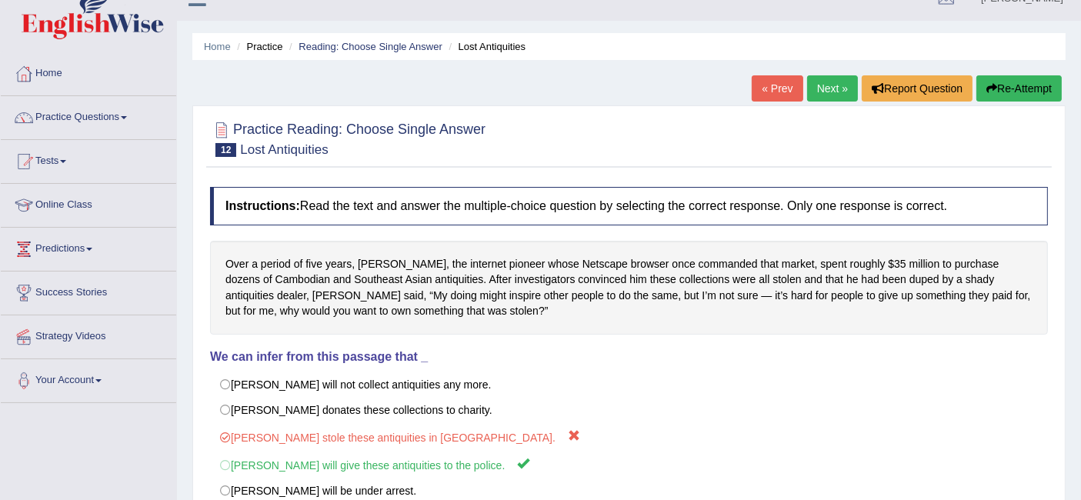
scroll to position [17, 0]
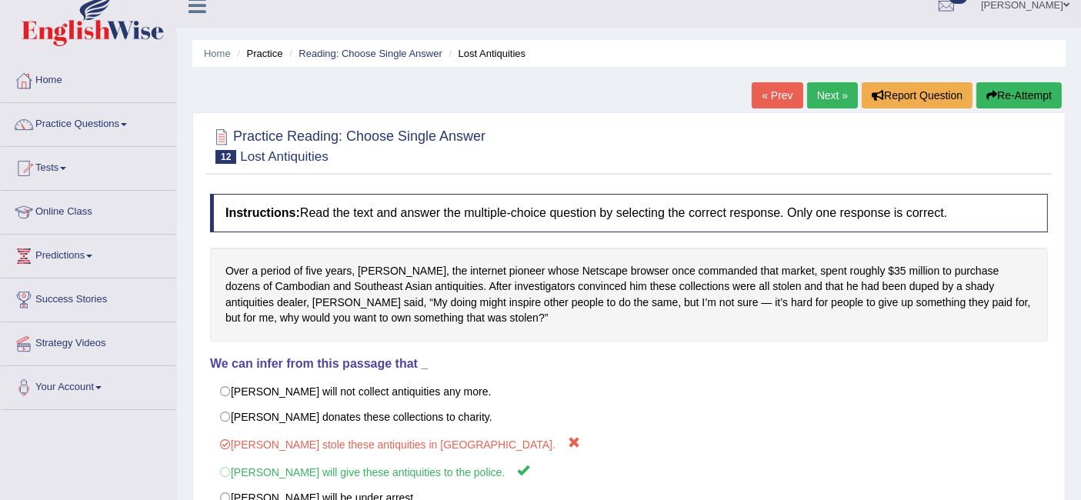
click at [888, 365] on h4 "We can infer from this passage that _" at bounding box center [629, 364] width 838 height 14
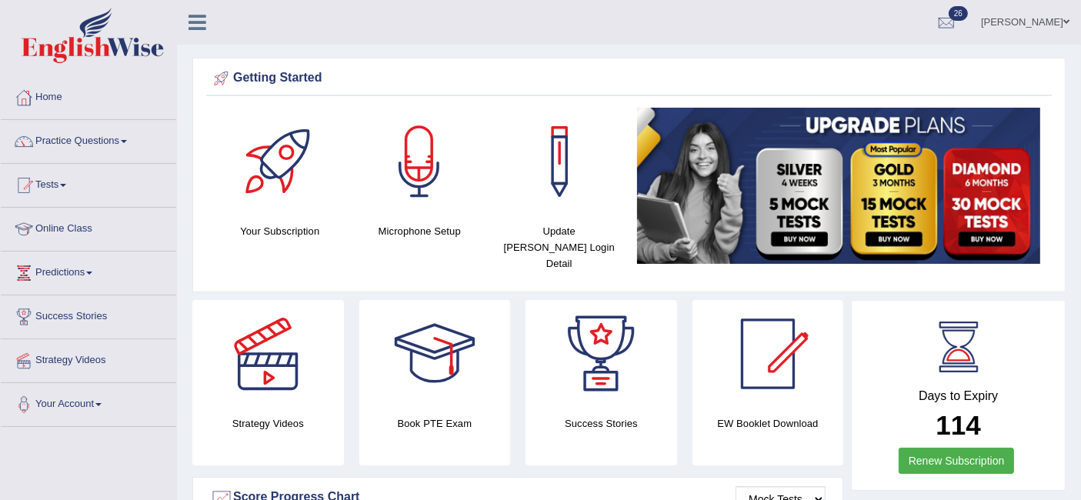
click at [127, 141] on span at bounding box center [124, 141] width 6 height 3
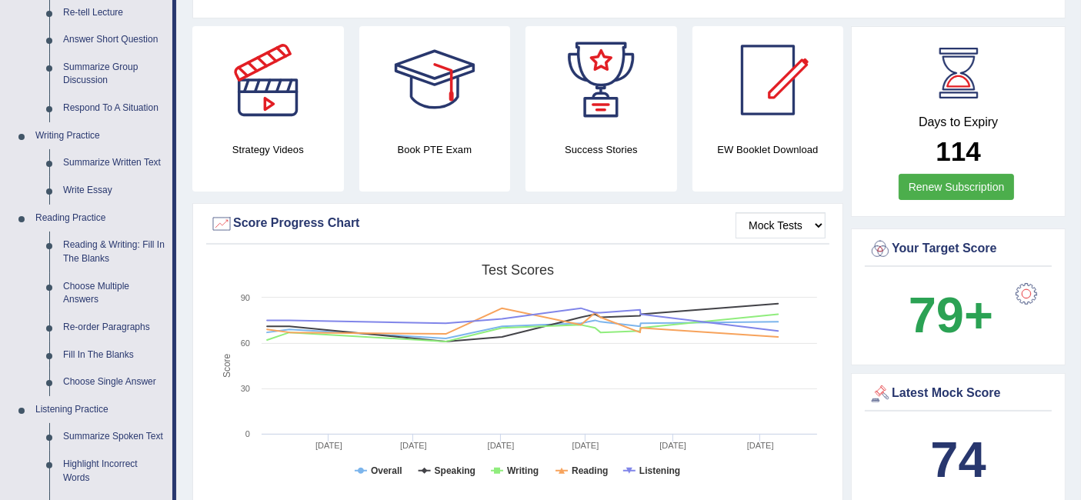
scroll to position [277, 0]
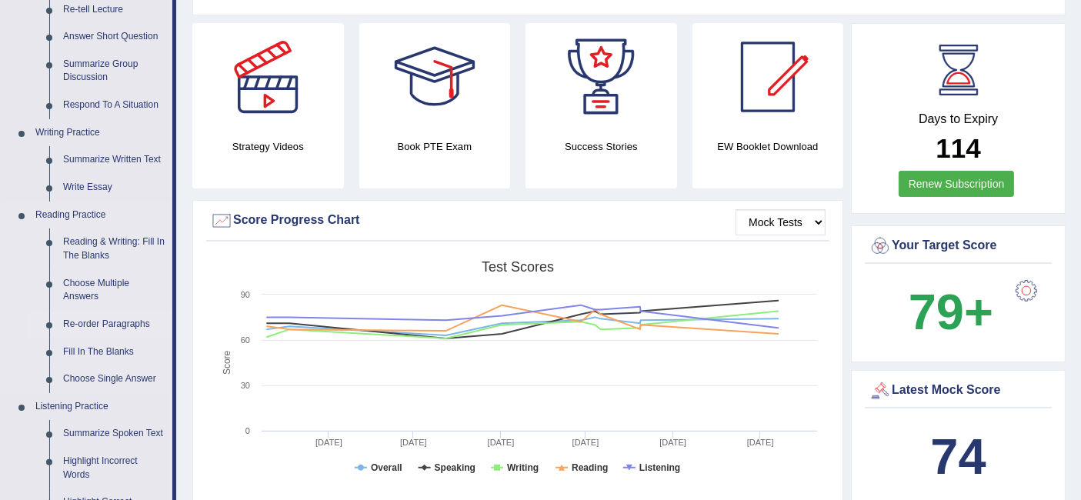
click at [135, 319] on link "Re-order Paragraphs" at bounding box center [114, 325] width 116 height 28
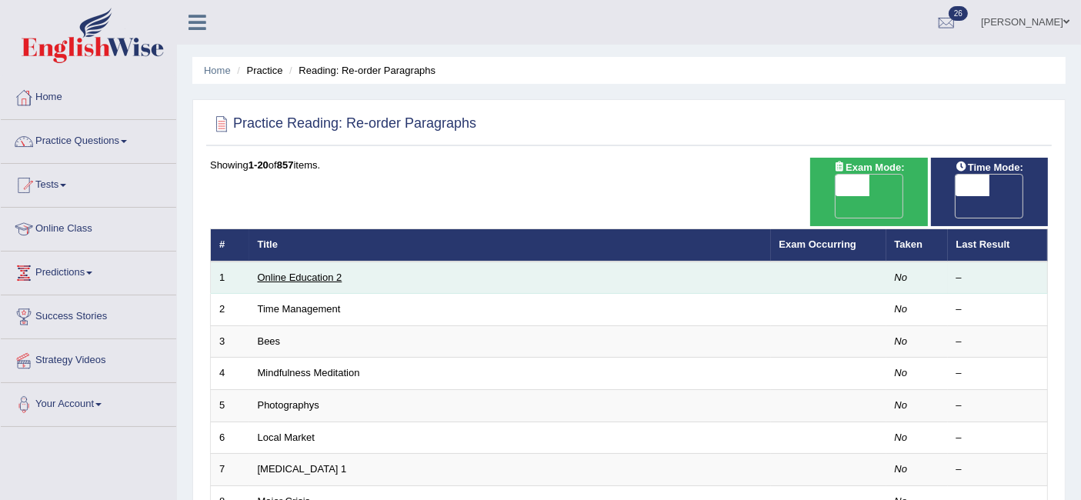
click at [303, 272] on link "Online Education 2" at bounding box center [300, 278] width 85 height 12
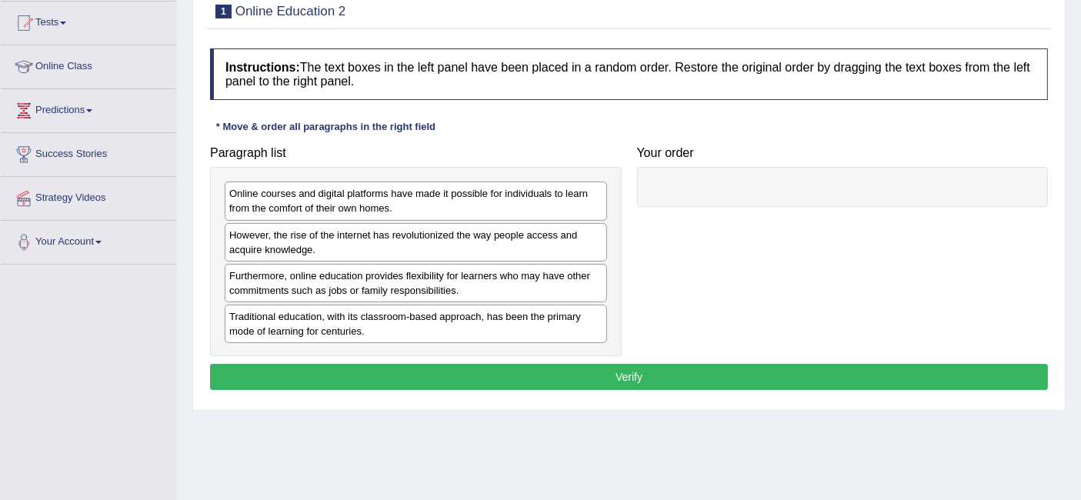
scroll to position [163, 0]
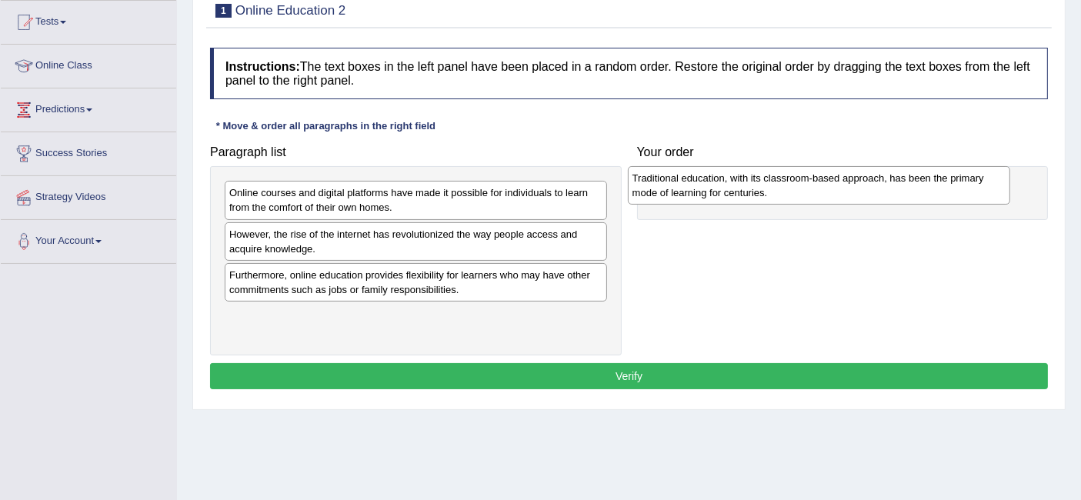
drag, startPoint x: 522, startPoint y: 317, endPoint x: 925, endPoint y: 180, distance: 425.9
click at [925, 180] on div "Traditional education, with its classroom-based approach, has been the primary …" at bounding box center [819, 185] width 383 height 38
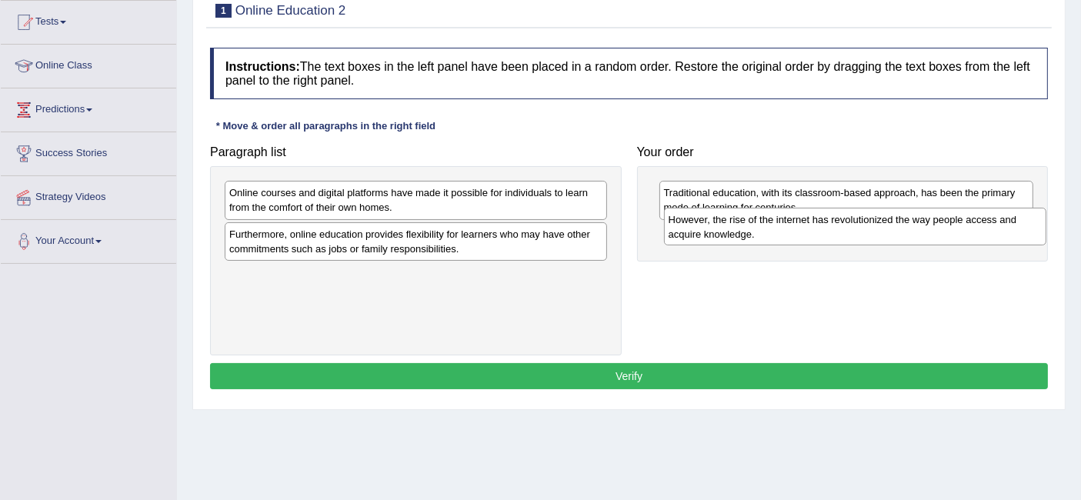
drag, startPoint x: 437, startPoint y: 239, endPoint x: 882, endPoint y: 235, distance: 444.9
click at [882, 235] on div "However, the rise of the internet has revolutionized the way people access and …" at bounding box center [855, 227] width 383 height 38
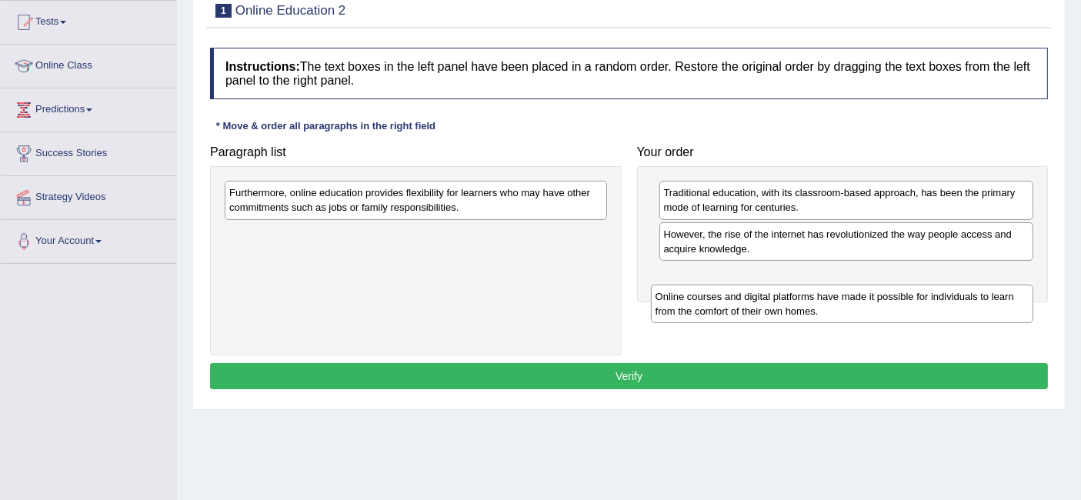
drag, startPoint x: 412, startPoint y: 198, endPoint x: 837, endPoint y: 302, distance: 438.1
click at [837, 302] on div "Online courses and digital platforms have made it possible for individuals to l…" at bounding box center [842, 304] width 383 height 38
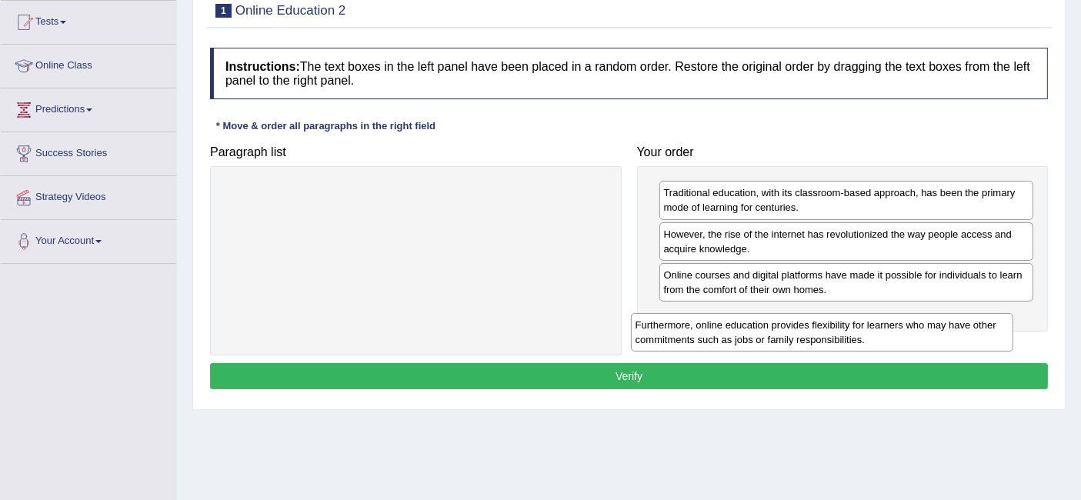
drag, startPoint x: 524, startPoint y: 201, endPoint x: 950, endPoint y: 324, distance: 443.1
click at [950, 324] on div "Furthermore, online education provides flexibility for learners who may have ot…" at bounding box center [822, 332] width 383 height 38
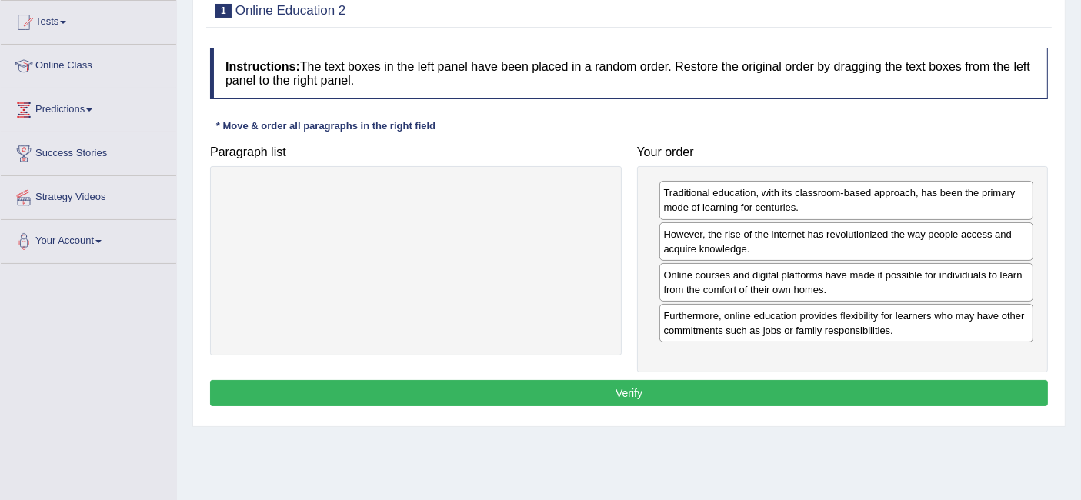
click at [699, 387] on button "Verify" at bounding box center [629, 393] width 838 height 26
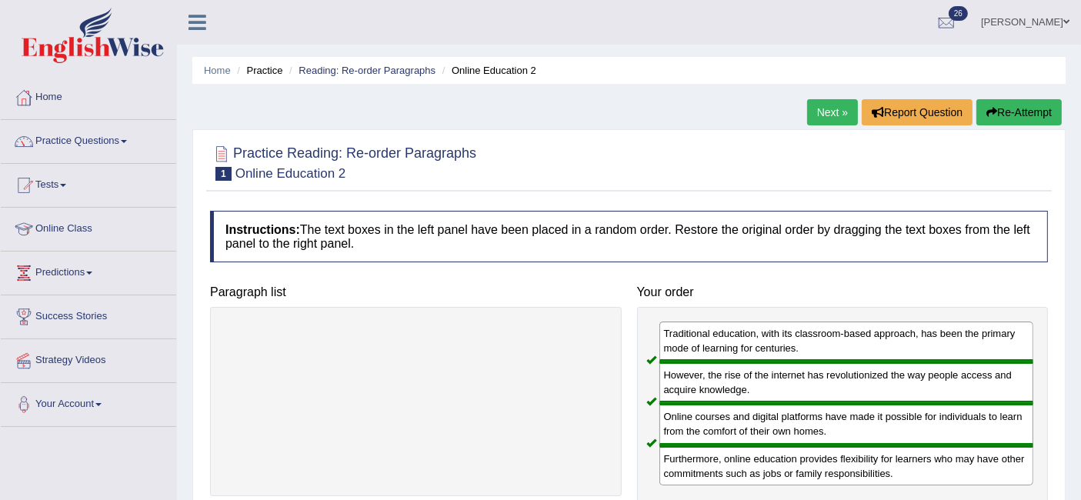
scroll to position [0, 0]
click at [829, 116] on link "Next »" at bounding box center [832, 112] width 51 height 26
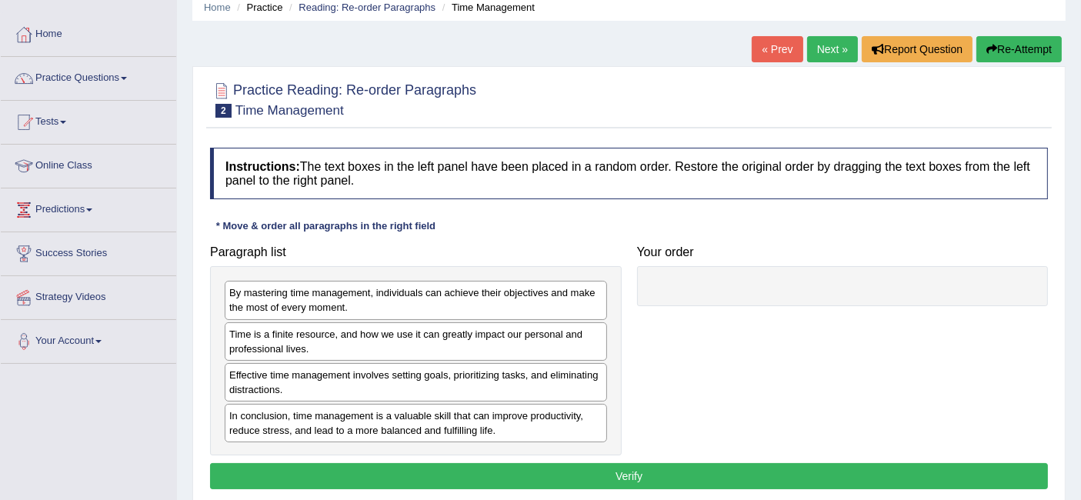
scroll to position [71, 0]
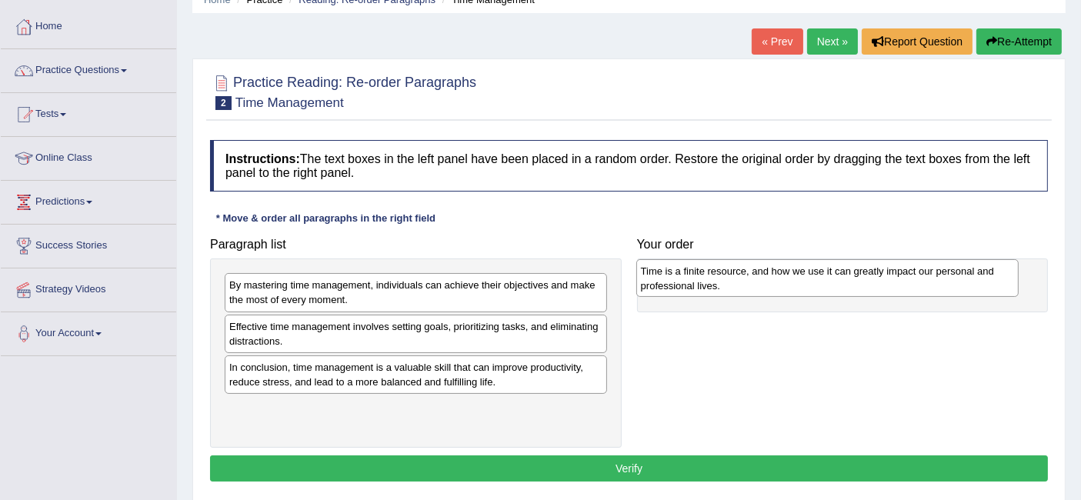
drag, startPoint x: 426, startPoint y: 332, endPoint x: 849, endPoint y: 278, distance: 426.8
click at [849, 278] on div "Time is a finite resource, and how we use it can greatly impact our personal an…" at bounding box center [827, 278] width 383 height 38
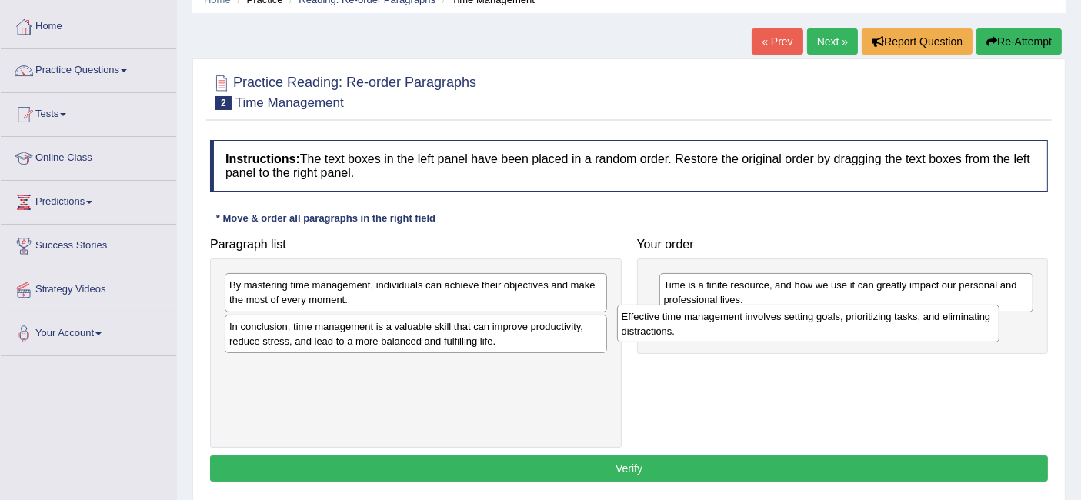
drag, startPoint x: 431, startPoint y: 332, endPoint x: 840, endPoint y: 329, distance: 408.7
click at [840, 329] on div "Effective time management involves setting goals, prioritizing tasks, and elimi…" at bounding box center [808, 324] width 383 height 38
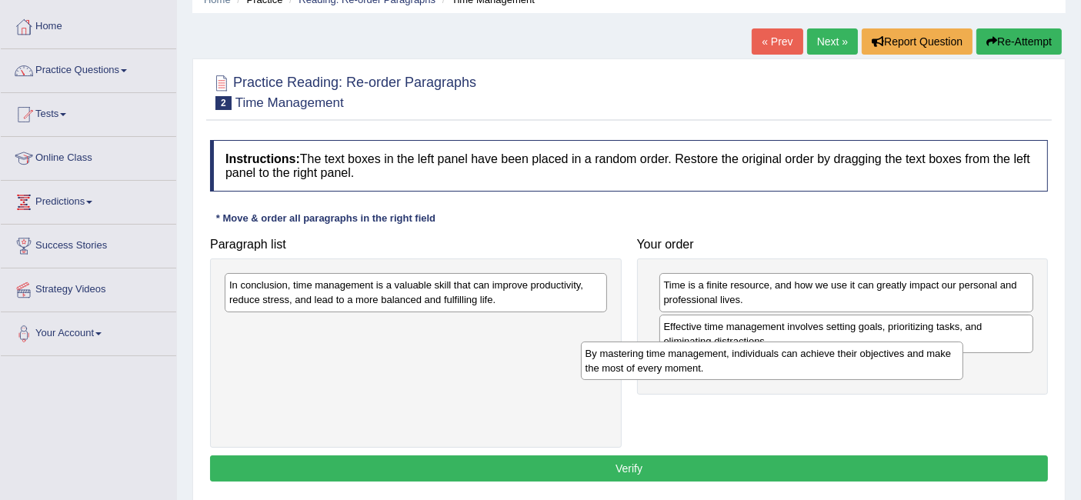
drag, startPoint x: 464, startPoint y: 296, endPoint x: 840, endPoint y: 363, distance: 381.5
click at [840, 363] on div "By mastering time management, individuals can achieve their objectives and make…" at bounding box center [772, 361] width 383 height 38
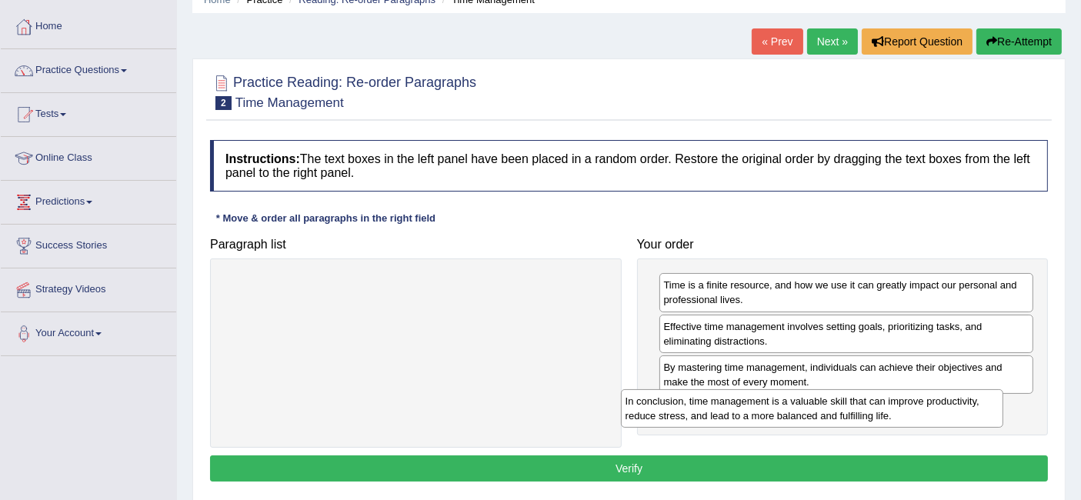
drag, startPoint x: 518, startPoint y: 298, endPoint x: 941, endPoint y: 419, distance: 440.2
click at [941, 419] on div "In conclusion, time management is a valuable skill that can improve productivit…" at bounding box center [812, 408] width 383 height 38
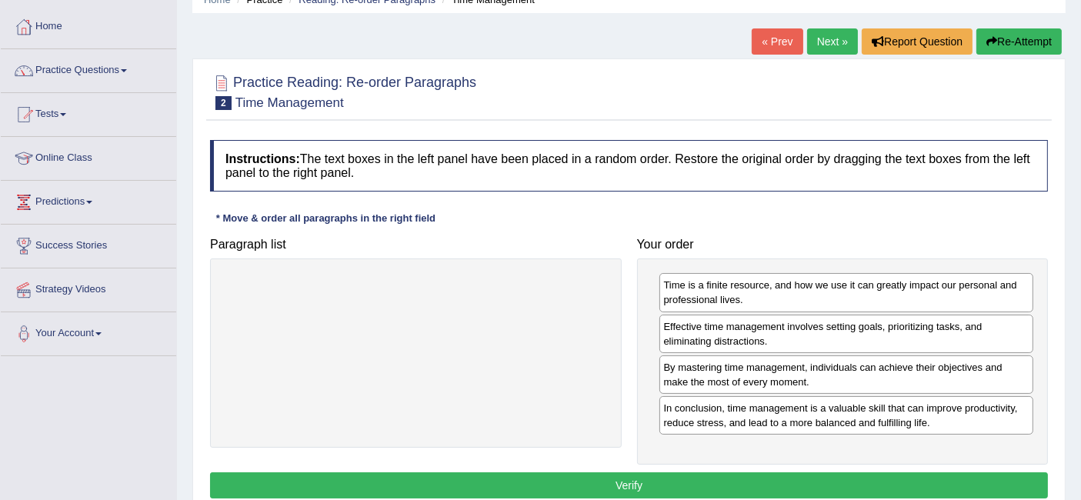
click at [640, 479] on button "Verify" at bounding box center [629, 486] width 838 height 26
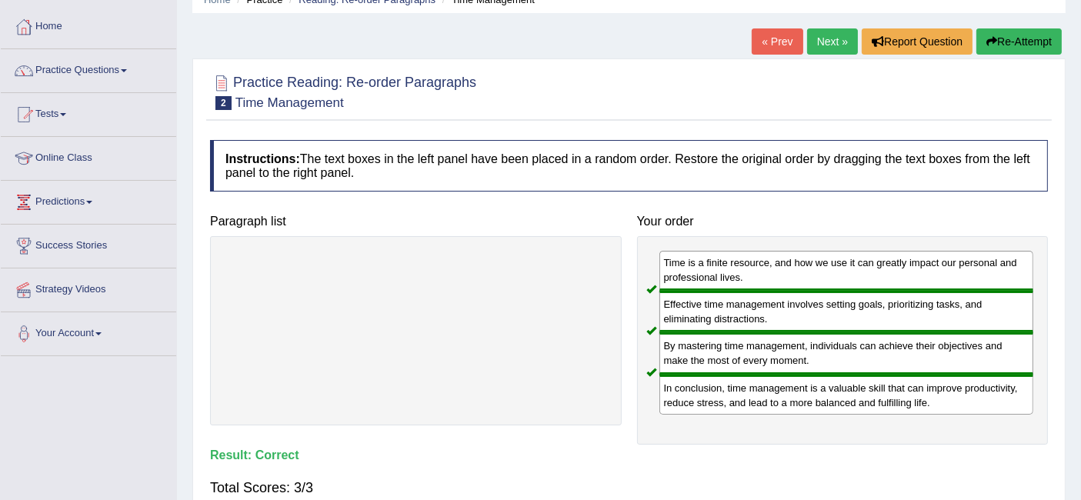
click at [812, 48] on link "Next »" at bounding box center [832, 41] width 51 height 26
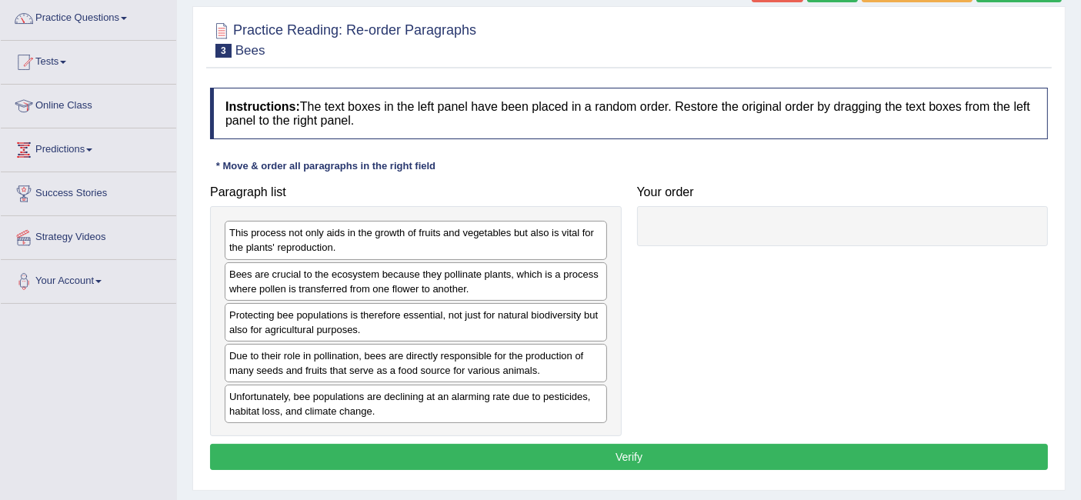
scroll to position [124, 0]
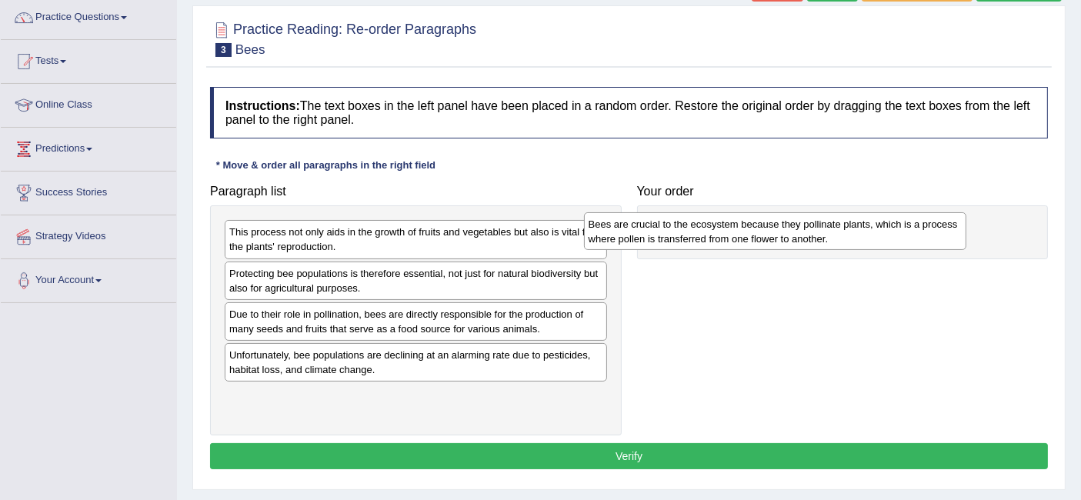
drag, startPoint x: 419, startPoint y: 289, endPoint x: 800, endPoint y: 239, distance: 385.0
click at [800, 239] on div "Bees are crucial to the ecosystem because they pollinate plants, which is a pro…" at bounding box center [775, 231] width 383 height 38
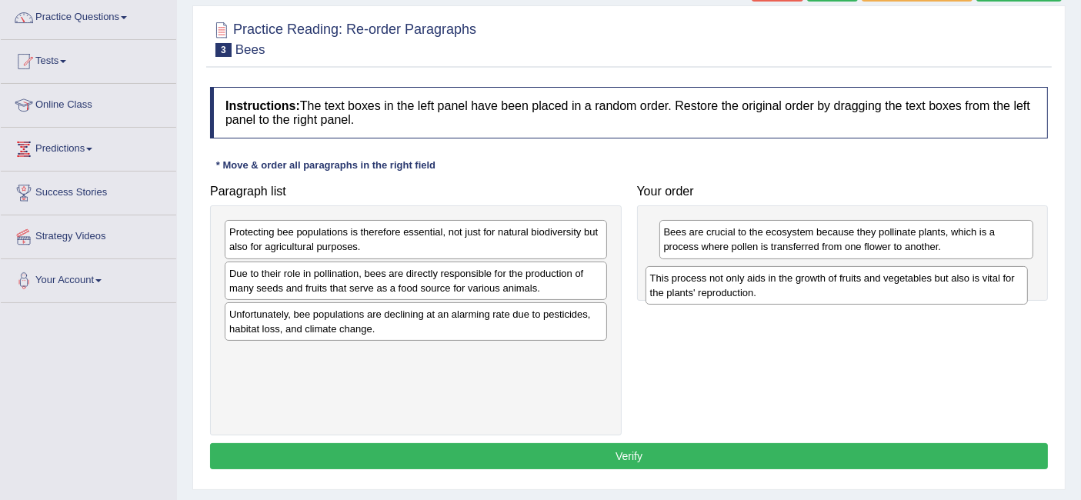
drag, startPoint x: 489, startPoint y: 240, endPoint x: 917, endPoint y: 285, distance: 430.2
click at [917, 285] on div "This process not only aids in the growth of fruits and vegetables but also is v…" at bounding box center [837, 285] width 383 height 38
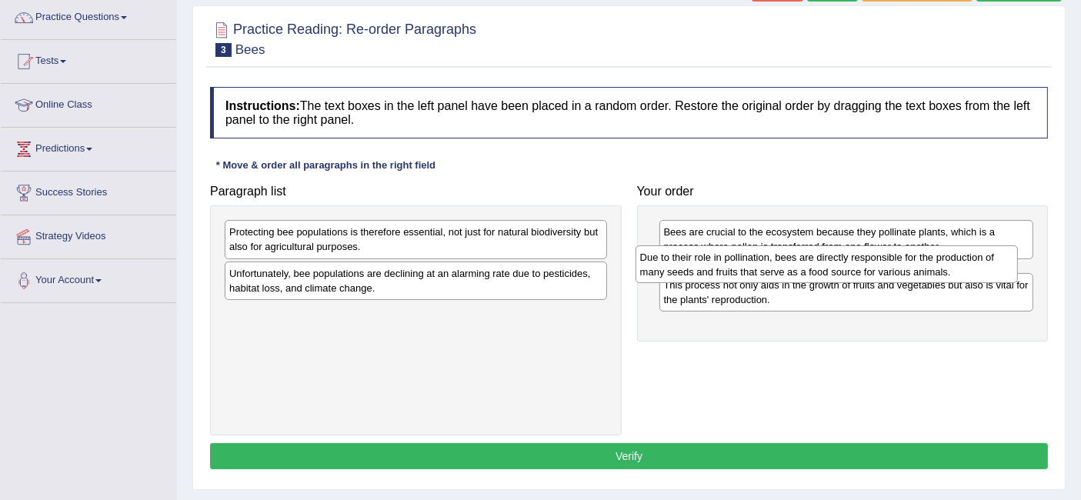
drag, startPoint x: 530, startPoint y: 277, endPoint x: 941, endPoint y: 262, distance: 412.0
click at [941, 262] on div "Due to their role in pollination, bees are directly responsible for the product…" at bounding box center [827, 265] width 383 height 38
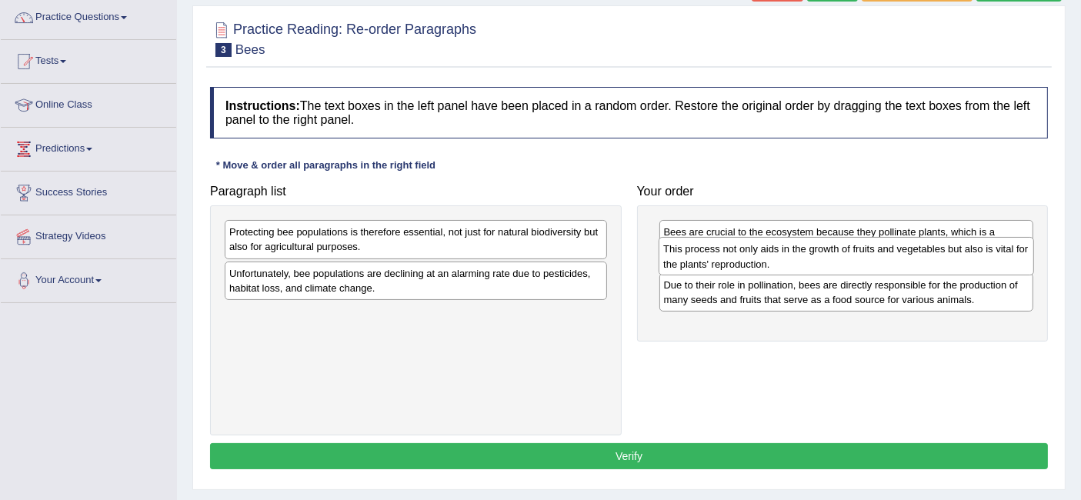
drag, startPoint x: 888, startPoint y: 322, endPoint x: 888, endPoint y: 258, distance: 63.9
click at [888, 258] on div "This process not only aids in the growth of fruits and vegetables but also is v…" at bounding box center [846, 256] width 375 height 38
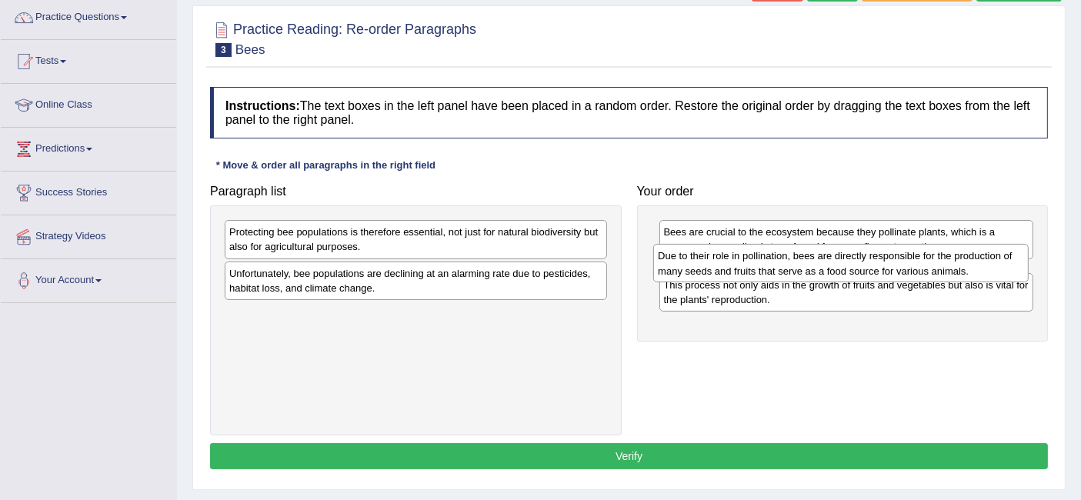
drag, startPoint x: 938, startPoint y: 328, endPoint x: 934, endPoint y: 270, distance: 57.9
click at [934, 270] on div "Due to their role in pollination, bees are directly responsible for the product…" at bounding box center [840, 263] width 375 height 38
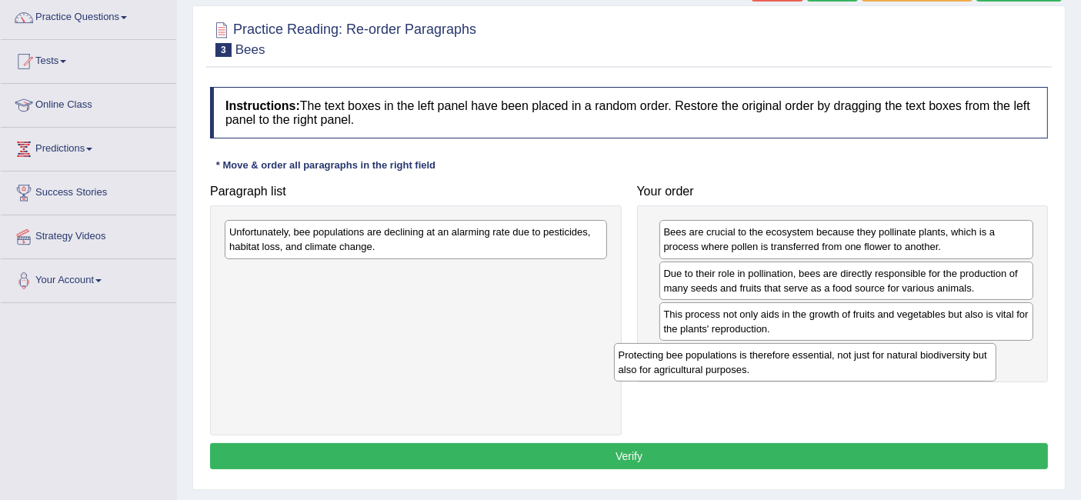
drag, startPoint x: 466, startPoint y: 245, endPoint x: 857, endPoint y: 366, distance: 409.2
click at [857, 366] on div "Protecting bee populations is therefore essential, not just for natural biodive…" at bounding box center [805, 362] width 383 height 38
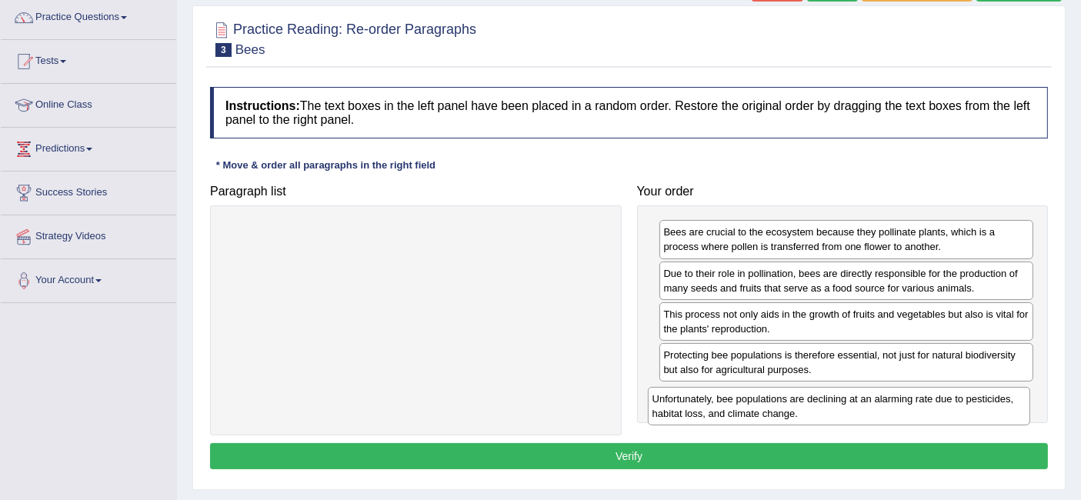
drag, startPoint x: 534, startPoint y: 230, endPoint x: 957, endPoint y: 397, distance: 455.1
click at [957, 397] on div "Unfortunately, bee populations are declining at an alarming rate due to pestici…" at bounding box center [839, 406] width 383 height 38
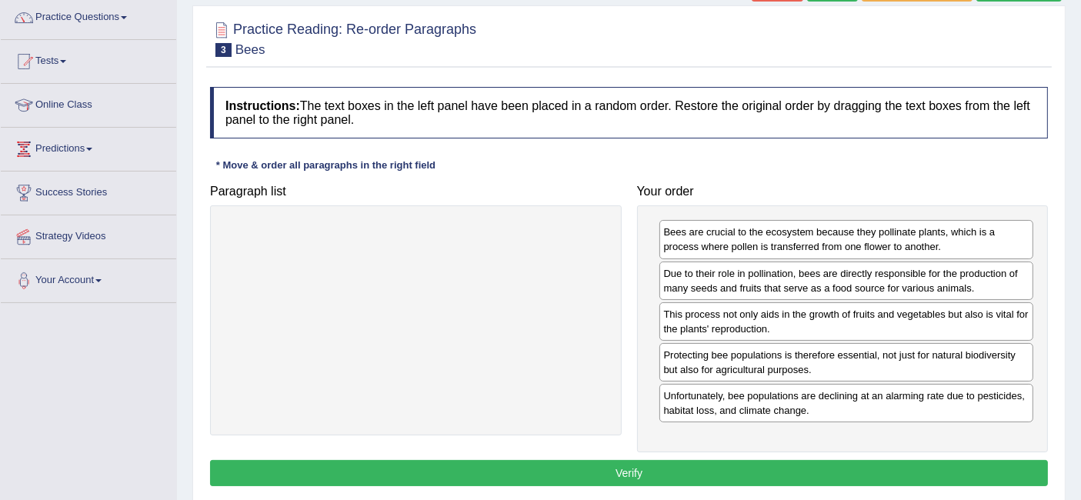
click at [734, 469] on button "Verify" at bounding box center [629, 473] width 838 height 26
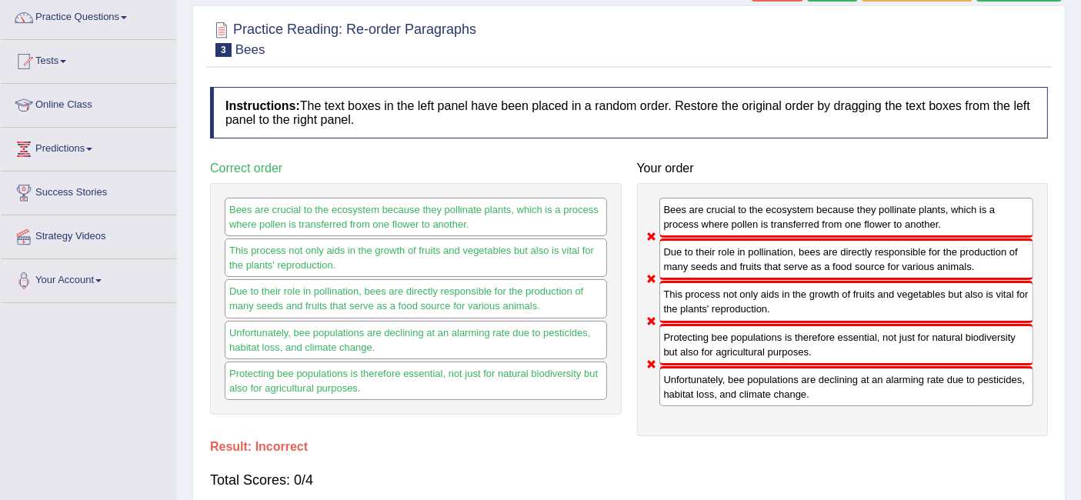
scroll to position [0, 0]
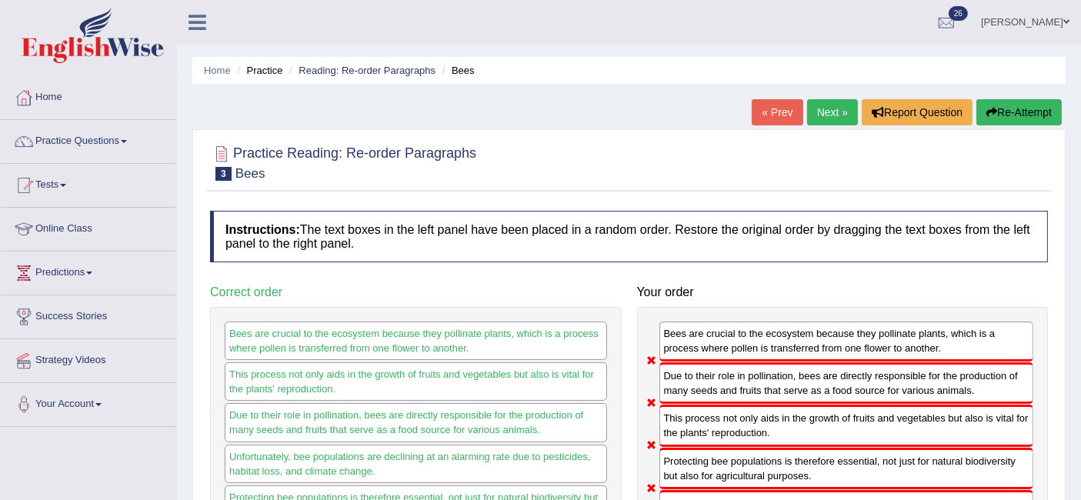
click at [822, 122] on link "Next »" at bounding box center [832, 112] width 51 height 26
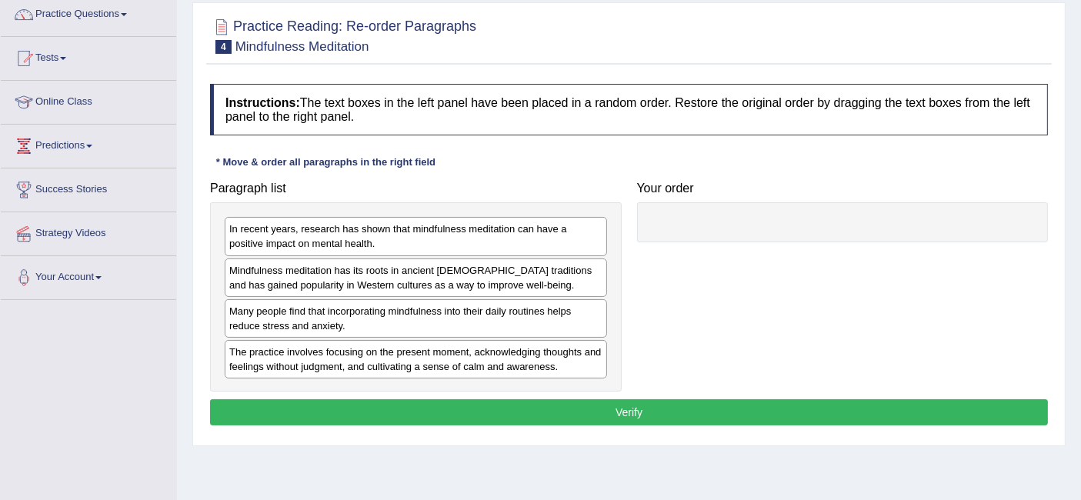
scroll to position [132, 0]
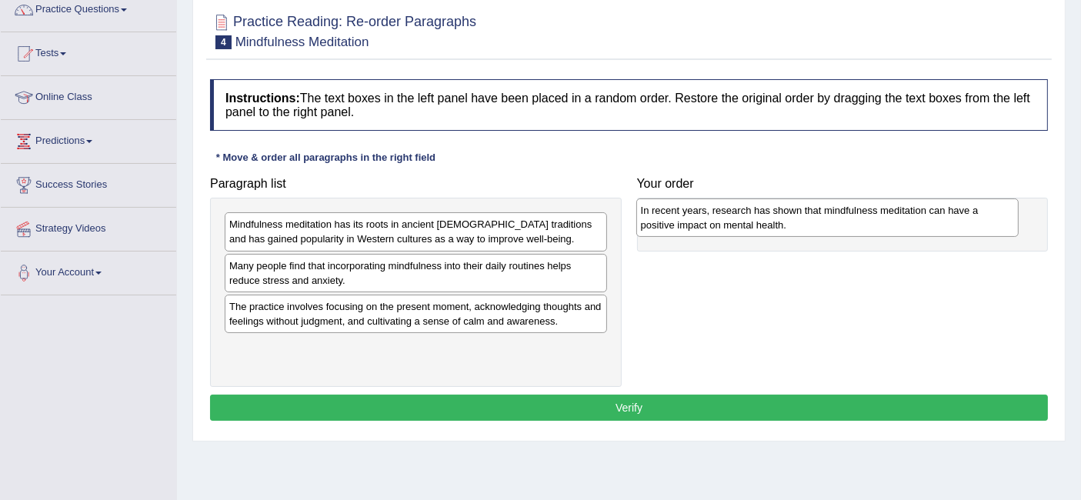
drag, startPoint x: 512, startPoint y: 229, endPoint x: 924, endPoint y: 216, distance: 412.0
click at [924, 216] on div "In recent years, research has shown that mindfulness meditation can have a posi…" at bounding box center [827, 218] width 383 height 38
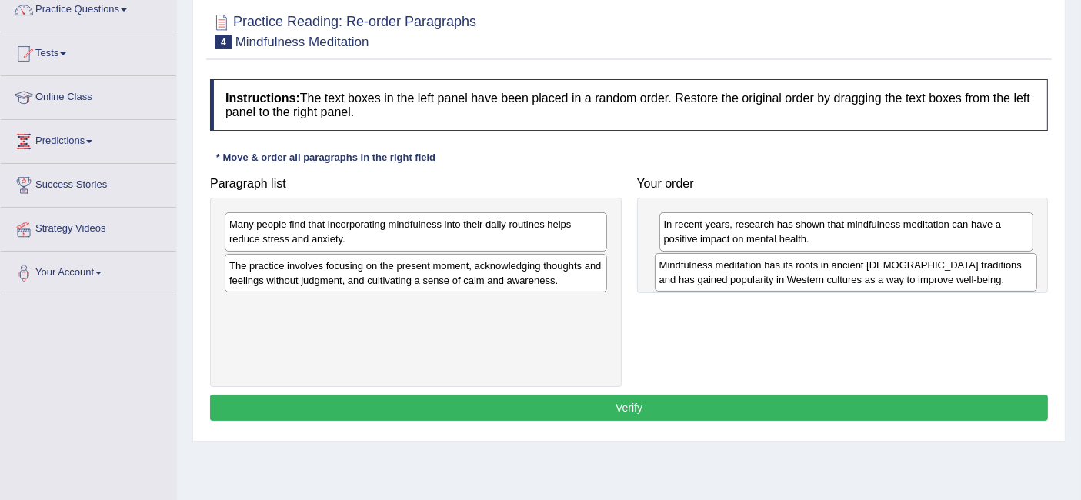
drag, startPoint x: 475, startPoint y: 229, endPoint x: 905, endPoint y: 270, distance: 432.2
click at [905, 270] on div "Mindfulness meditation has its roots in ancient [DEMOGRAPHIC_DATA] traditions a…" at bounding box center [846, 272] width 383 height 38
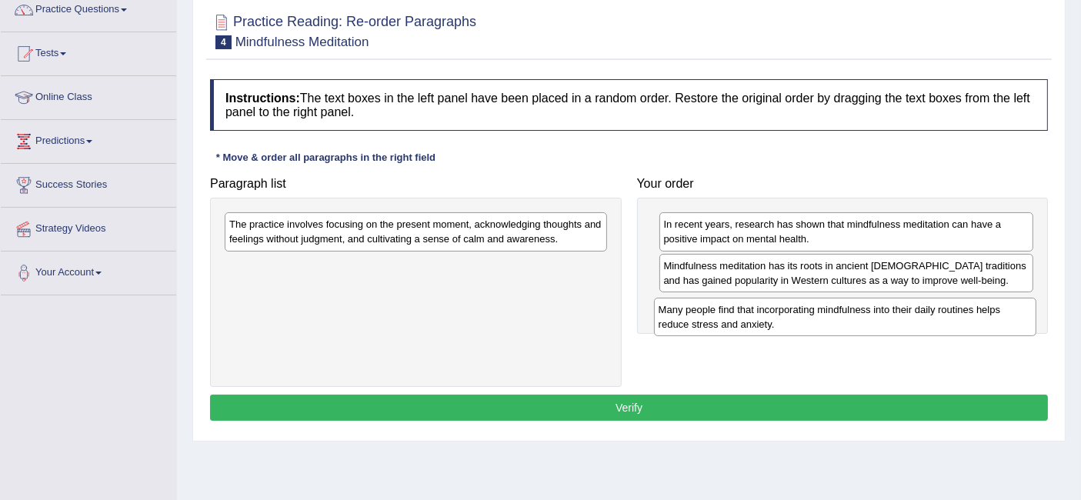
drag, startPoint x: 467, startPoint y: 227, endPoint x: 896, endPoint y: 313, distance: 437.3
click at [896, 313] on div "Many people find that incorporating mindfulness into their daily routines helps…" at bounding box center [845, 317] width 383 height 38
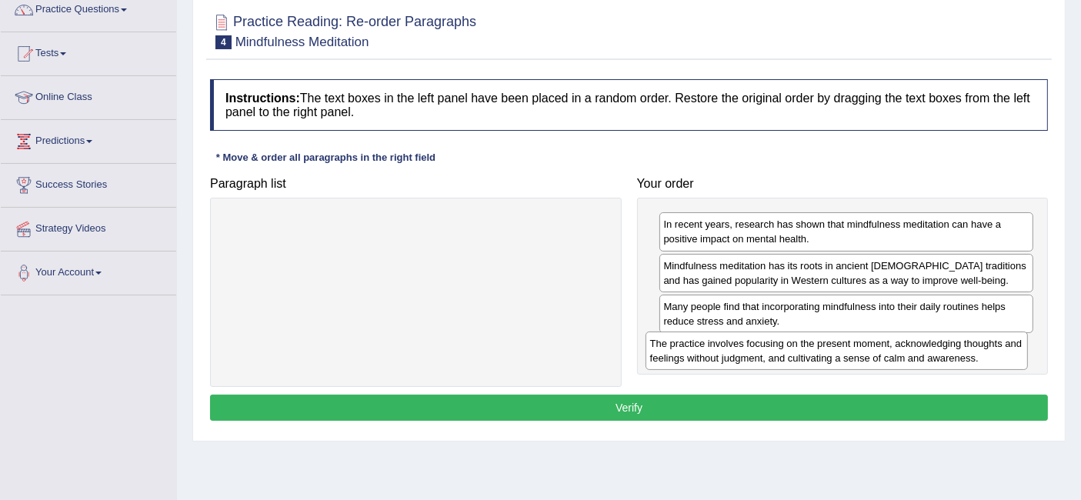
drag, startPoint x: 440, startPoint y: 231, endPoint x: 861, endPoint y: 350, distance: 437.6
click at [861, 350] on div "The practice involves focusing on the present moment, acknowledging thoughts an…" at bounding box center [837, 351] width 383 height 38
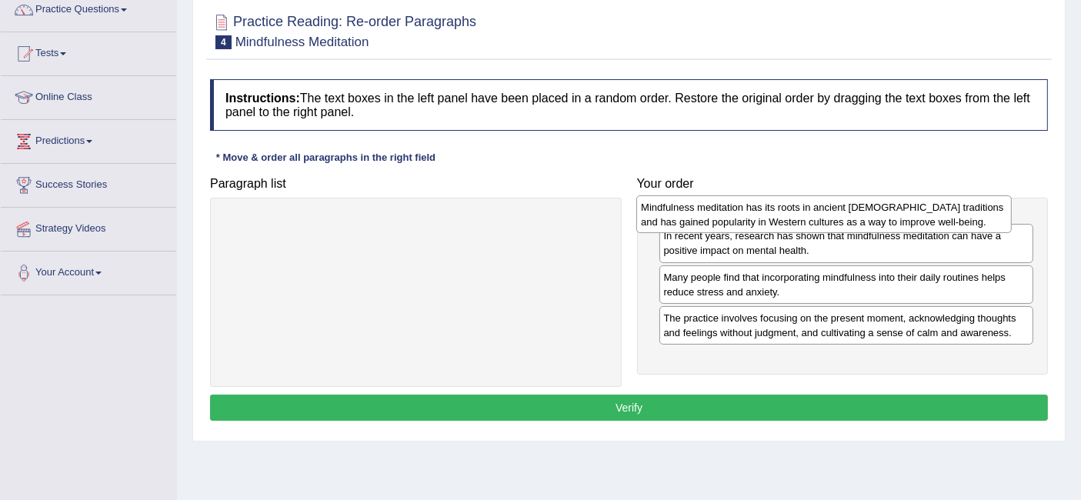
drag, startPoint x: 817, startPoint y: 271, endPoint x: 794, endPoint y: 213, distance: 61.9
click at [794, 213] on div "Mindfulness meditation has its roots in ancient [DEMOGRAPHIC_DATA] traditions a…" at bounding box center [823, 214] width 375 height 38
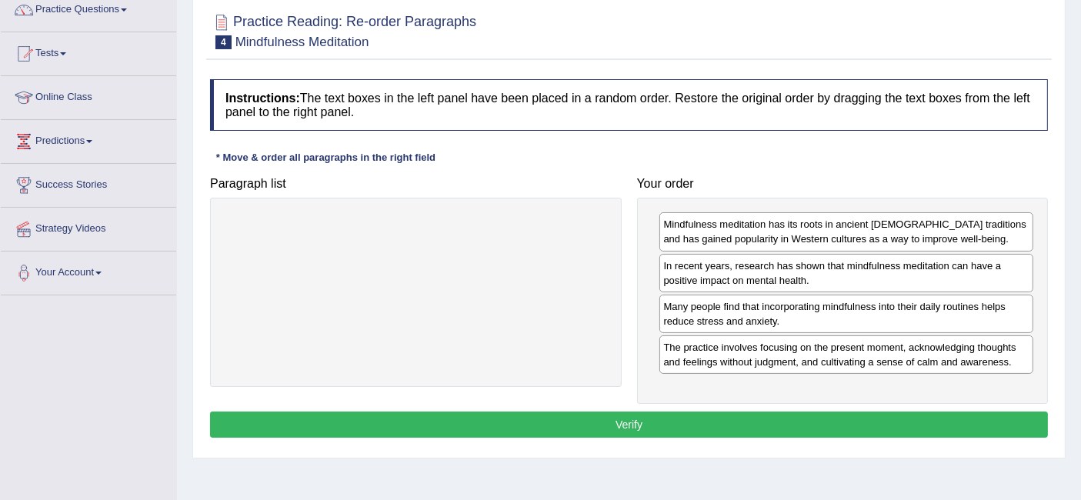
click at [686, 421] on button "Verify" at bounding box center [629, 425] width 838 height 26
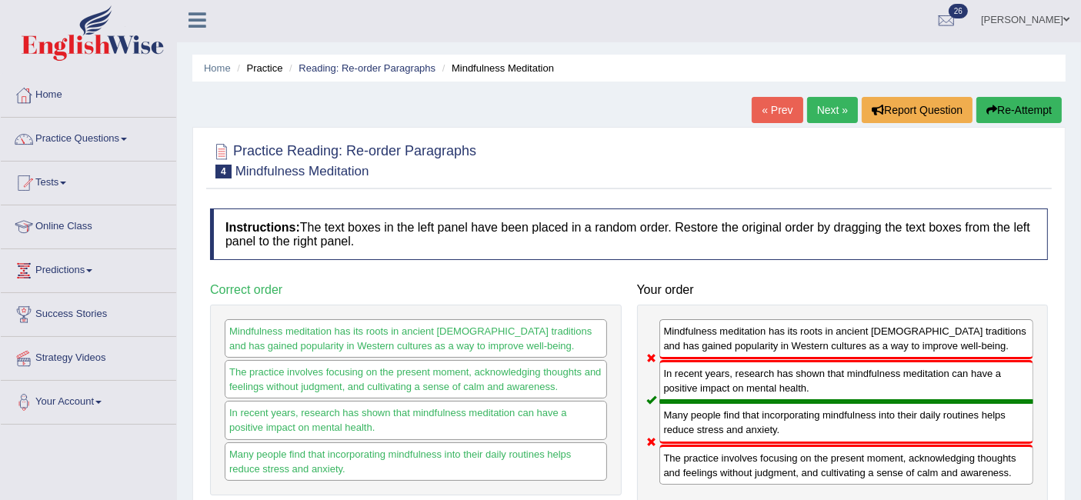
scroll to position [0, 0]
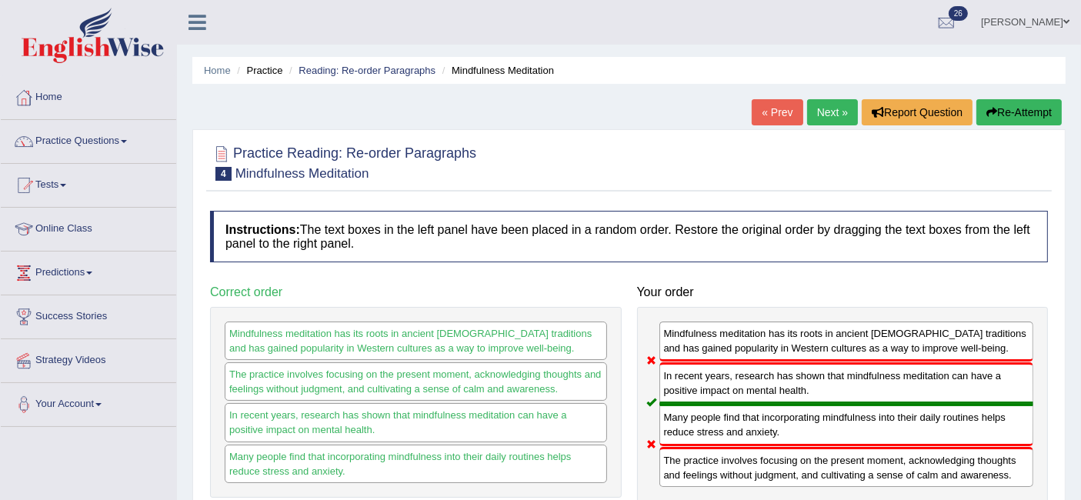
click at [834, 121] on link "Next »" at bounding box center [832, 112] width 51 height 26
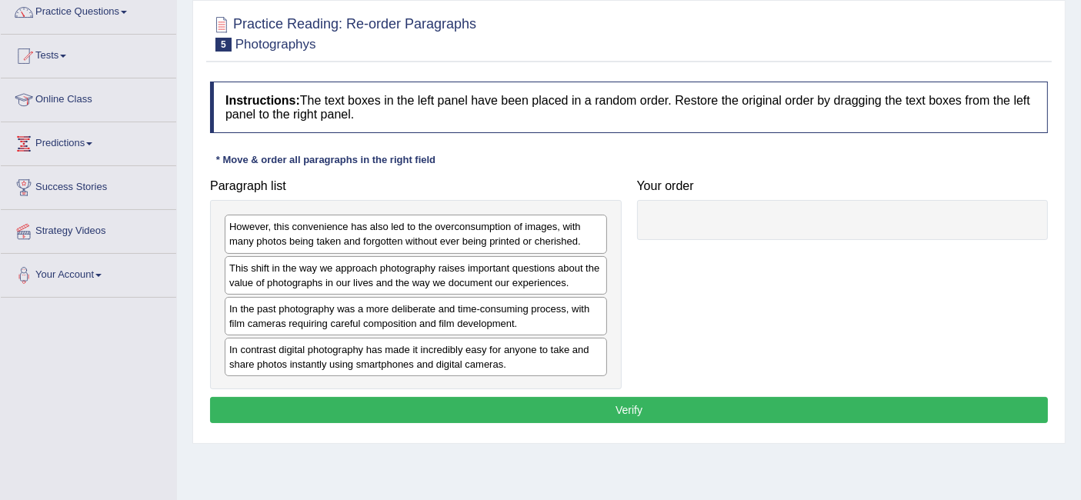
scroll to position [135, 0]
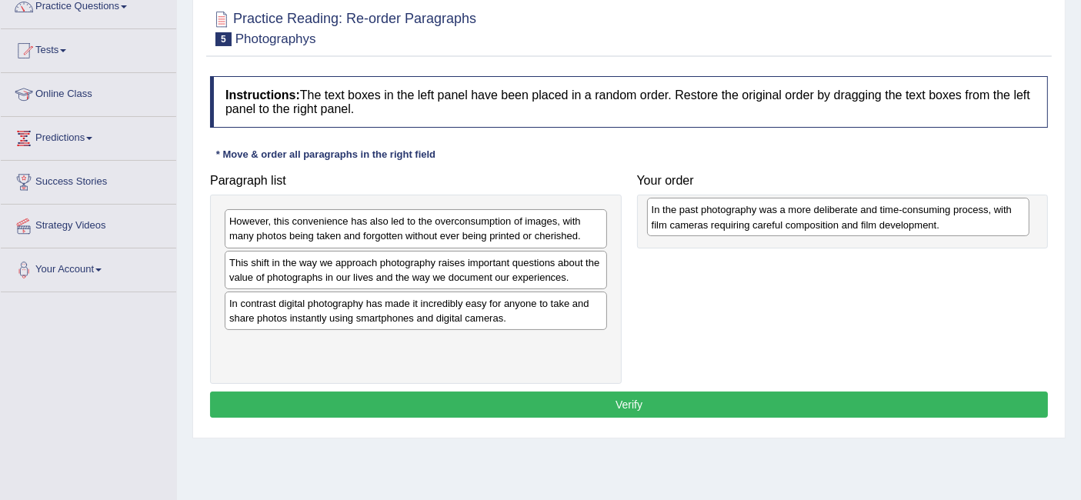
drag, startPoint x: 309, startPoint y: 312, endPoint x: 732, endPoint y: 219, distance: 432.8
click at [732, 219] on div "In the past photography was a more deliberate and time-consuming process, with …" at bounding box center [838, 217] width 383 height 38
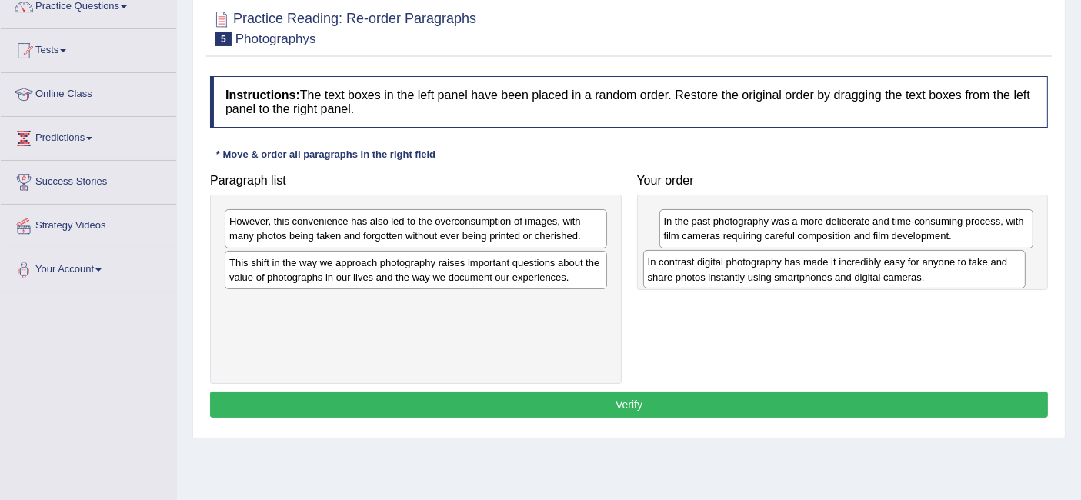
drag, startPoint x: 445, startPoint y: 314, endPoint x: 864, endPoint y: 275, distance: 421.3
click at [864, 275] on div "In contrast digital photography has made it incredibly easy for anyone to take …" at bounding box center [834, 269] width 383 height 38
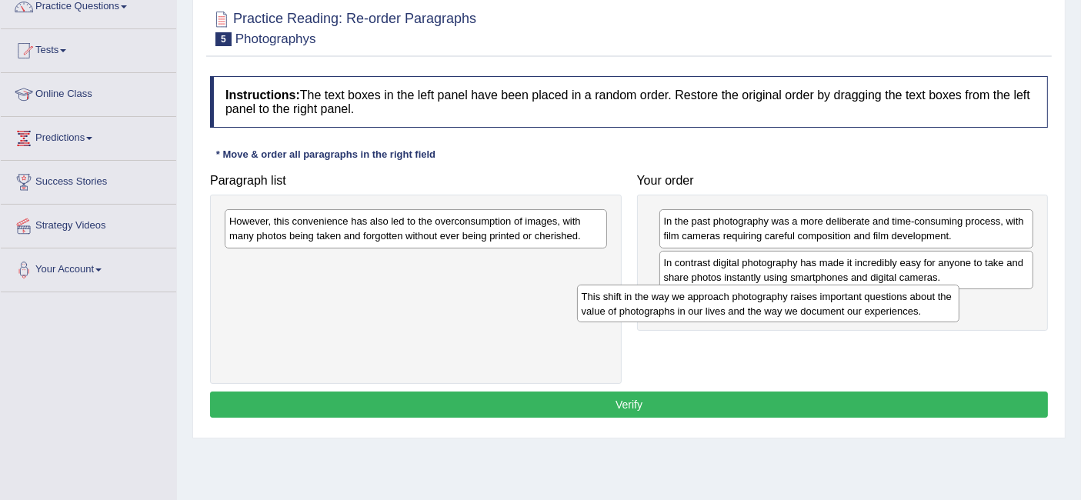
drag, startPoint x: 510, startPoint y: 273, endPoint x: 891, endPoint y: 316, distance: 384.1
click at [891, 316] on div "This shift in the way we approach photography raises important questions about …" at bounding box center [768, 304] width 383 height 38
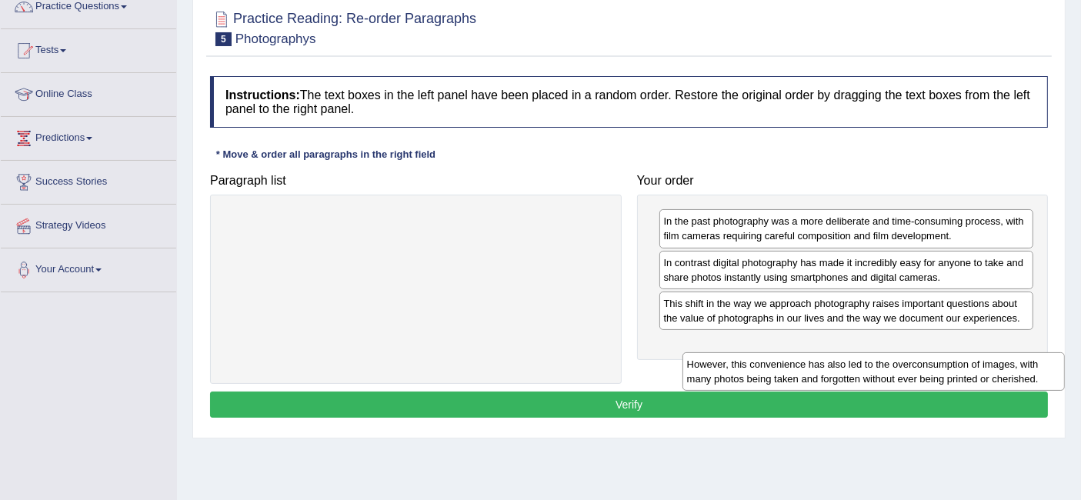
drag, startPoint x: 525, startPoint y: 235, endPoint x: 983, endPoint y: 378, distance: 479.8
click at [983, 378] on div "However, this convenience has also led to the overconsumption of images, with m…" at bounding box center [874, 371] width 383 height 38
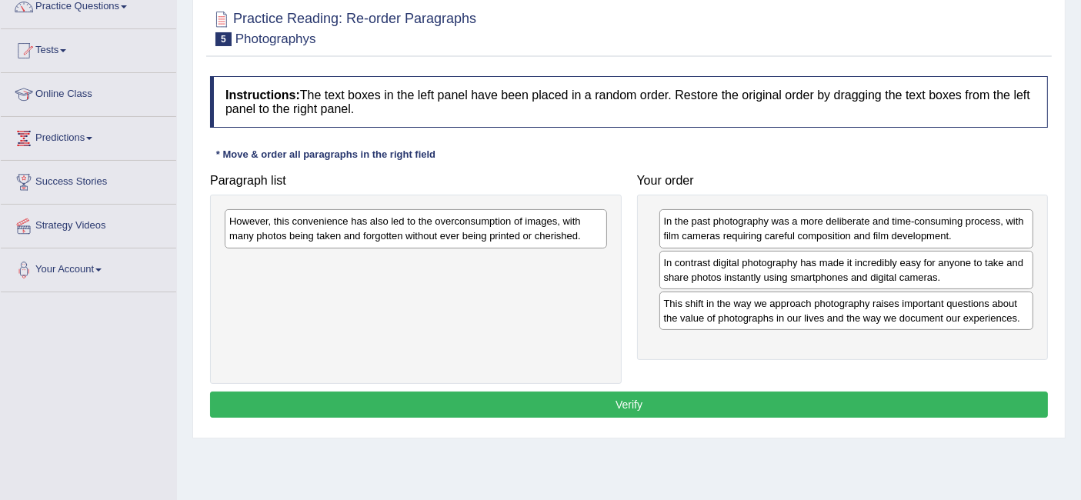
click at [983, 378] on div "Paragraph list However, this convenience has also led to the overconsumption of…" at bounding box center [629, 275] width 854 height 218
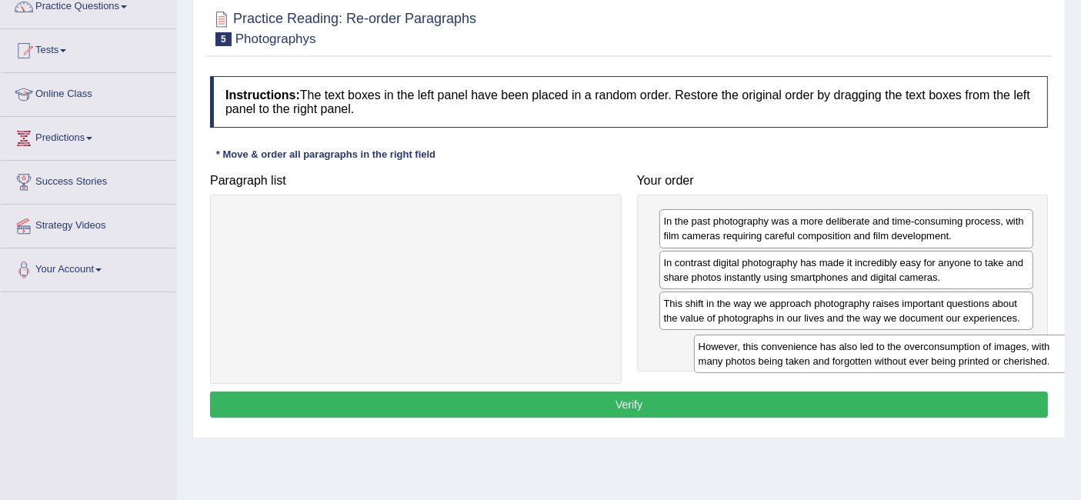
drag, startPoint x: 439, startPoint y: 224, endPoint x: 908, endPoint y: 349, distance: 485.2
click at [908, 349] on div "However, this convenience has also led to the overconsumption of images, with m…" at bounding box center [885, 354] width 383 height 38
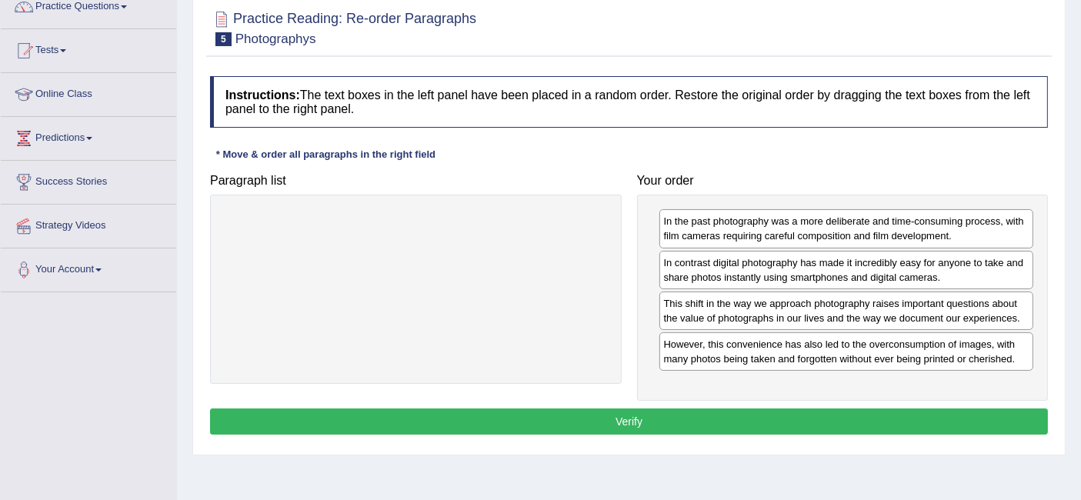
click at [759, 423] on button "Verify" at bounding box center [629, 422] width 838 height 26
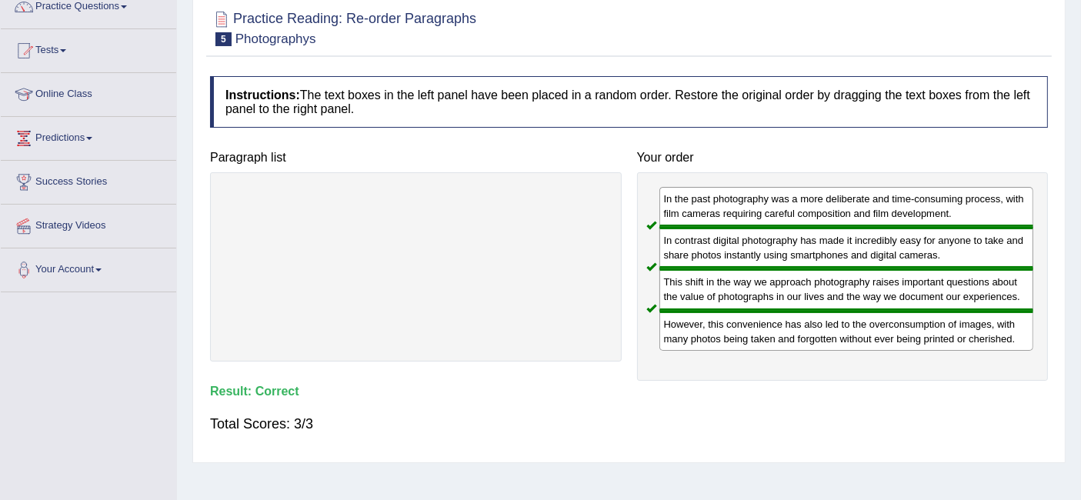
scroll to position [0, 0]
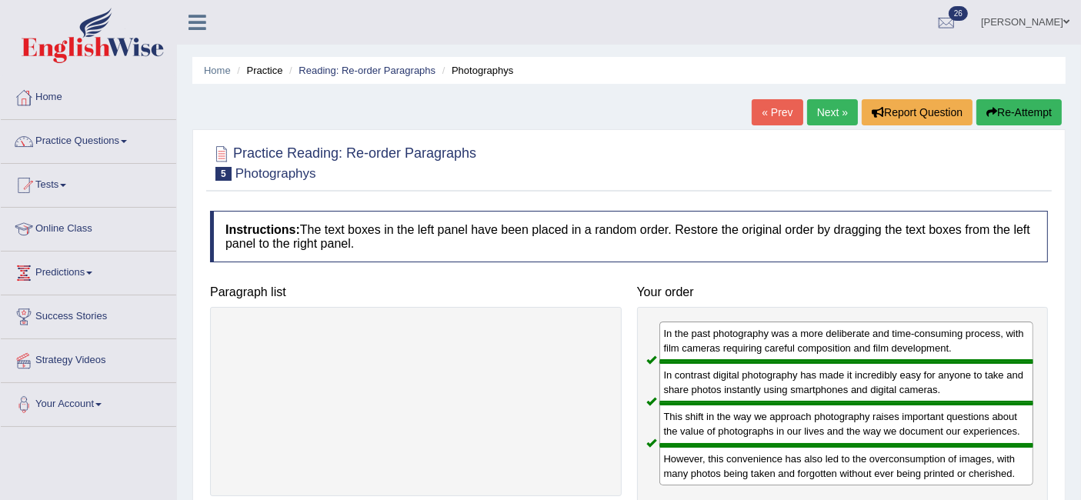
click at [127, 141] on span at bounding box center [124, 141] width 6 height 3
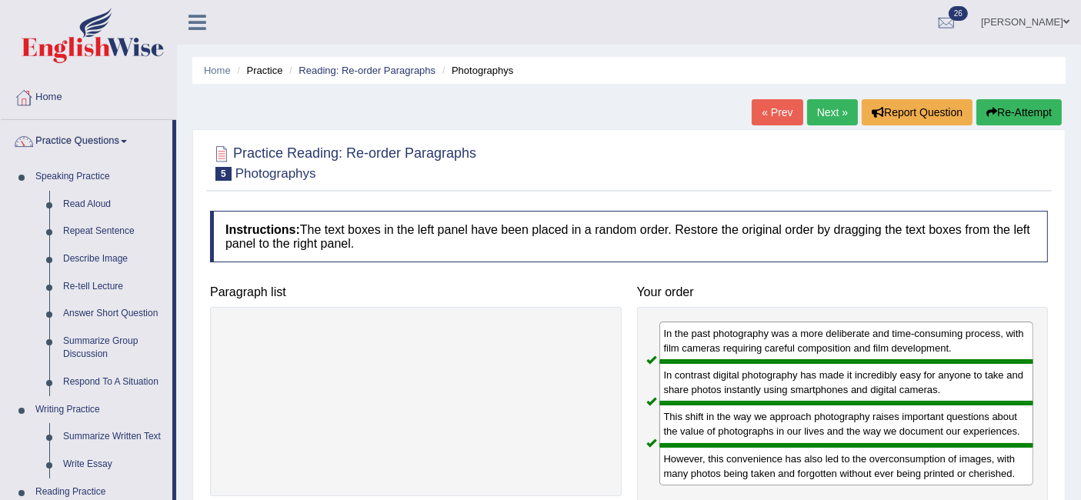
click at [824, 115] on link "Next »" at bounding box center [832, 112] width 51 height 26
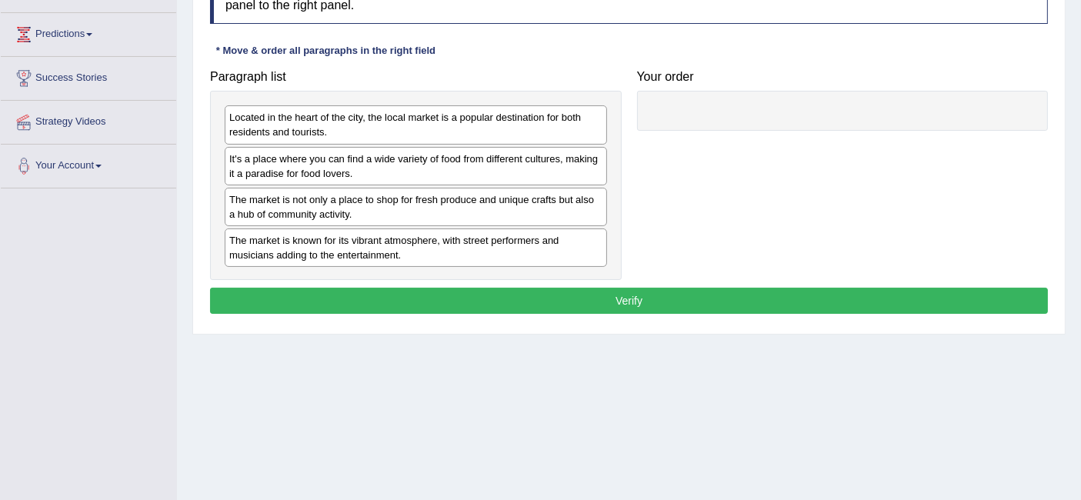
scroll to position [236, 0]
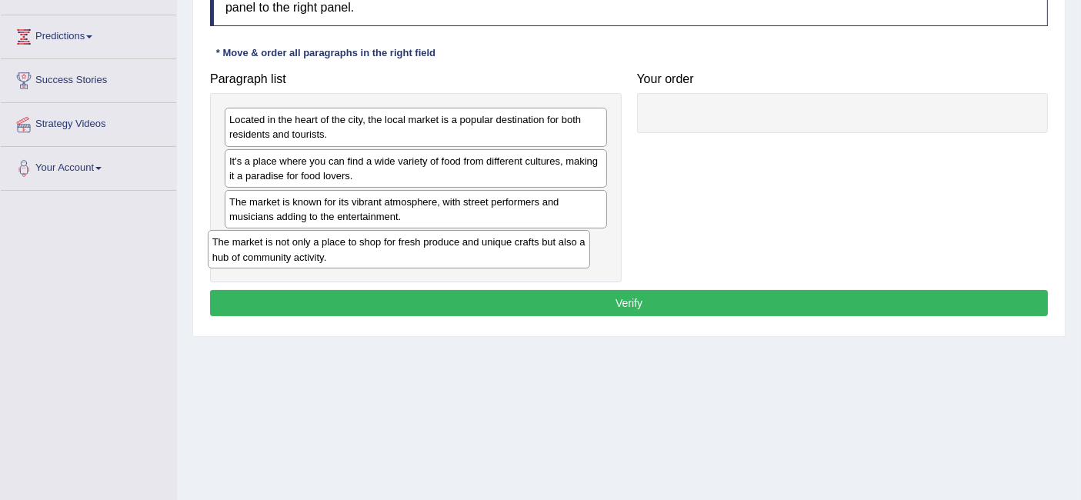
drag, startPoint x: 391, startPoint y: 213, endPoint x: 374, endPoint y: 255, distance: 44.9
click at [374, 255] on div "The market is not only a place to shop for fresh produce and unique crafts but …" at bounding box center [399, 249] width 383 height 38
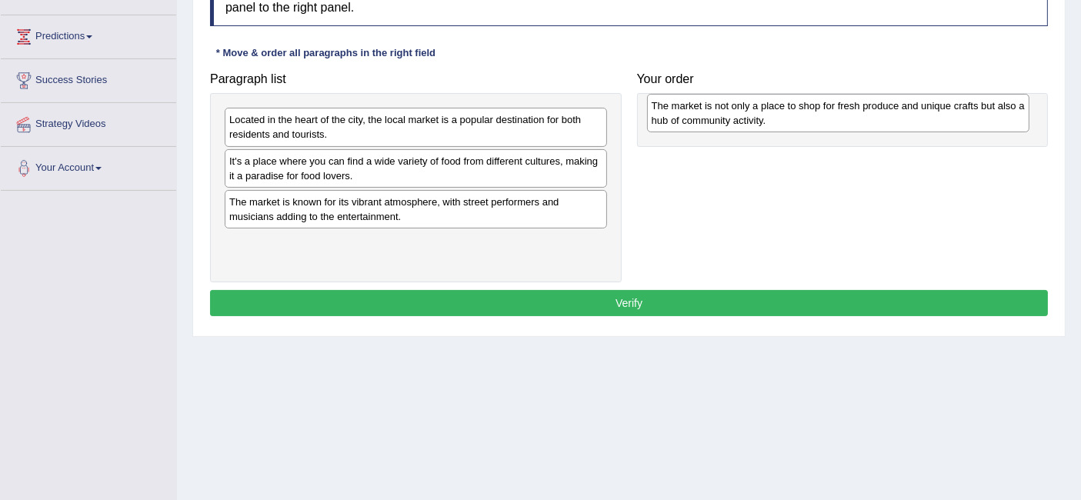
drag, startPoint x: 374, startPoint y: 255, endPoint x: 797, endPoint y: 119, distance: 443.7
click at [797, 119] on div "The market is not only a place to shop for fresh produce and unique crafts but …" at bounding box center [838, 113] width 383 height 38
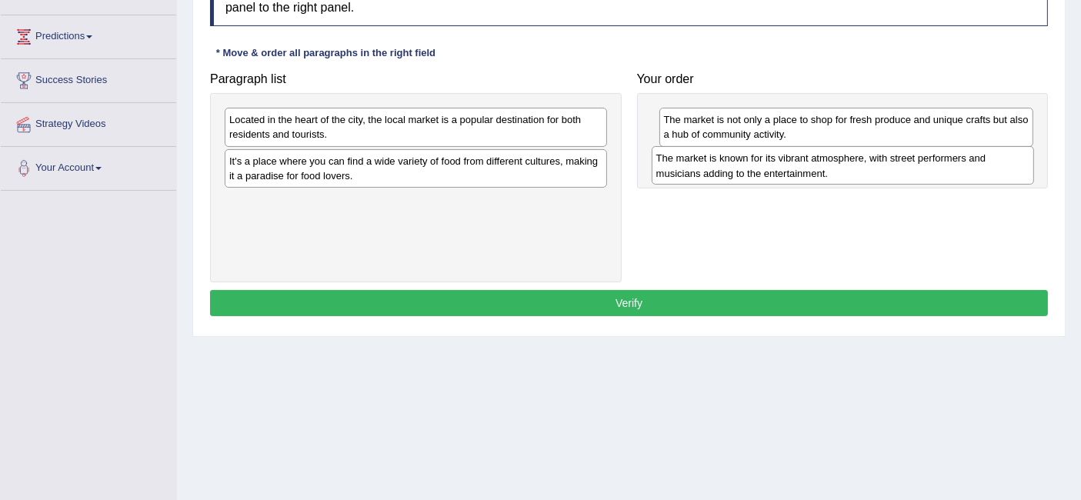
drag, startPoint x: 435, startPoint y: 202, endPoint x: 862, endPoint y: 161, distance: 429.2
click at [862, 161] on div "The market is known for its vibrant atmosphere, with street performers and musi…" at bounding box center [843, 165] width 383 height 38
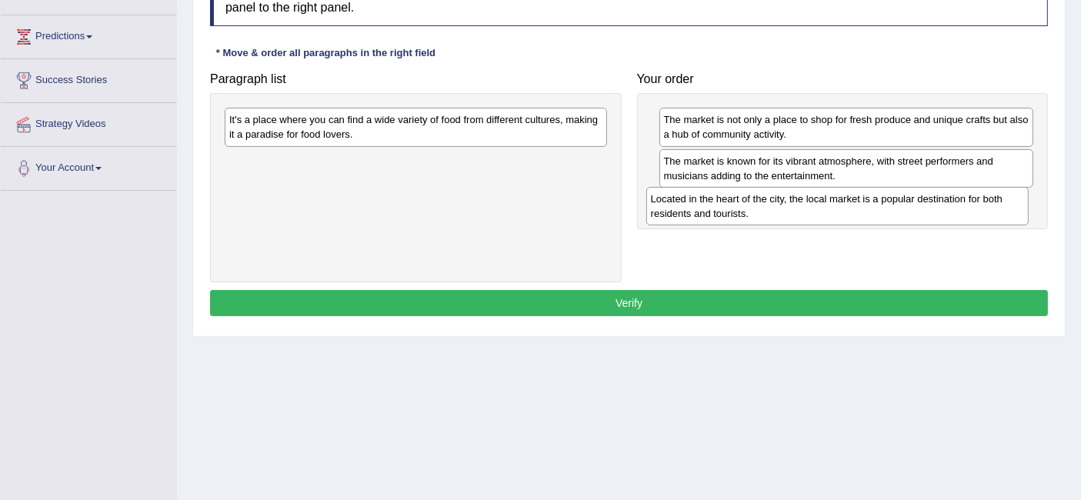
drag, startPoint x: 473, startPoint y: 129, endPoint x: 896, endPoint y: 209, distance: 430.8
click at [896, 209] on div "Located in the heart of the city, the local market is a popular destination for…" at bounding box center [837, 206] width 383 height 38
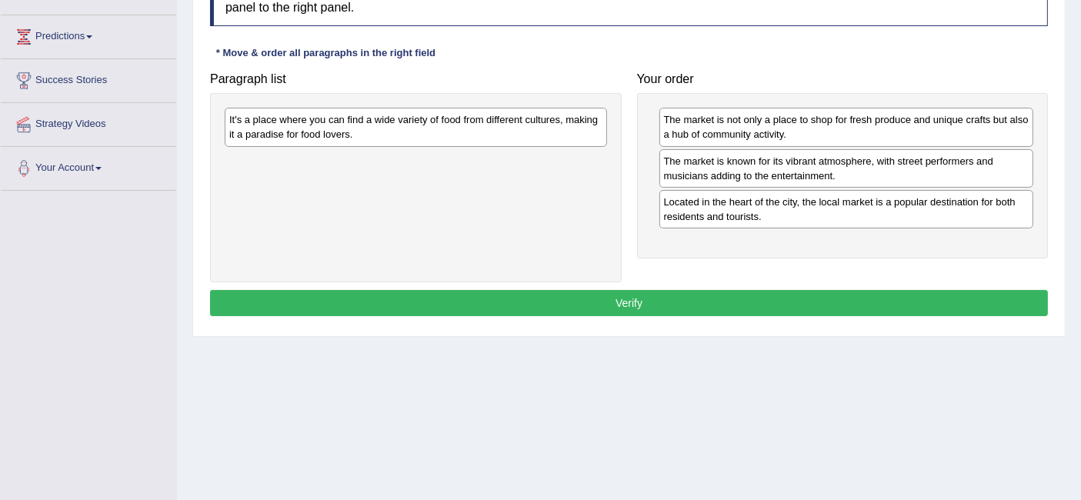
click at [0, 467] on div "Toggle navigation Home Practice Questions Speaking Practice Read Aloud Repeat S…" at bounding box center [540, 164] width 1081 height 800
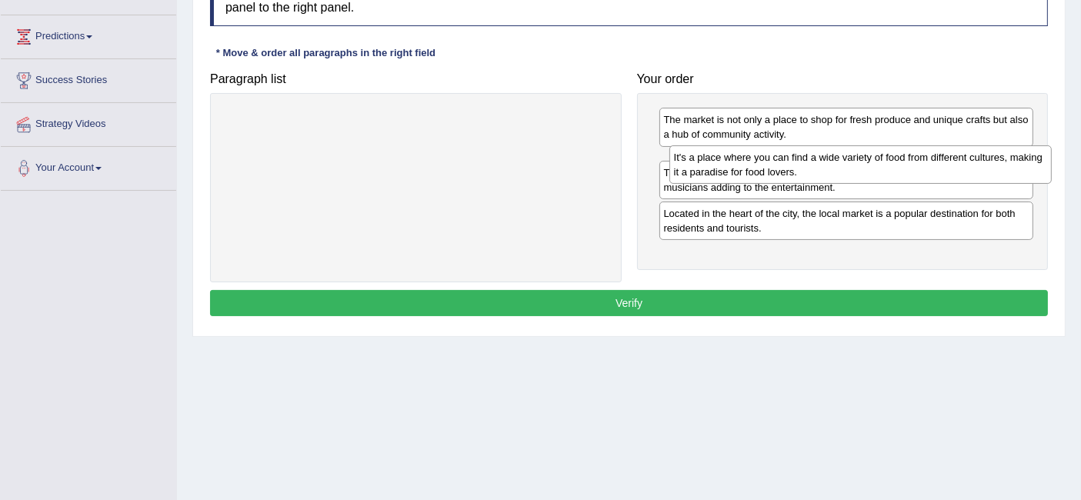
drag, startPoint x: 434, startPoint y: 119, endPoint x: 879, endPoint y: 159, distance: 446.6
click at [879, 159] on div "It's a place where you can find a wide variety of food from different cultures,…" at bounding box center [861, 164] width 383 height 38
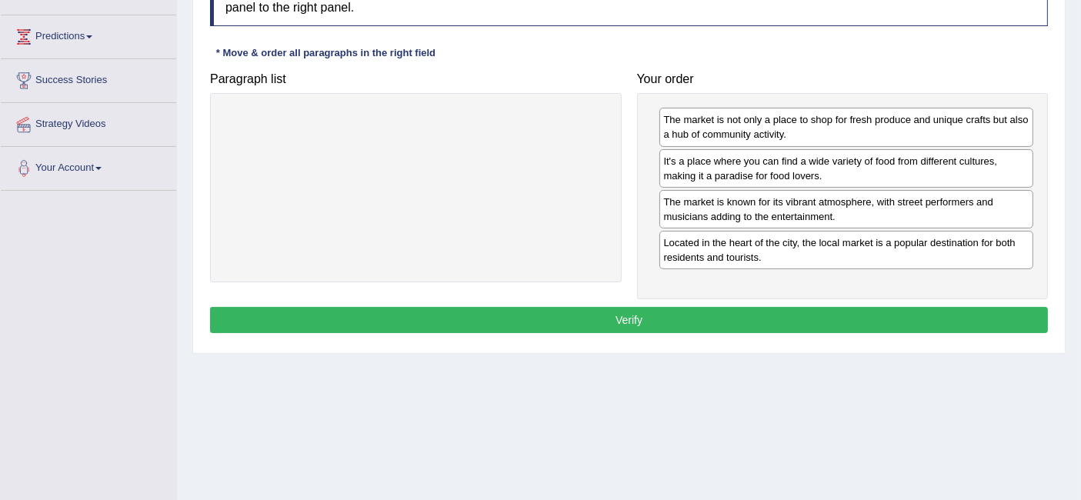
click at [644, 315] on button "Verify" at bounding box center [629, 320] width 838 height 26
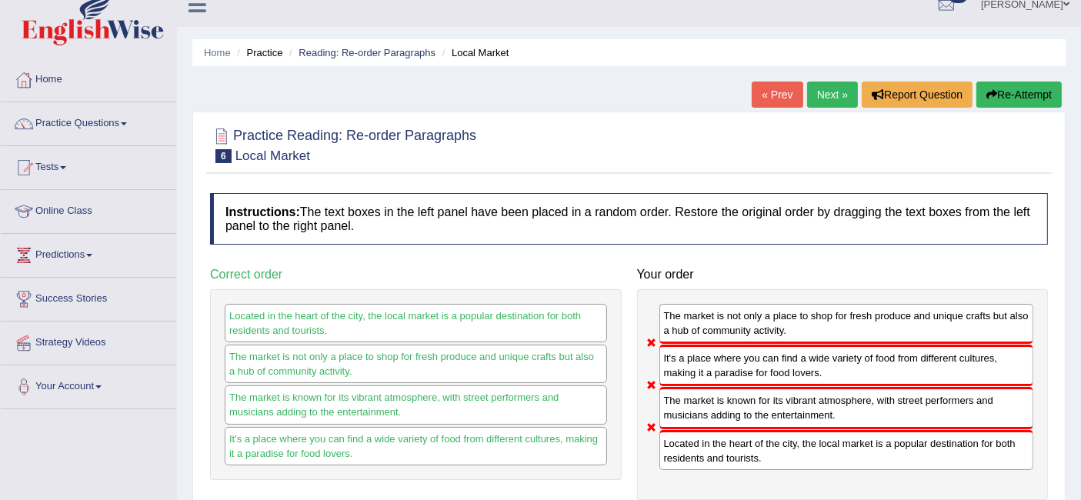
scroll to position [13, 0]
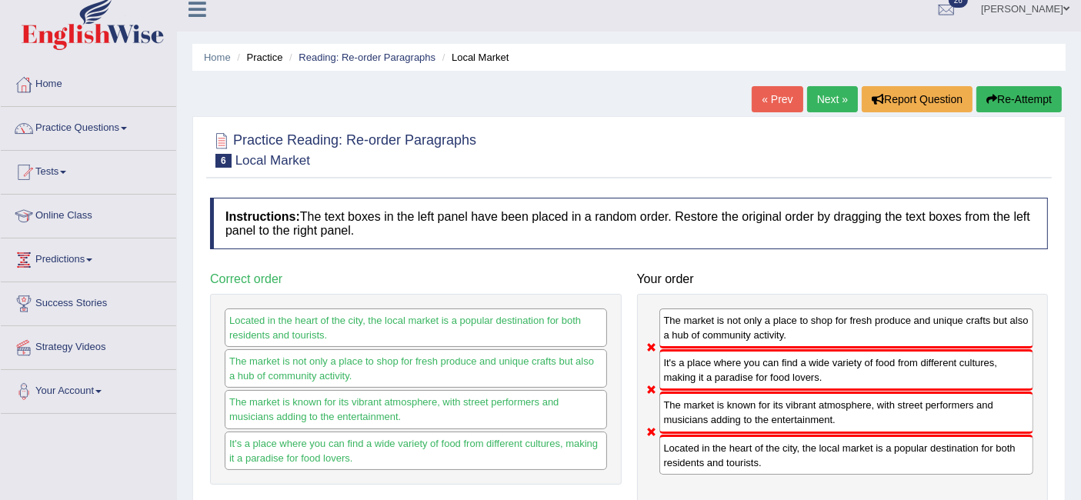
click at [840, 99] on link "Next »" at bounding box center [832, 99] width 51 height 26
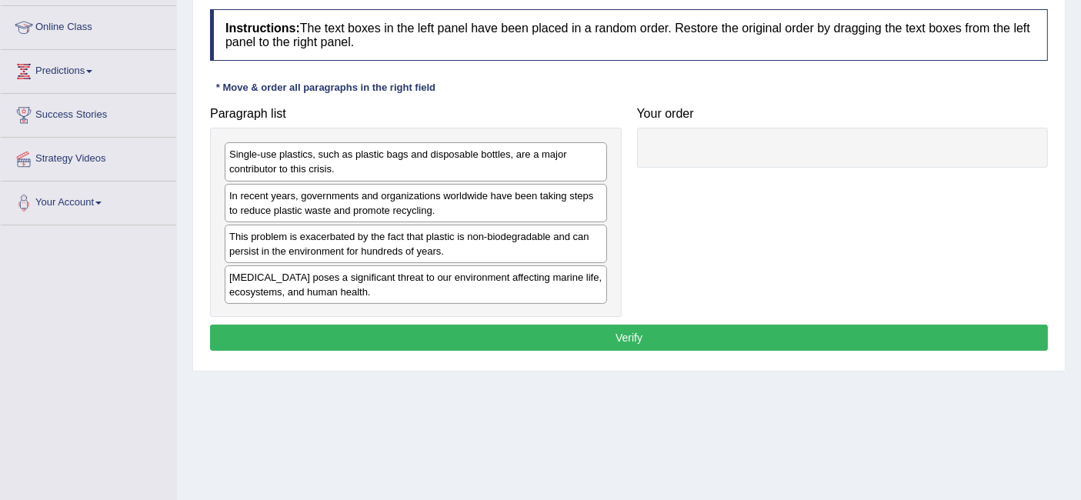
scroll to position [202, 0]
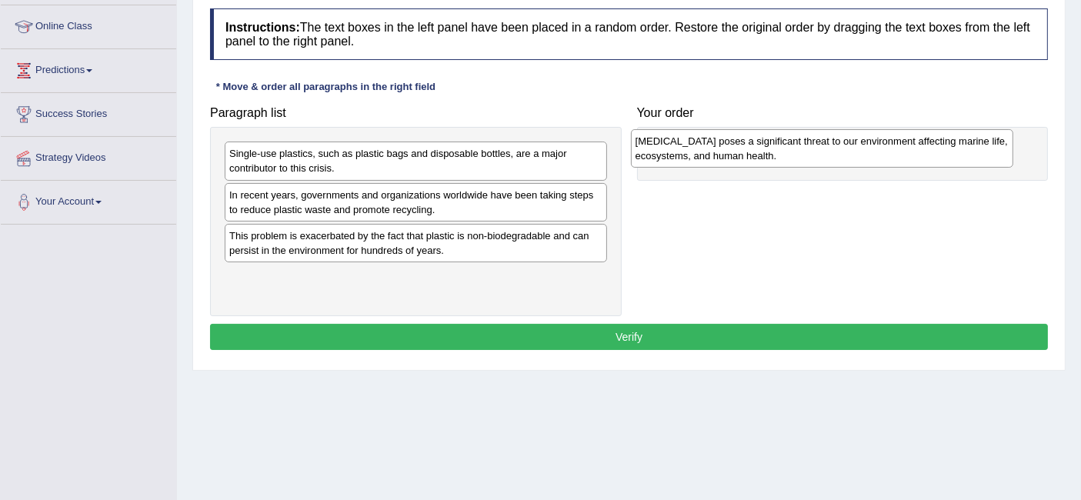
drag, startPoint x: 453, startPoint y: 289, endPoint x: 860, endPoint y: 152, distance: 428.6
click at [860, 152] on div "[MEDICAL_DATA] poses a significant threat to our environment affecting marine l…" at bounding box center [822, 148] width 383 height 38
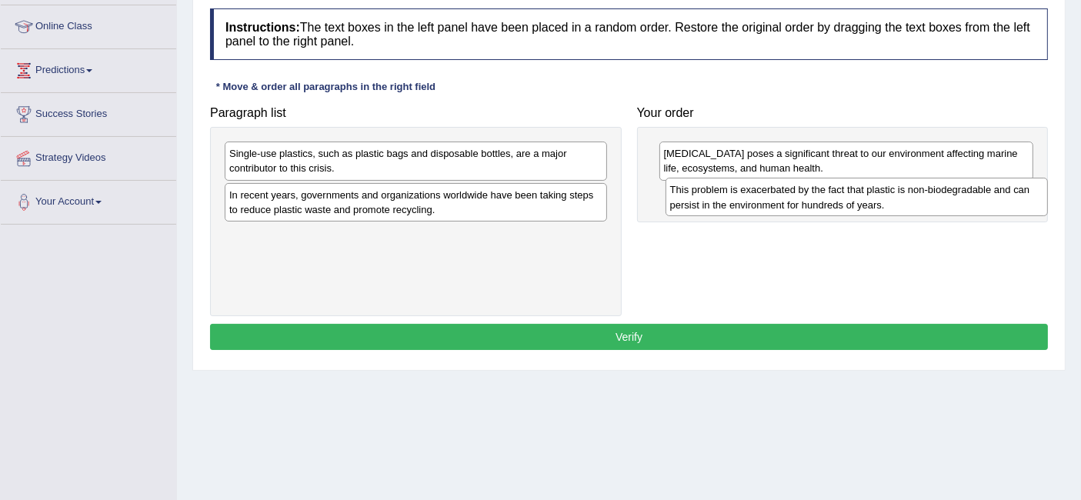
drag, startPoint x: 464, startPoint y: 247, endPoint x: 904, endPoint y: 202, distance: 442.5
click at [904, 202] on div "This problem is exacerbated by the fact that plastic is non-biodegradable and c…" at bounding box center [857, 197] width 383 height 38
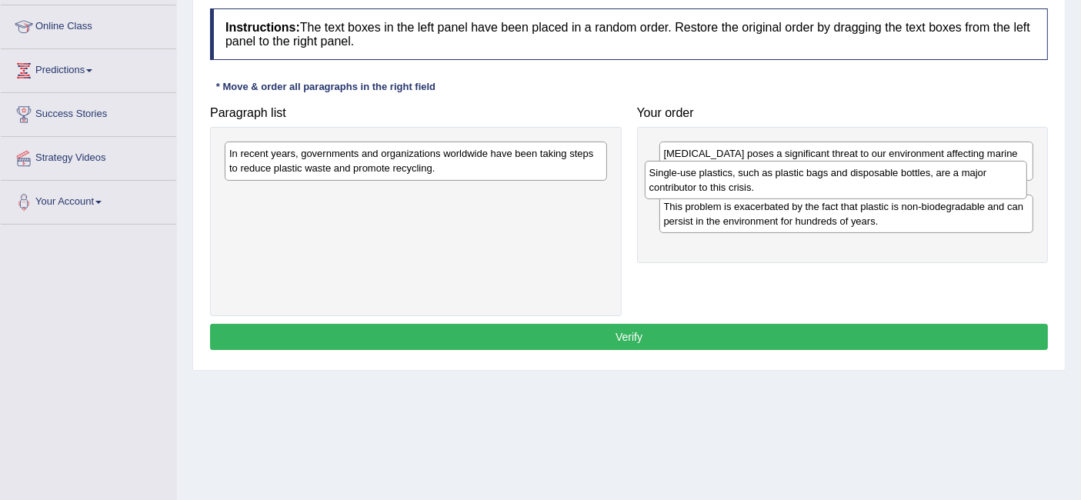
drag, startPoint x: 405, startPoint y: 154, endPoint x: 825, endPoint y: 173, distance: 420.7
click at [825, 173] on div "Single-use plastics, such as plastic bags and disposable bottles, are a major c…" at bounding box center [836, 180] width 383 height 38
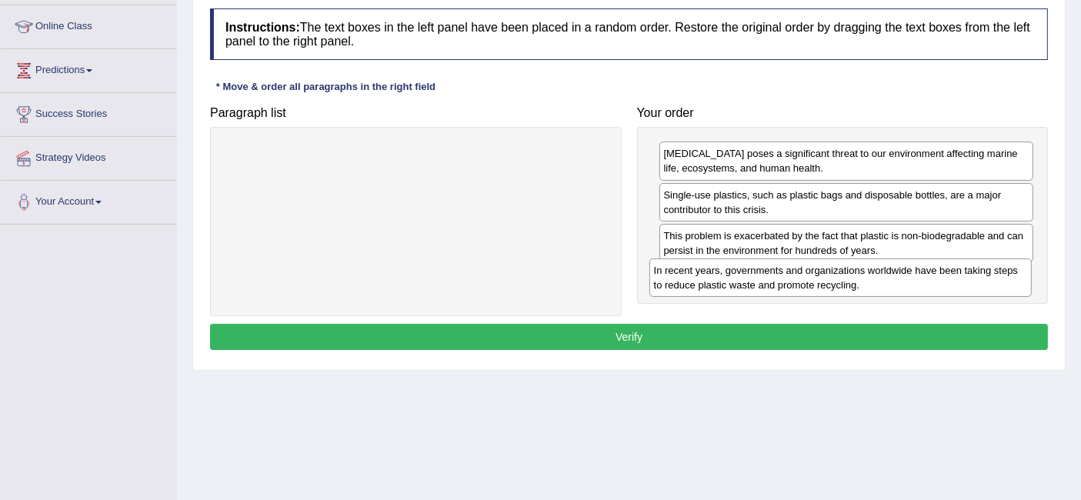
drag, startPoint x: 448, startPoint y: 159, endPoint x: 874, endPoint y: 276, distance: 441.4
click at [874, 276] on div "In recent years, governments and organizations worldwide have been taking steps…" at bounding box center [841, 278] width 383 height 38
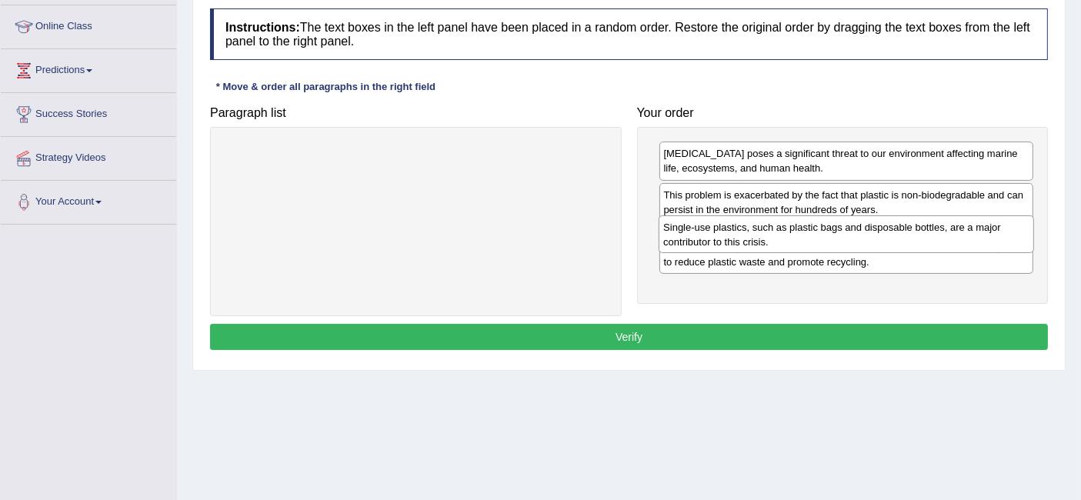
drag, startPoint x: 850, startPoint y: 203, endPoint x: 850, endPoint y: 236, distance: 32.3
click at [850, 236] on div "Single-use plastics, such as plastic bags and disposable bottles, are a major c…" at bounding box center [846, 234] width 375 height 38
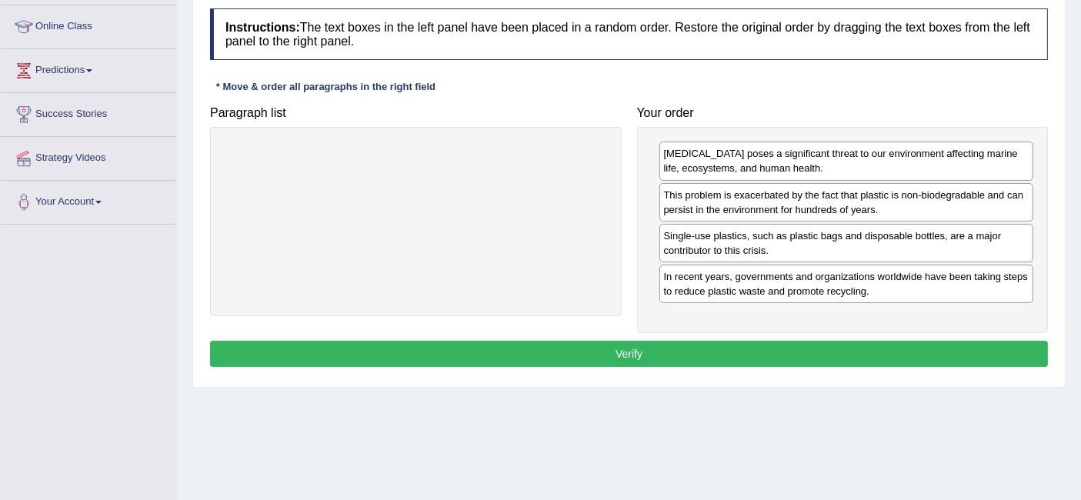
click at [777, 348] on button "Verify" at bounding box center [629, 354] width 838 height 26
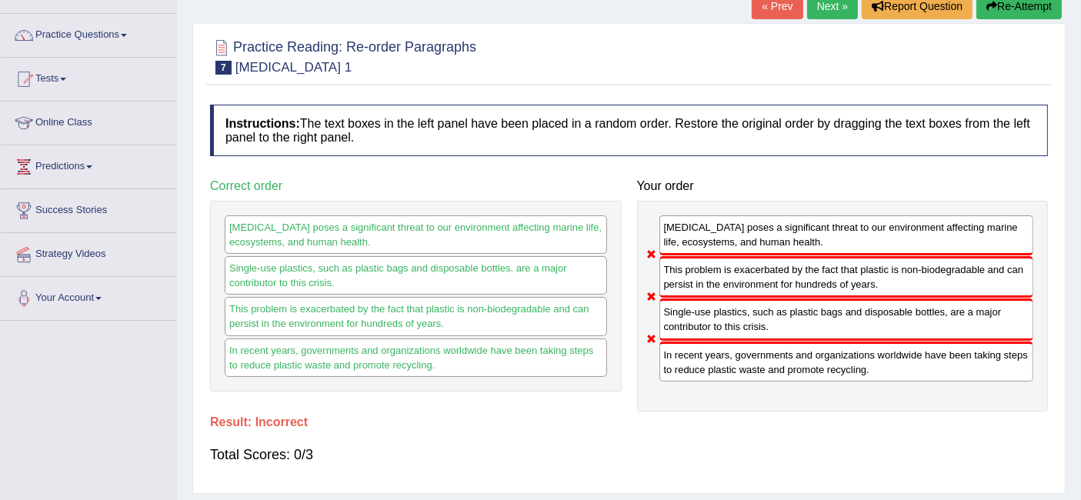
scroll to position [0, 0]
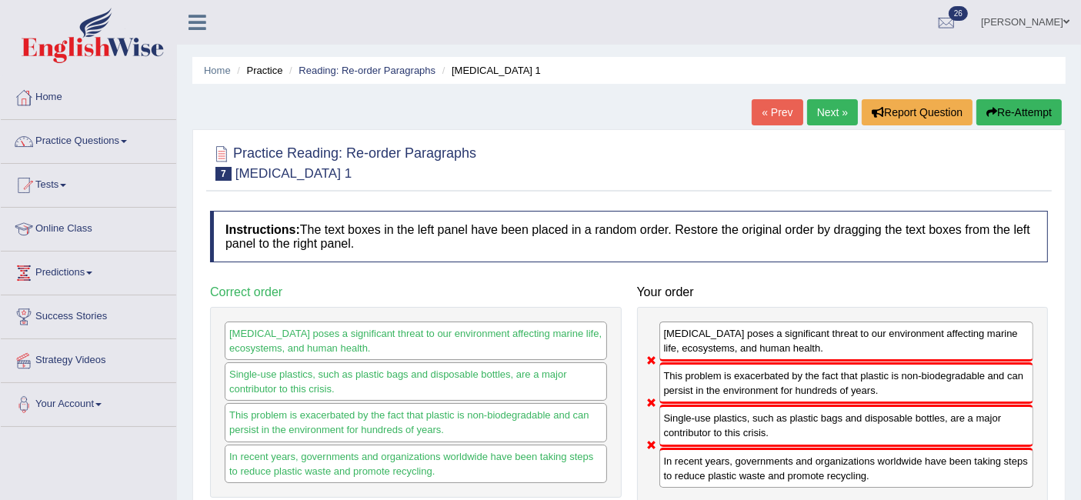
click at [835, 117] on link "Next »" at bounding box center [832, 112] width 51 height 26
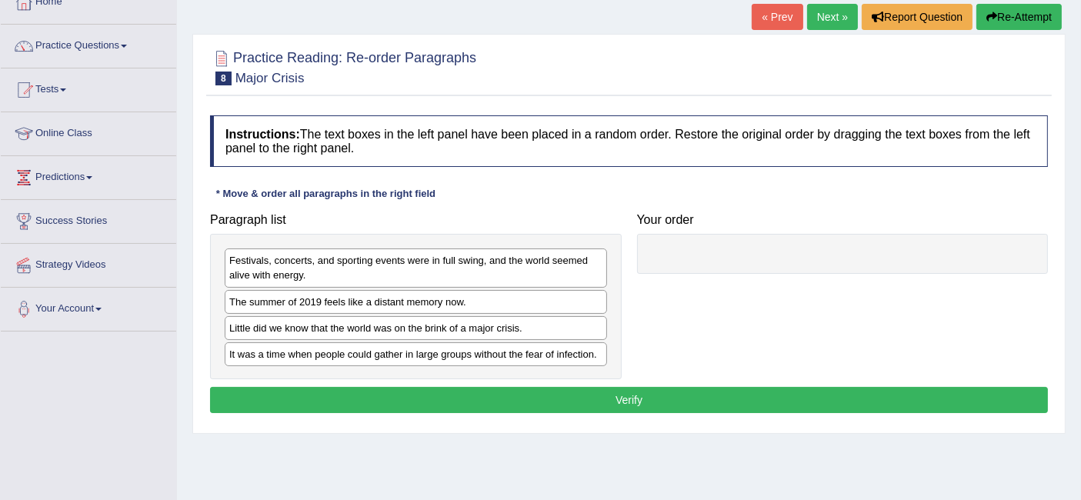
scroll to position [96, 0]
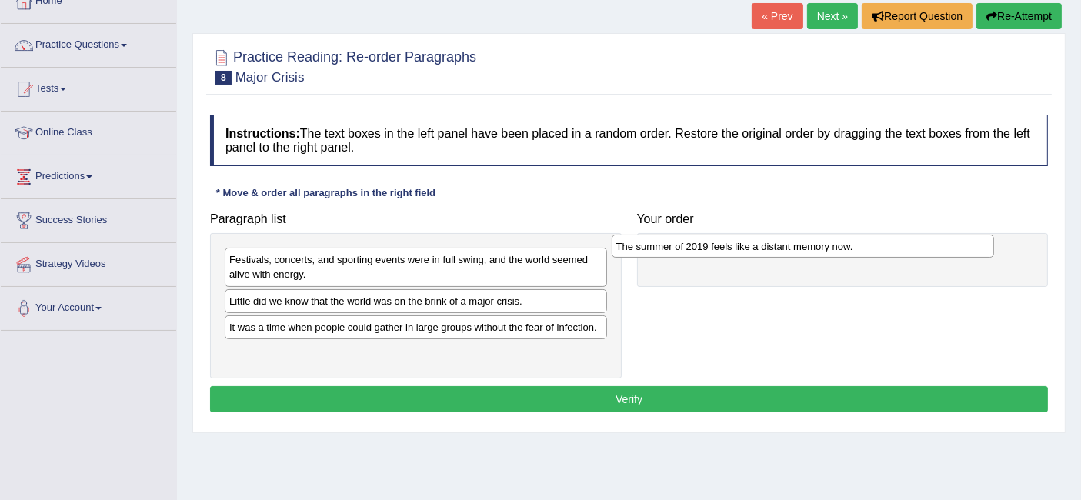
drag, startPoint x: 389, startPoint y: 303, endPoint x: 782, endPoint y: 255, distance: 396.3
click at [782, 255] on div "The summer of 2019 feels like a distant memory now." at bounding box center [803, 247] width 383 height 24
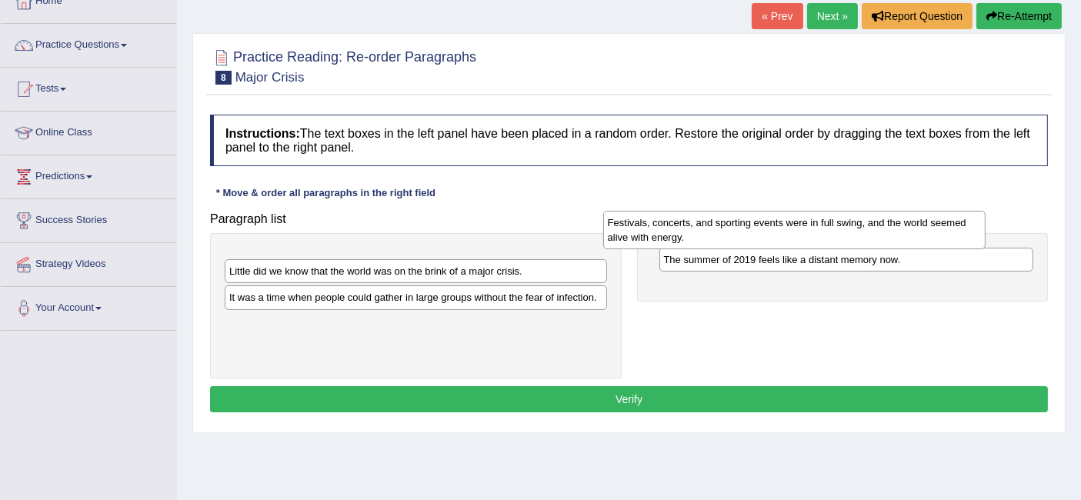
drag, startPoint x: 454, startPoint y: 276, endPoint x: 835, endPoint y: 240, distance: 382.7
click at [835, 240] on div "Festivals, concerts, and sporting events were in full swing, and the world seem…" at bounding box center [794, 230] width 383 height 38
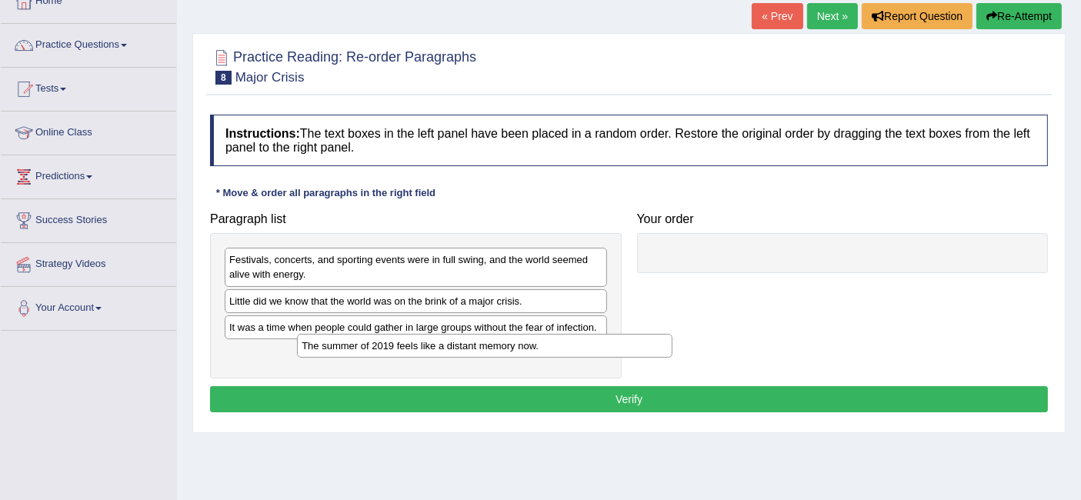
drag, startPoint x: 758, startPoint y: 265, endPoint x: 396, endPoint y: 351, distance: 371.9
click at [396, 351] on div "The summer of 2019 feels like a distant memory now." at bounding box center [484, 346] width 375 height 24
click at [396, 351] on div "The summer of 2019 feels like a distant memory now." at bounding box center [416, 354] width 383 height 24
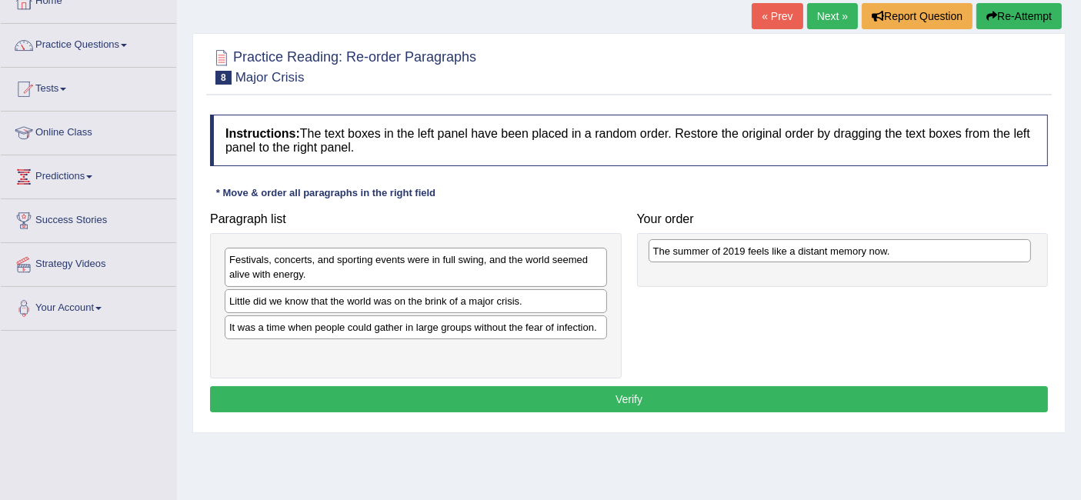
drag, startPoint x: 453, startPoint y: 359, endPoint x: 877, endPoint y: 258, distance: 436.1
click at [877, 258] on div "The summer of 2019 feels like a distant memory now." at bounding box center [840, 251] width 383 height 24
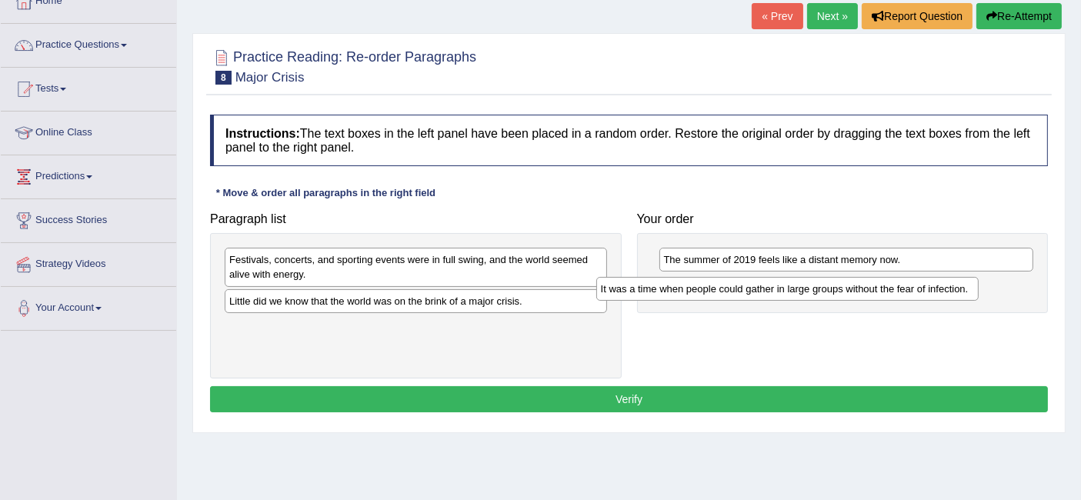
drag, startPoint x: 459, startPoint y: 326, endPoint x: 829, endPoint y: 289, distance: 372.0
click at [829, 289] on div "It was a time when people could gather in large groups without the fear of infe…" at bounding box center [787, 289] width 383 height 24
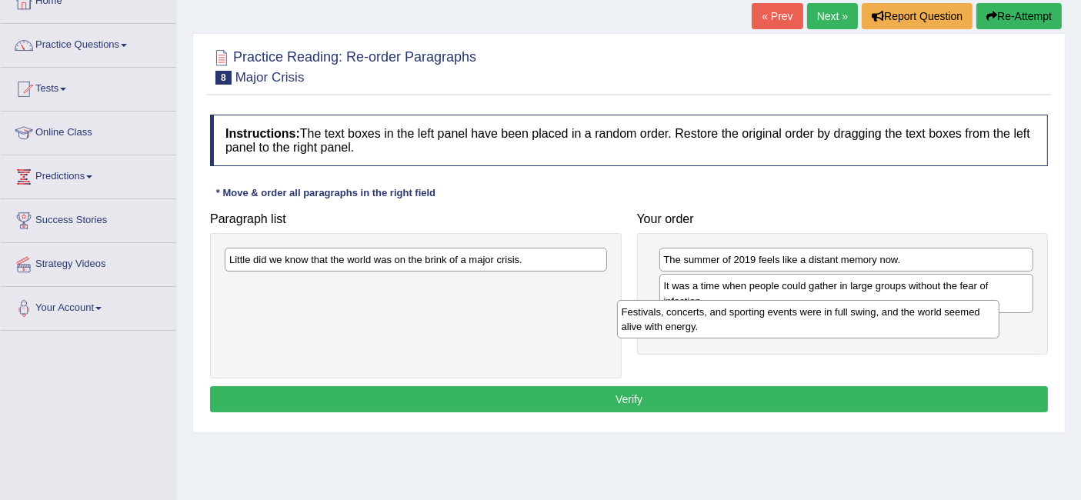
drag, startPoint x: 366, startPoint y: 272, endPoint x: 759, endPoint y: 324, distance: 396.0
click at [759, 324] on div "Festivals, concerts, and sporting events were in full swing, and the world seem…" at bounding box center [808, 319] width 383 height 38
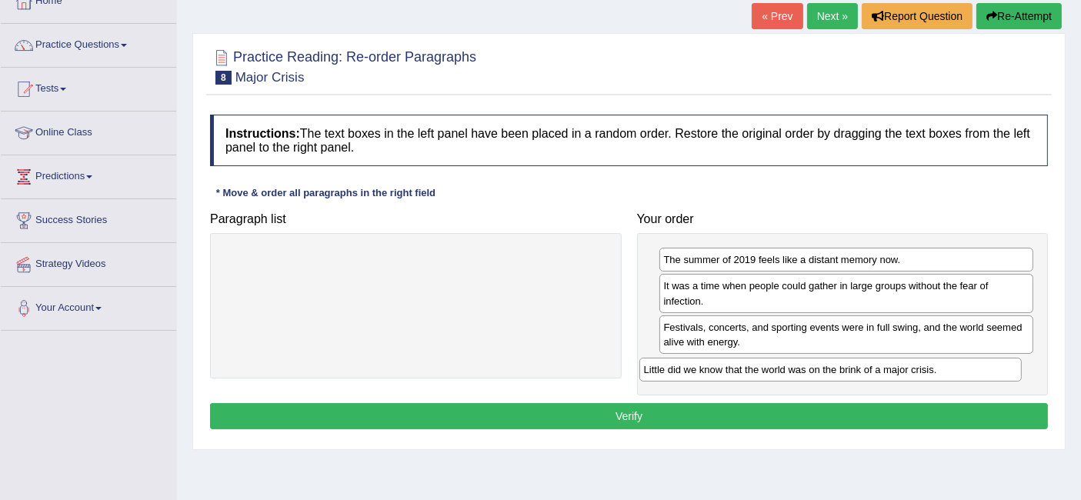
drag, startPoint x: 464, startPoint y: 260, endPoint x: 879, endPoint y: 370, distance: 429.2
click at [879, 370] on div "Little did we know that the world was on the brink of a major crisis." at bounding box center [831, 370] width 383 height 24
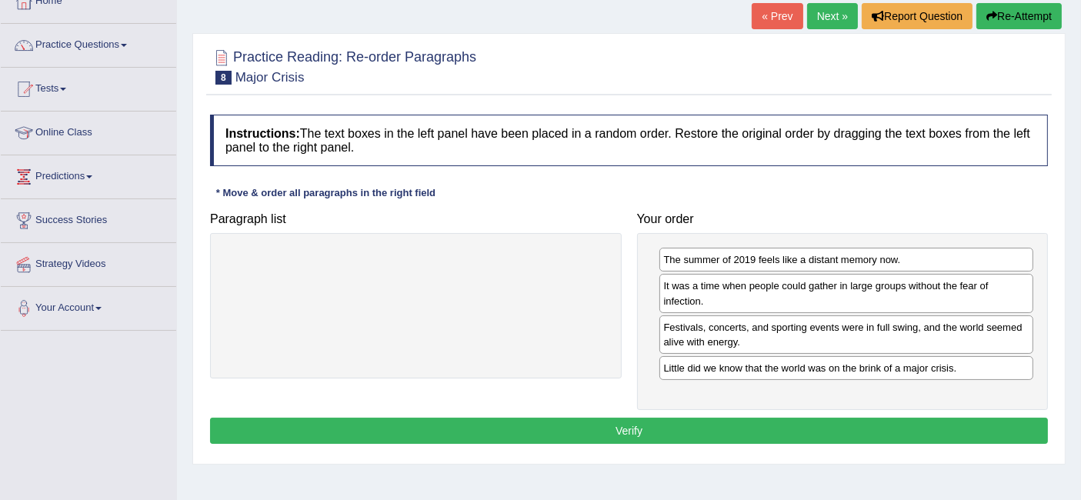
click at [737, 434] on button "Verify" at bounding box center [629, 431] width 838 height 26
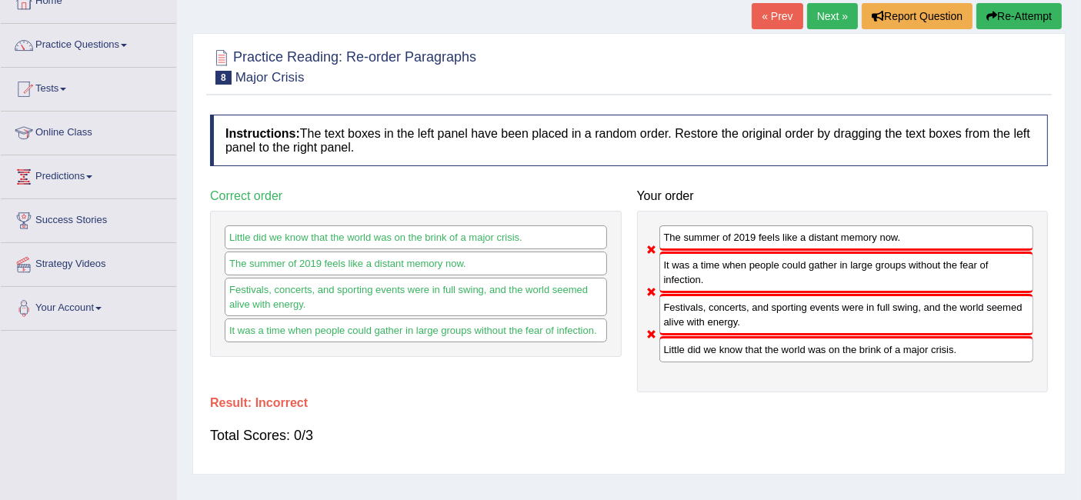
click at [810, 20] on link "Next »" at bounding box center [832, 16] width 51 height 26
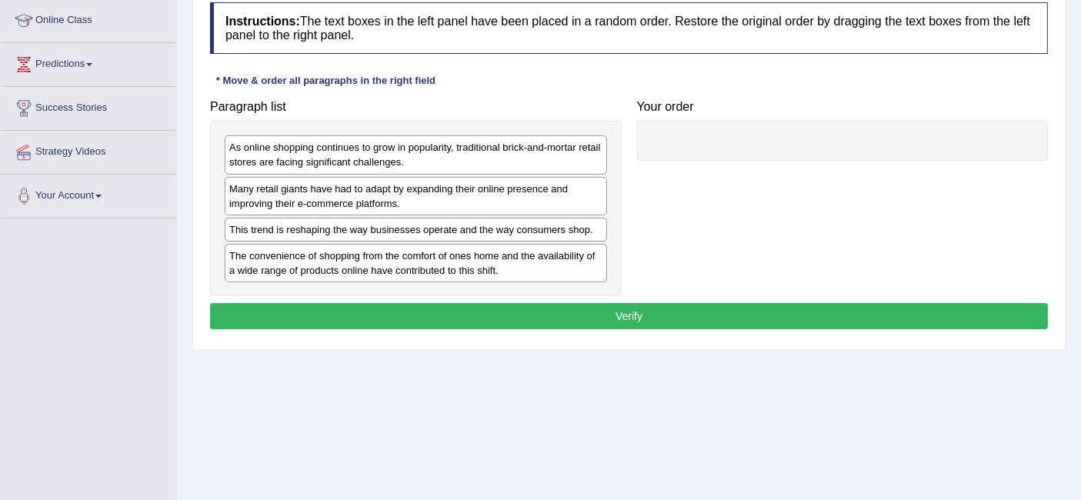
scroll to position [211, 0]
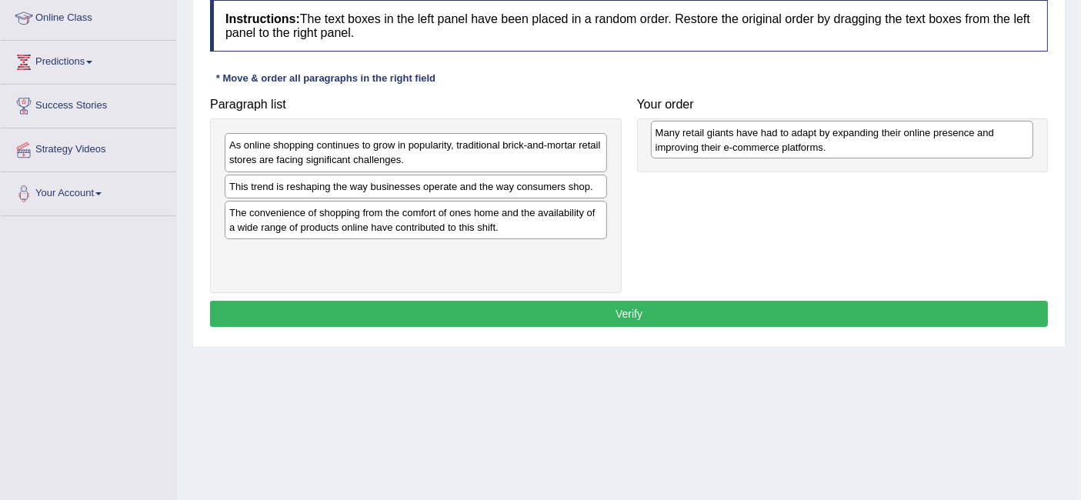
drag, startPoint x: 381, startPoint y: 194, endPoint x: 808, endPoint y: 141, distance: 430.4
click at [808, 141] on div "Many retail giants have had to adapt by expanding their online presence and imp…" at bounding box center [842, 140] width 383 height 38
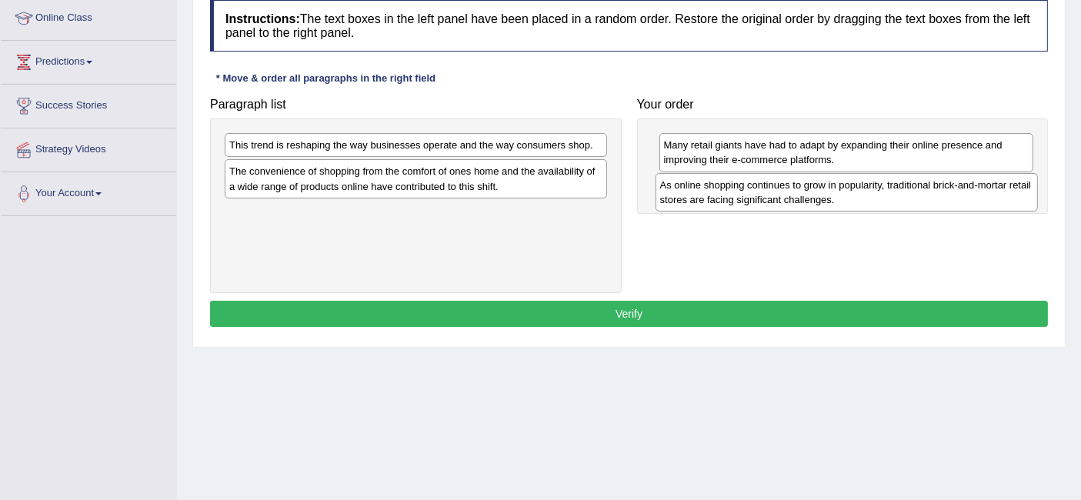
drag, startPoint x: 442, startPoint y: 148, endPoint x: 873, endPoint y: 188, distance: 432.9
click at [873, 188] on div "As online shopping continues to grow in popularity, traditional brick-and-morta…" at bounding box center [847, 192] width 383 height 38
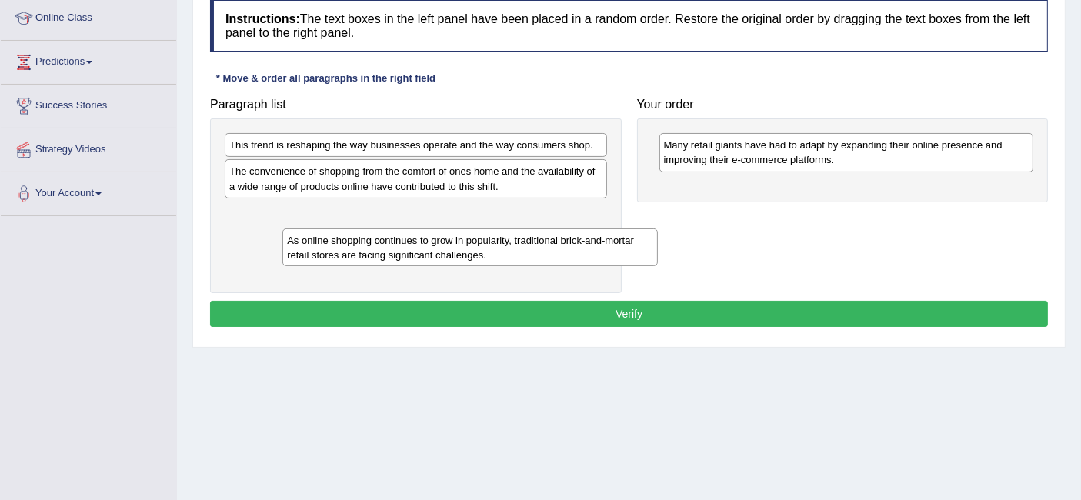
drag, startPoint x: 681, startPoint y: 199, endPoint x: 219, endPoint y: 244, distance: 464.8
click at [282, 244] on div "As online shopping continues to grow in popularity, traditional brick-and-morta…" at bounding box center [469, 248] width 375 height 38
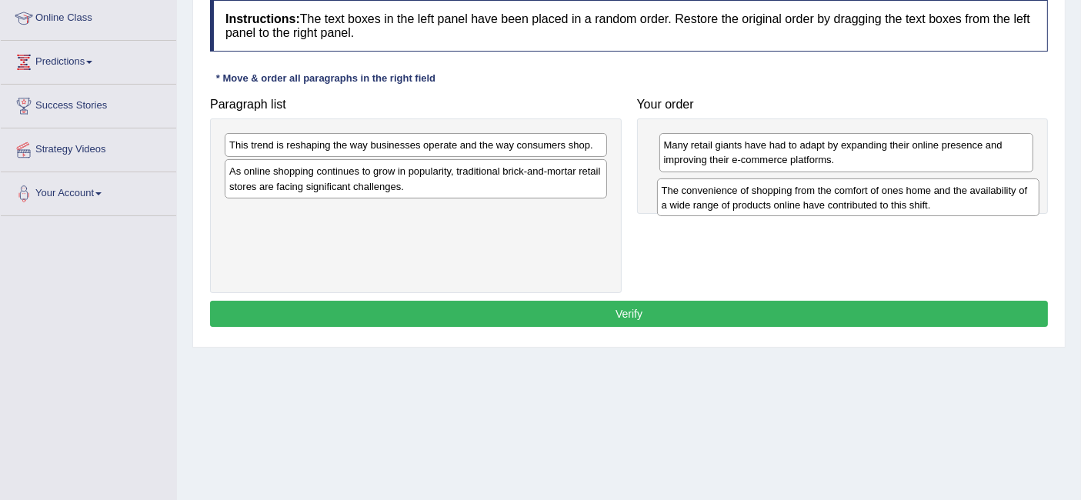
drag, startPoint x: 412, startPoint y: 170, endPoint x: 844, endPoint y: 188, distance: 432.9
click at [844, 188] on div "The convenience of shopping from the comfort of ones home and the availability …" at bounding box center [848, 198] width 383 height 38
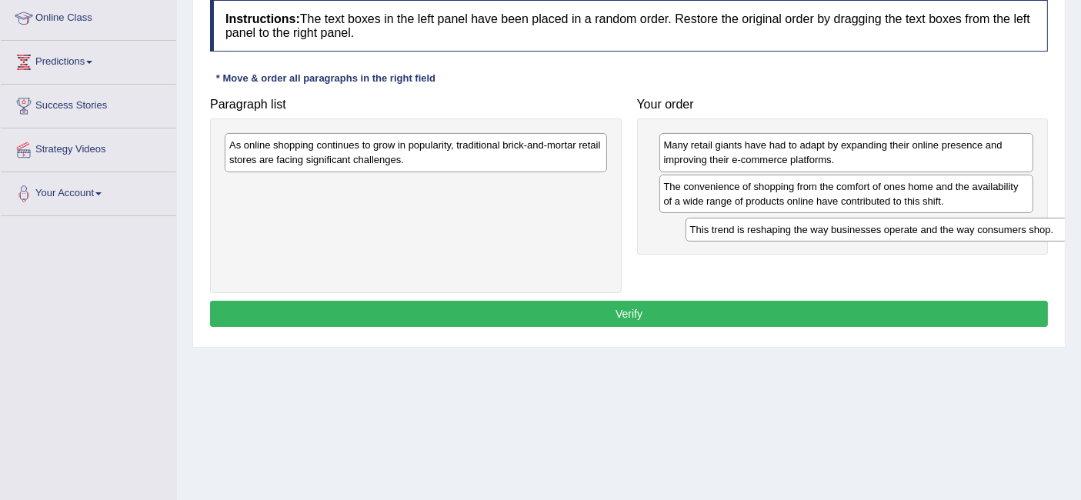
drag, startPoint x: 463, startPoint y: 149, endPoint x: 925, endPoint y: 234, distance: 470.4
click at [925, 234] on div "This trend is reshaping the way businesses operate and the way consumers shop." at bounding box center [877, 230] width 383 height 24
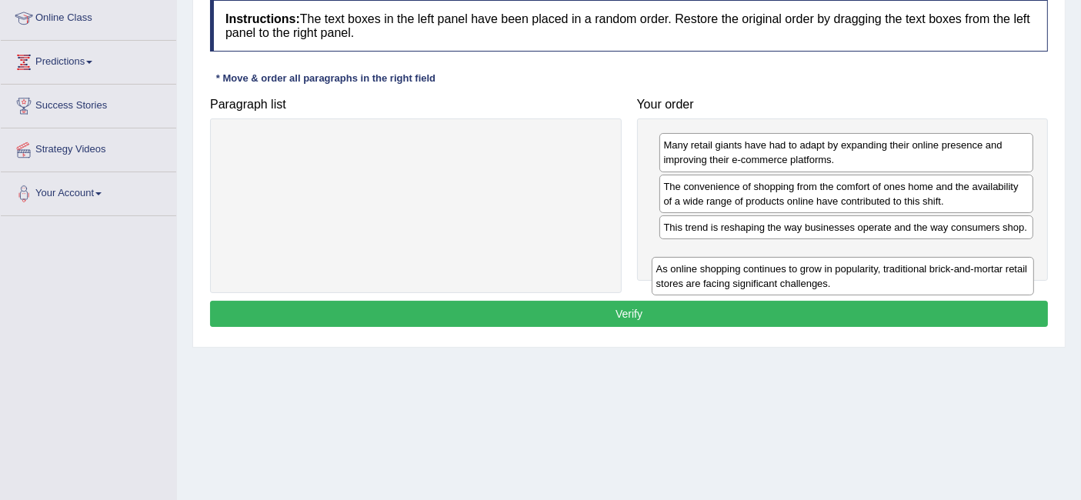
drag, startPoint x: 489, startPoint y: 153, endPoint x: 925, endPoint y: 279, distance: 453.5
click at [925, 279] on div "As online shopping continues to grow in popularity, traditional brick-and-morta…" at bounding box center [843, 276] width 383 height 38
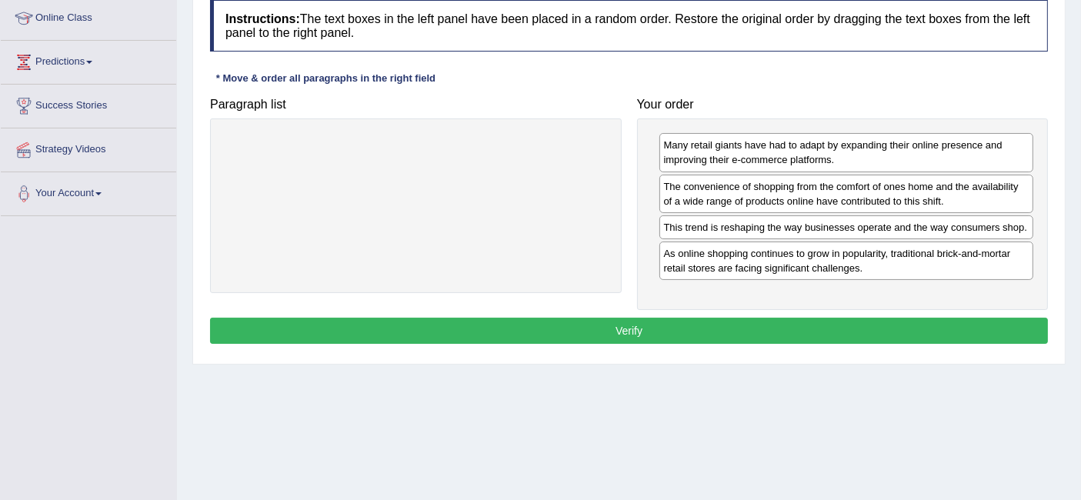
click at [737, 330] on button "Verify" at bounding box center [629, 331] width 838 height 26
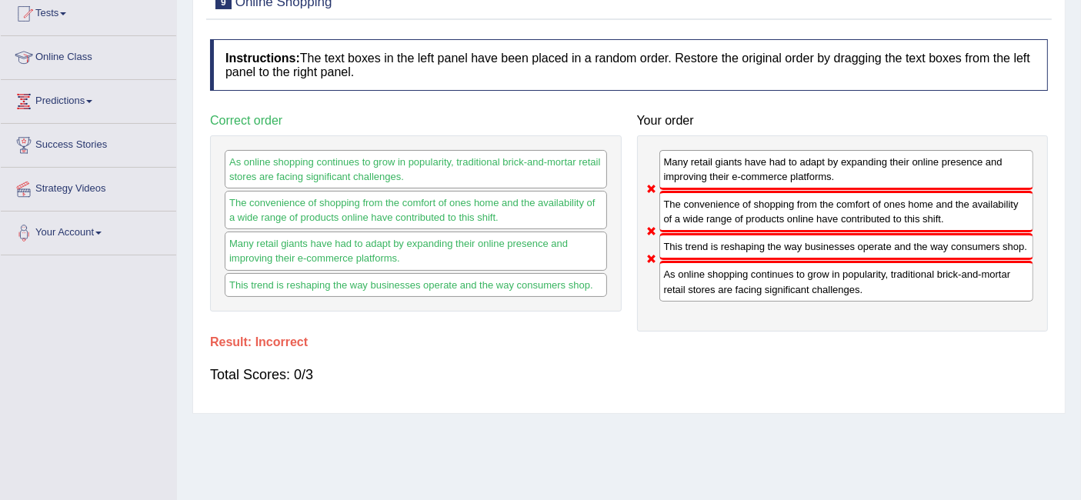
scroll to position [0, 0]
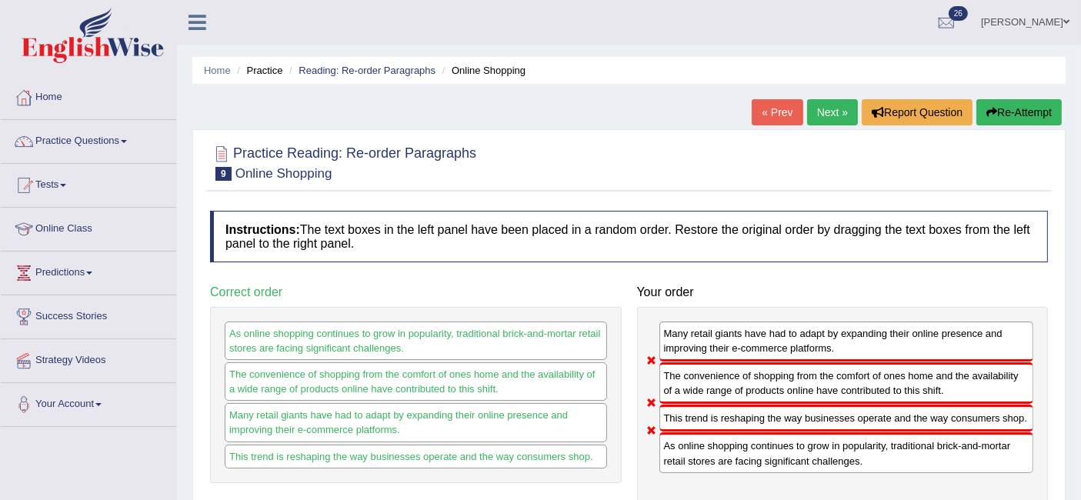
click at [833, 106] on link "Next »" at bounding box center [832, 112] width 51 height 26
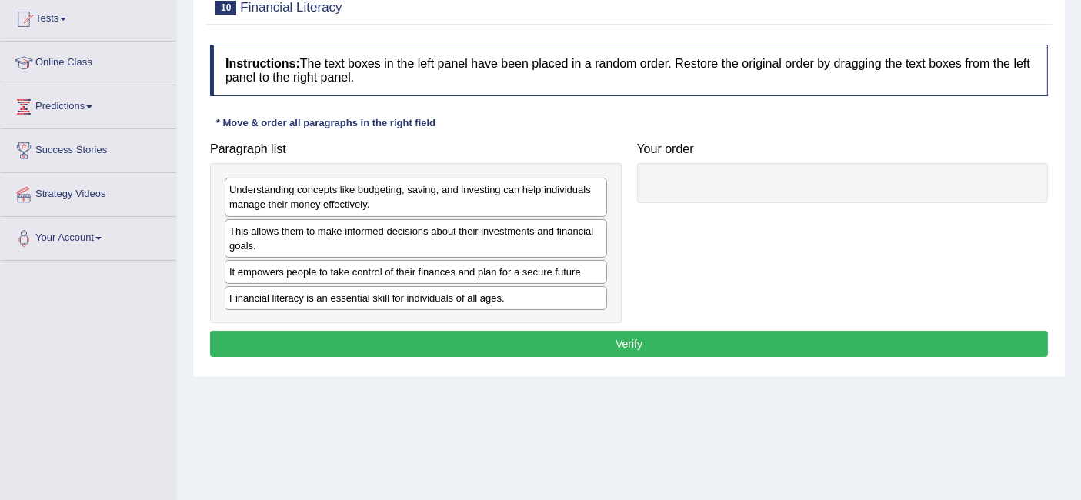
scroll to position [169, 0]
